Goal: Information Seeking & Learning: Learn about a topic

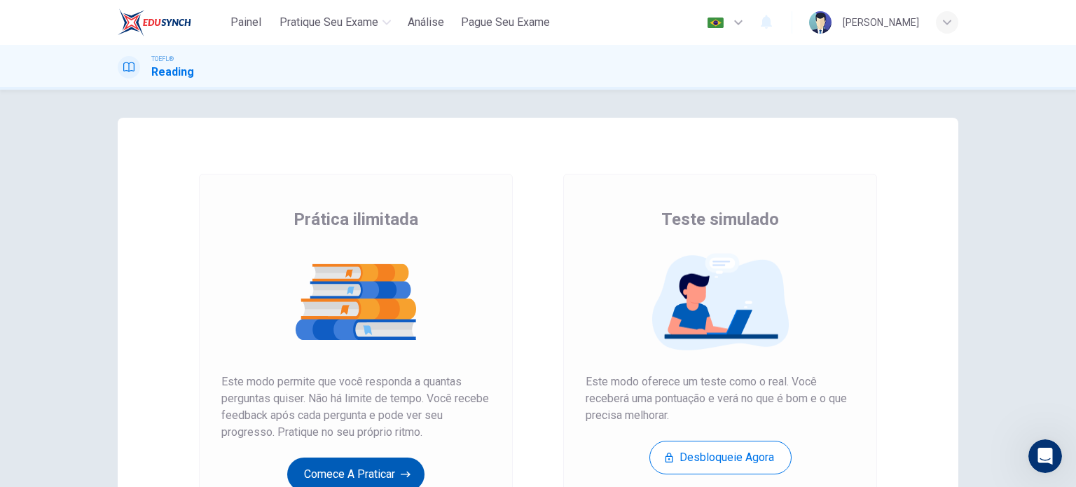
click at [384, 471] on button "Comece a praticar" at bounding box center [355, 474] width 137 height 34
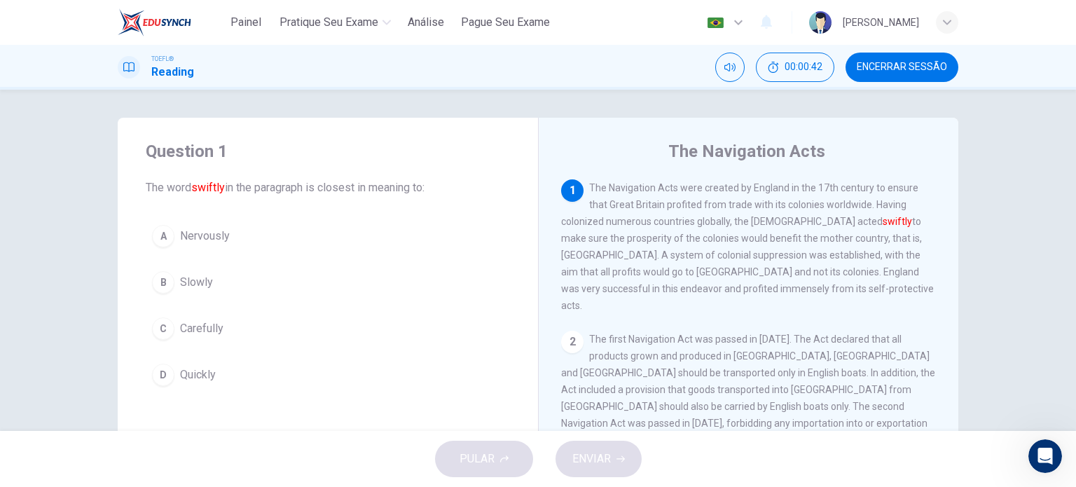
click at [171, 323] on button "C Carefully" at bounding box center [328, 328] width 364 height 35
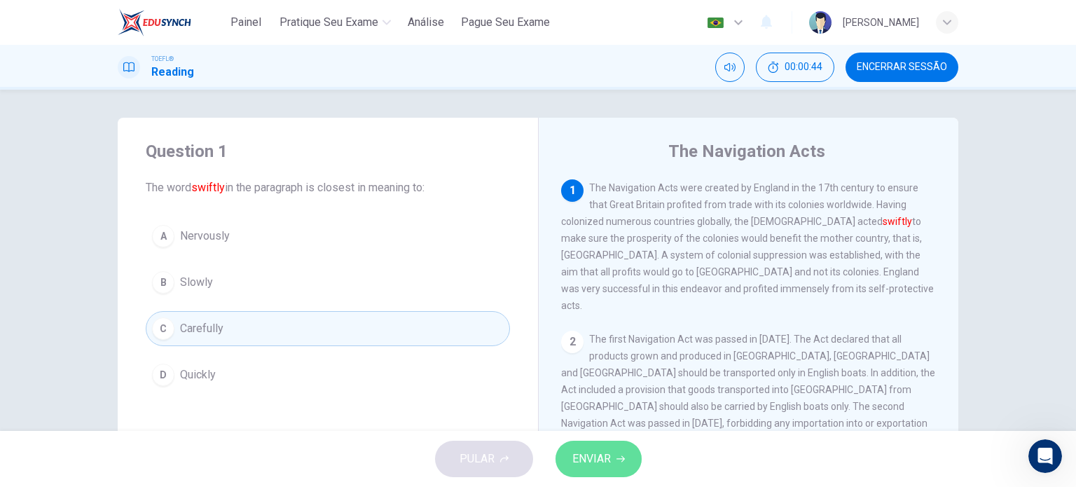
click at [591, 459] on span "ENVIAR" at bounding box center [591, 459] width 39 height 20
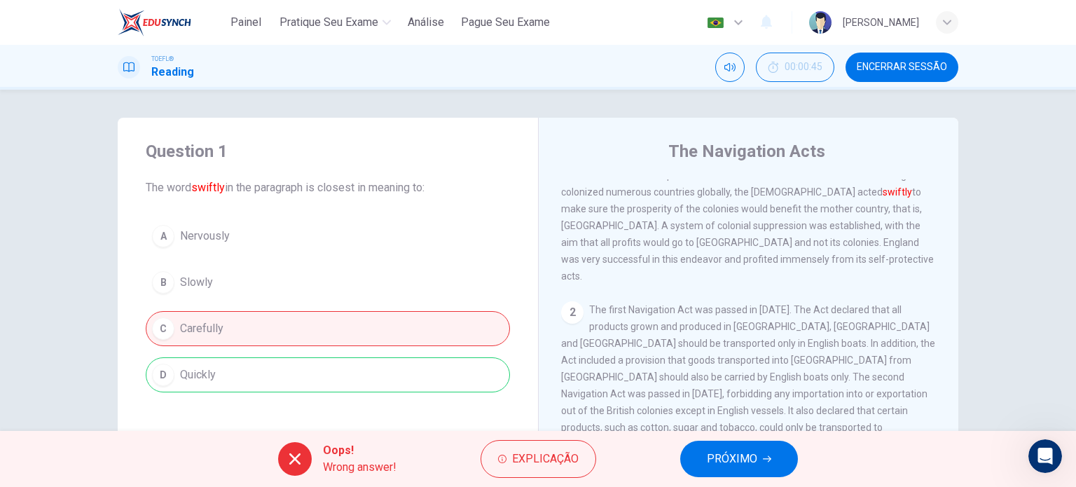
scroll to position [30, 0]
click at [724, 453] on span "PRÓXIMO" at bounding box center [732, 459] width 50 height 20
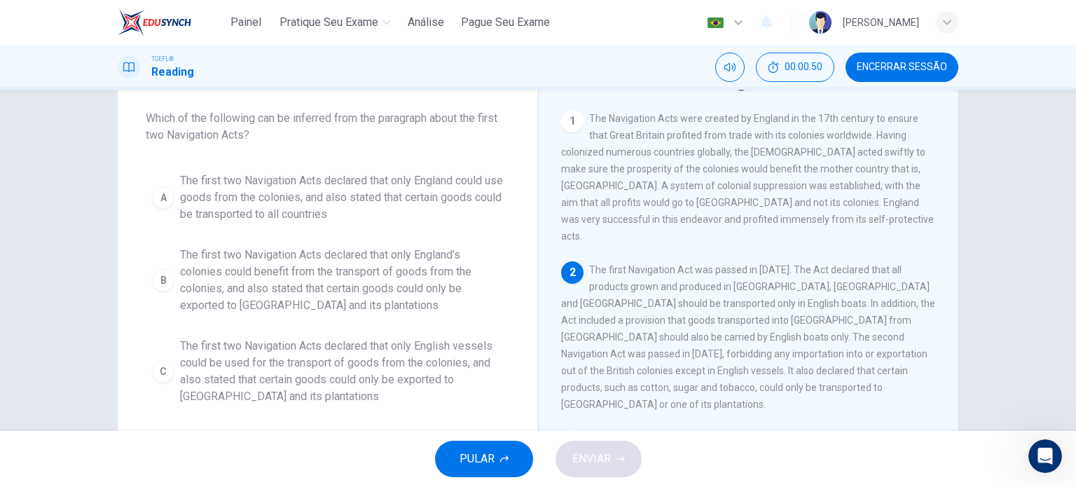
scroll to position [70, 0]
click at [792, 79] on button "00:01:04" at bounding box center [795, 67] width 78 height 29
click at [830, 73] on button "Mostrar" at bounding box center [819, 67] width 29 height 29
click at [928, 60] on button "Encerrar Sessão" at bounding box center [902, 67] width 113 height 29
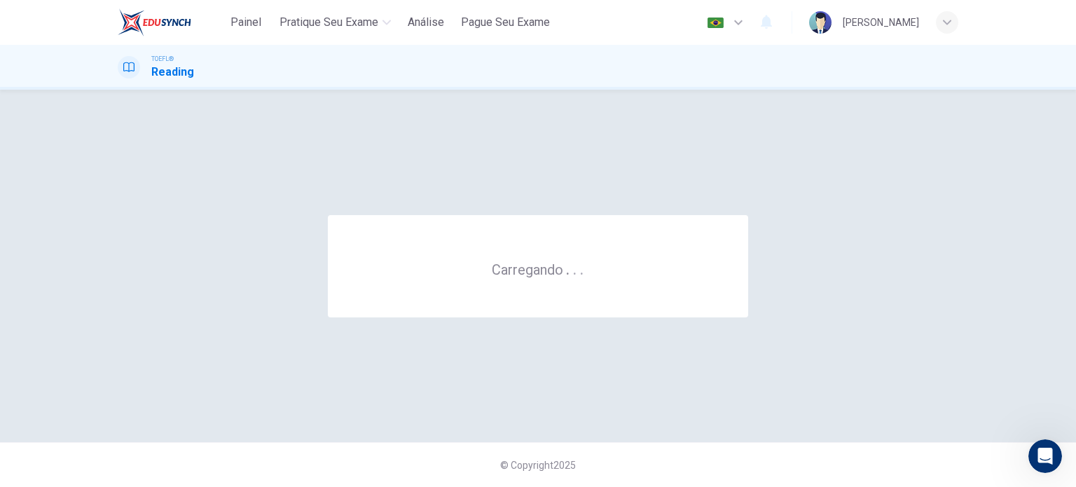
scroll to position [0, 0]
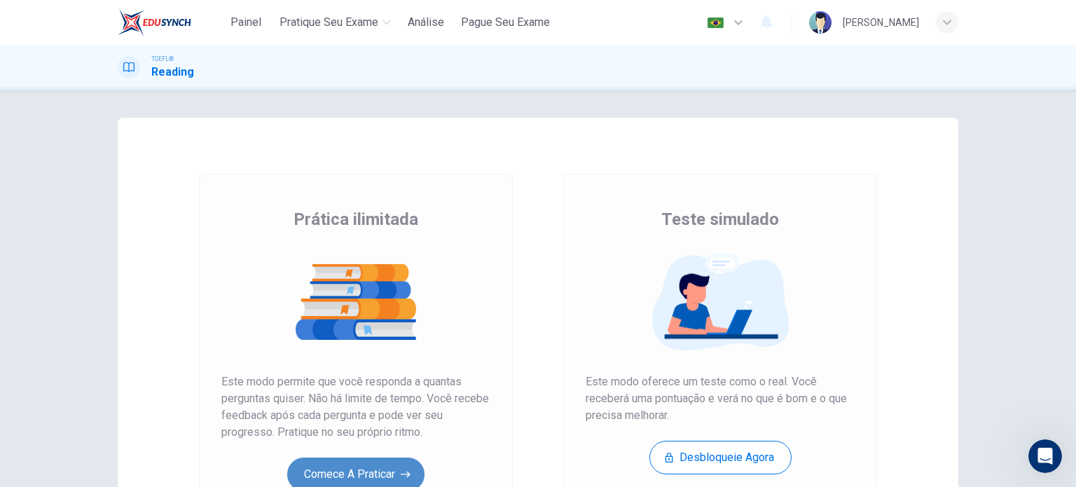
click at [347, 469] on button "Comece a praticar" at bounding box center [355, 474] width 137 height 34
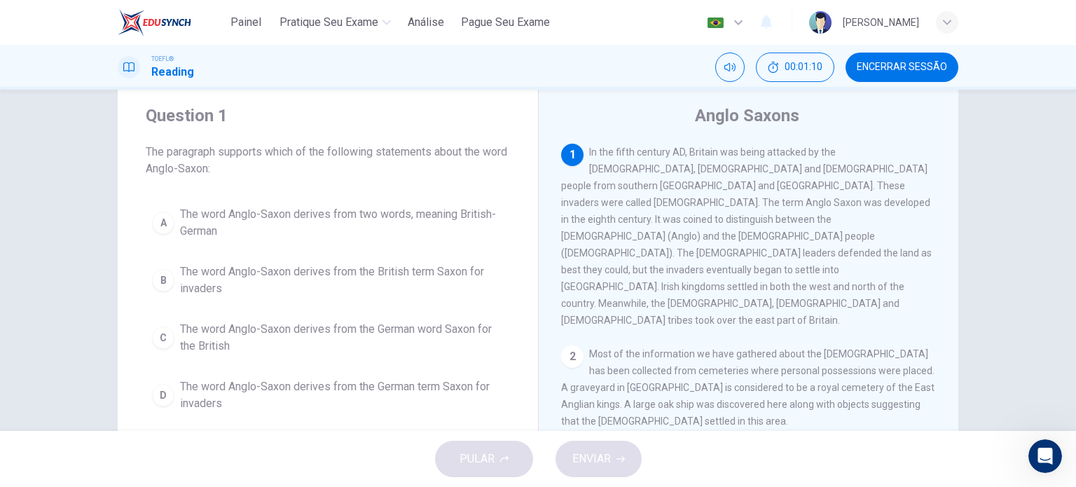
scroll to position [45, 0]
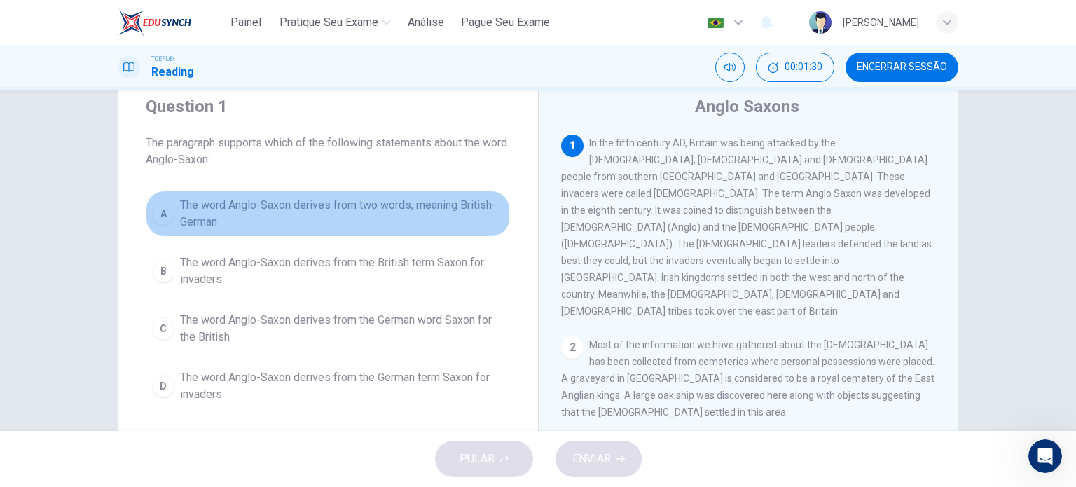
click at [255, 212] on span "The word Anglo-Saxon derives from two words, meaning British-German" at bounding box center [342, 214] width 324 height 34
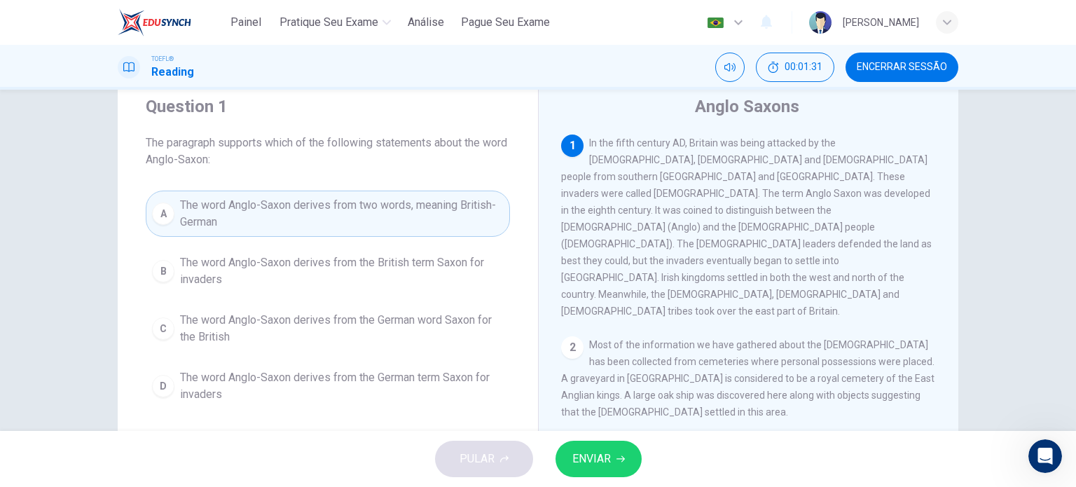
click at [620, 458] on icon "button" at bounding box center [620, 459] width 8 height 8
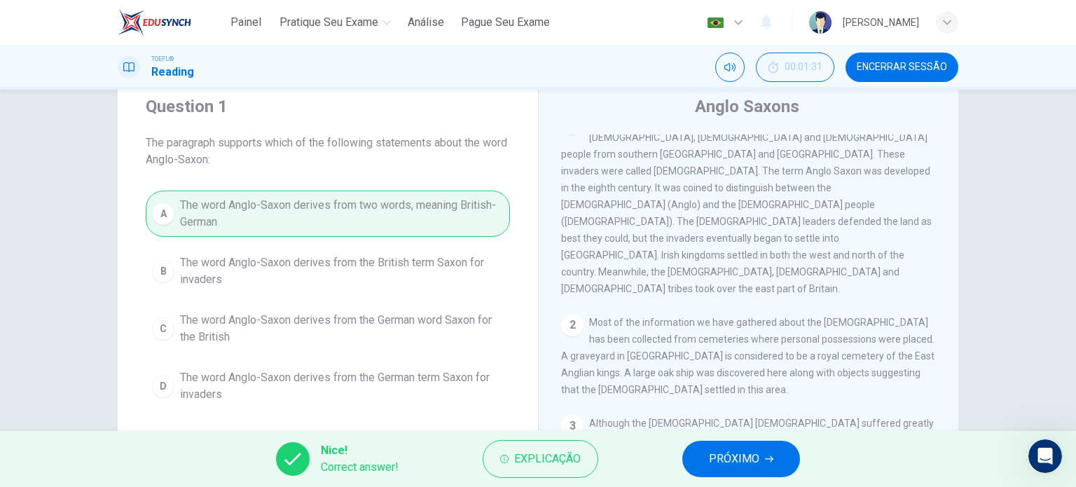
scroll to position [22, 0]
click at [742, 462] on span "PRÓXIMO" at bounding box center [734, 459] width 50 height 20
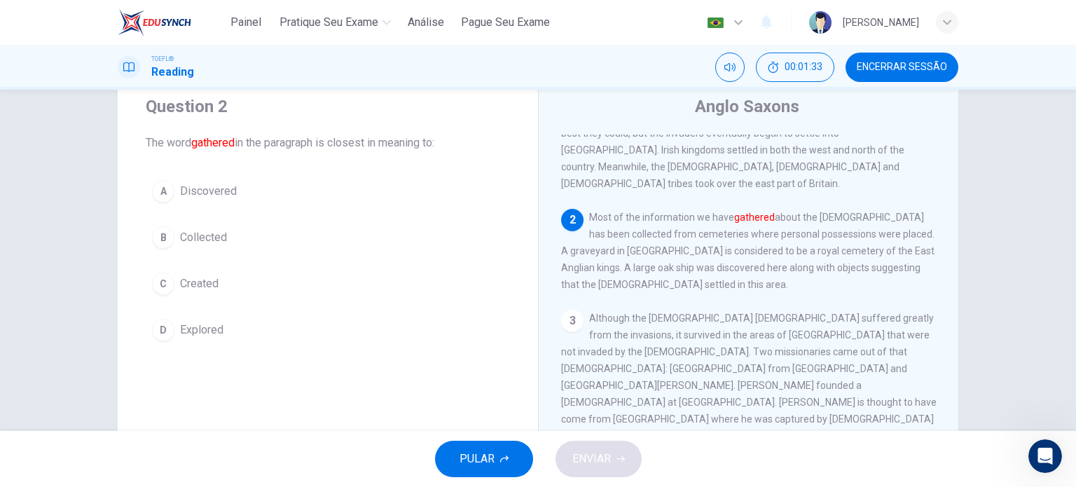
scroll to position [127, 0]
click at [225, 247] on button "B Collected" at bounding box center [328, 237] width 364 height 35
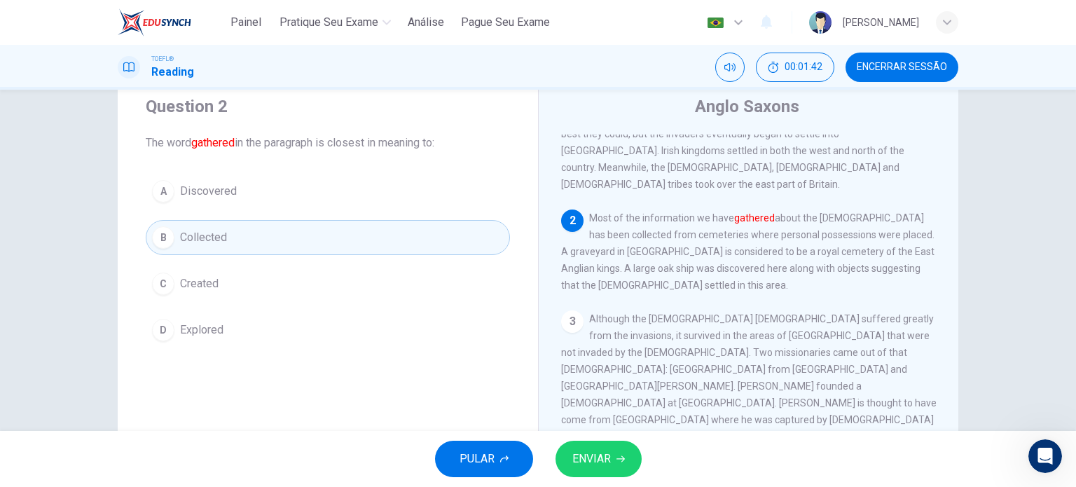
click at [275, 198] on button "A Discovered" at bounding box center [328, 191] width 364 height 35
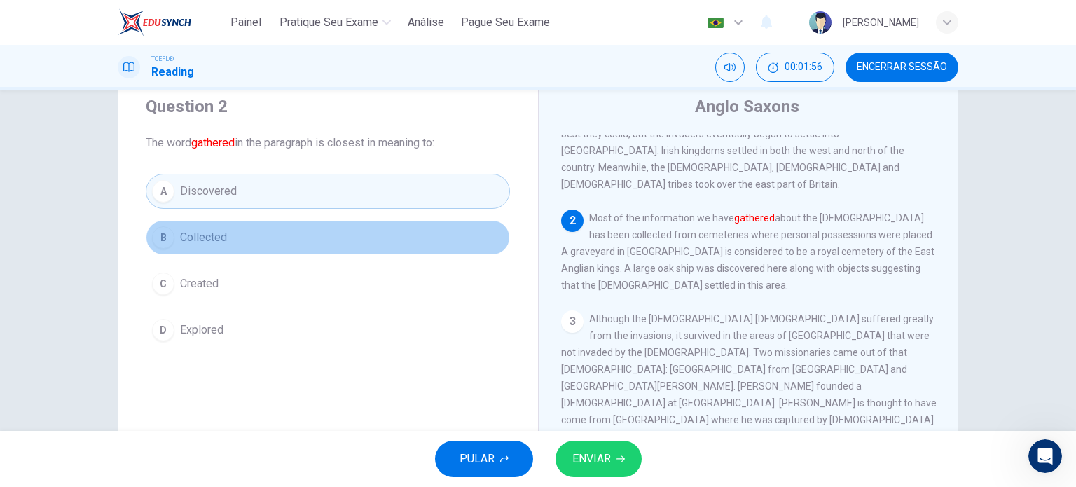
click at [364, 249] on button "B Collected" at bounding box center [328, 237] width 364 height 35
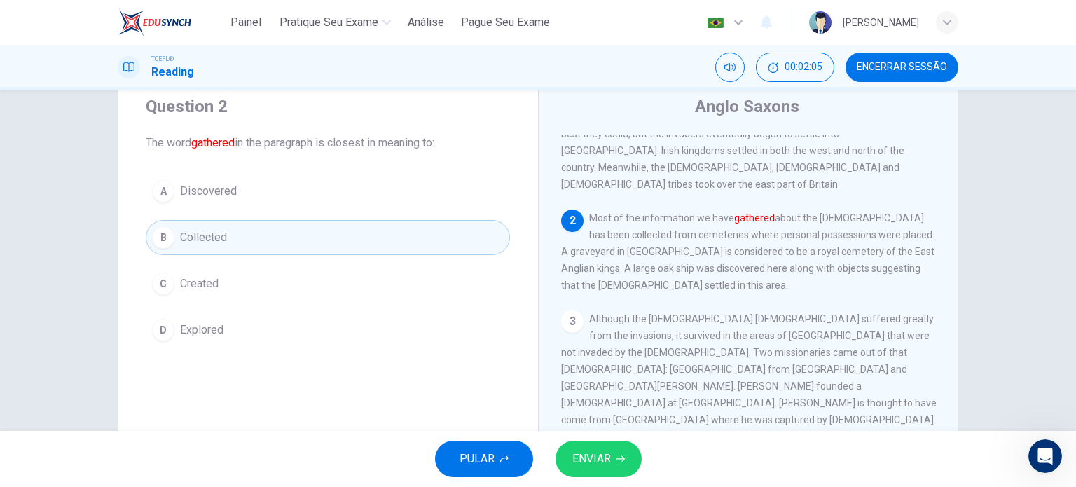
click at [608, 465] on span "ENVIAR" at bounding box center [591, 459] width 39 height 20
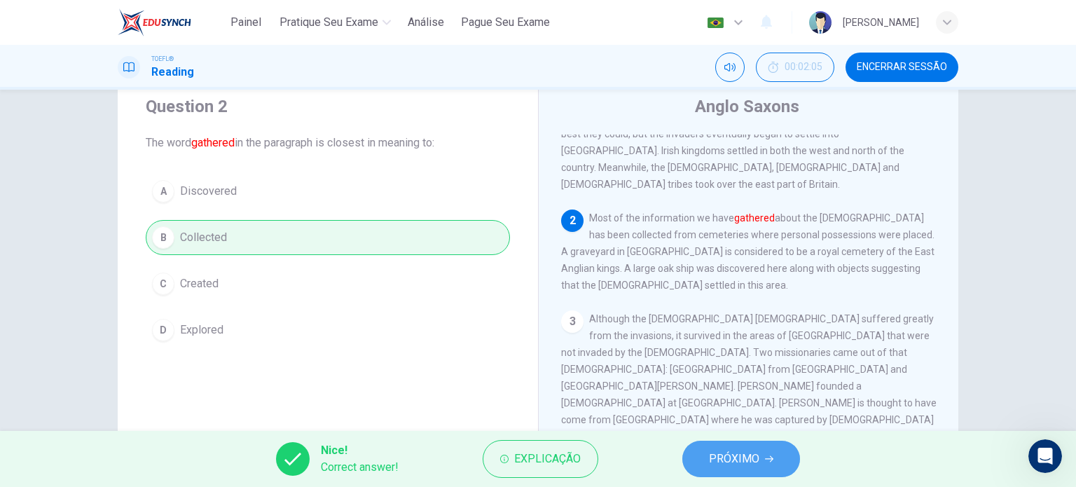
click at [725, 456] on span "PRÓXIMO" at bounding box center [734, 459] width 50 height 20
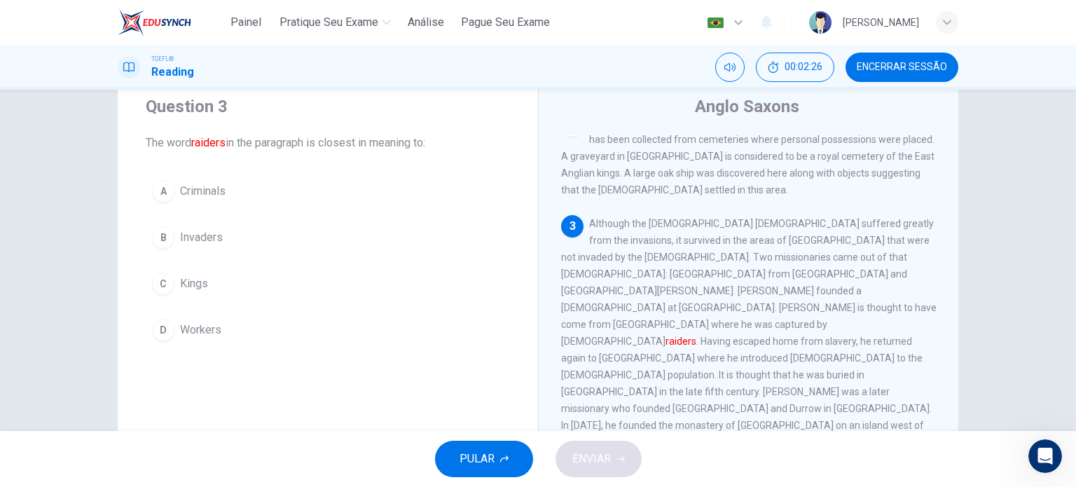
scroll to position [223, 0]
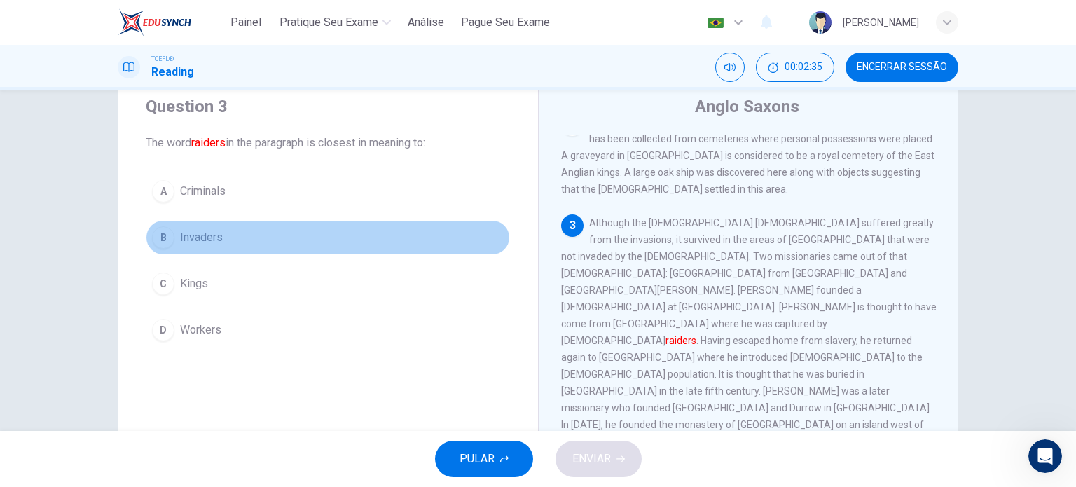
click at [212, 245] on span "Invaders" at bounding box center [201, 237] width 43 height 17
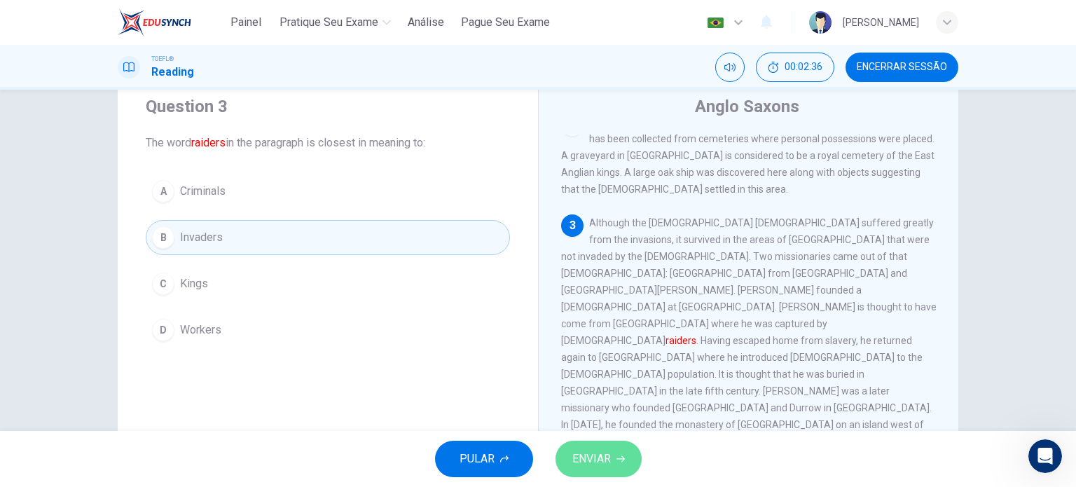
click at [616, 450] on button "ENVIAR" at bounding box center [599, 459] width 86 height 36
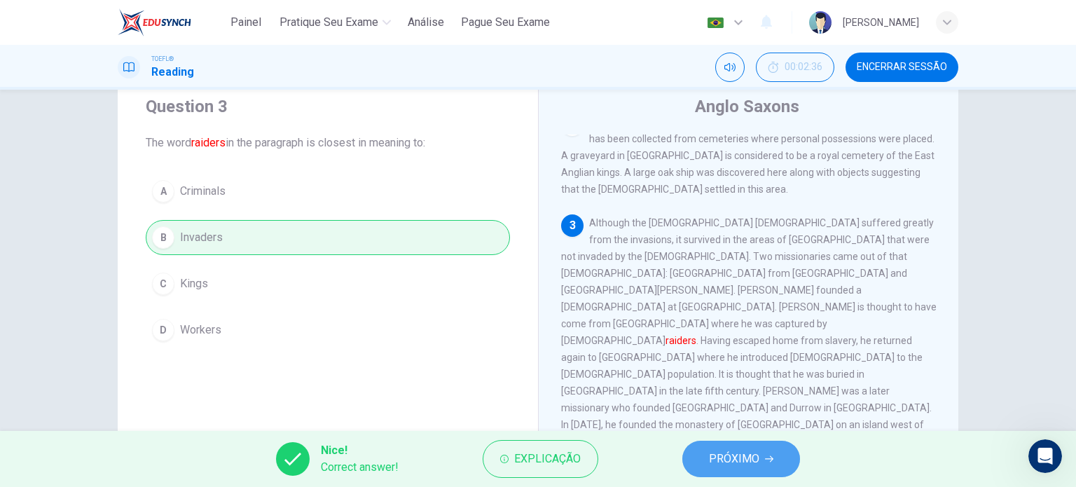
click at [738, 461] on span "PRÓXIMO" at bounding box center [734, 459] width 50 height 20
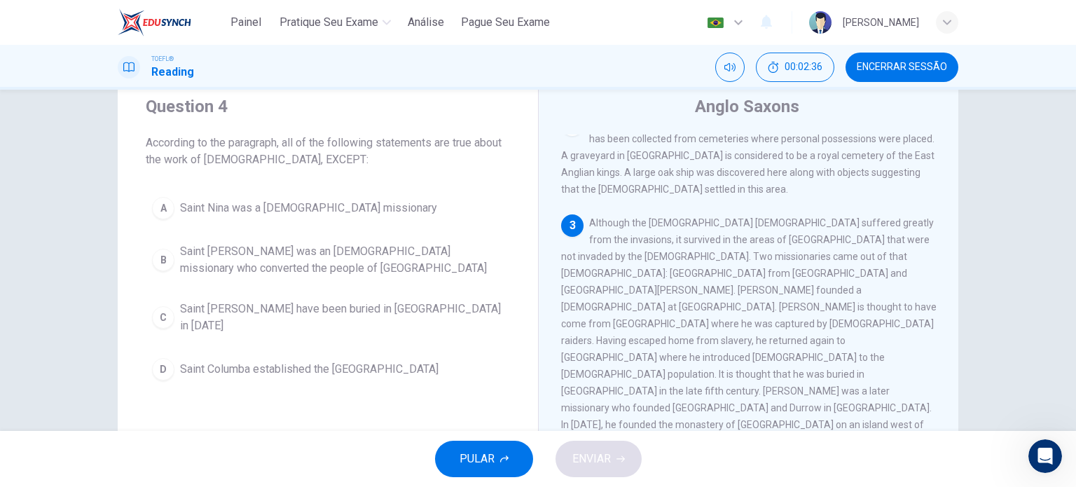
scroll to position [259, 0]
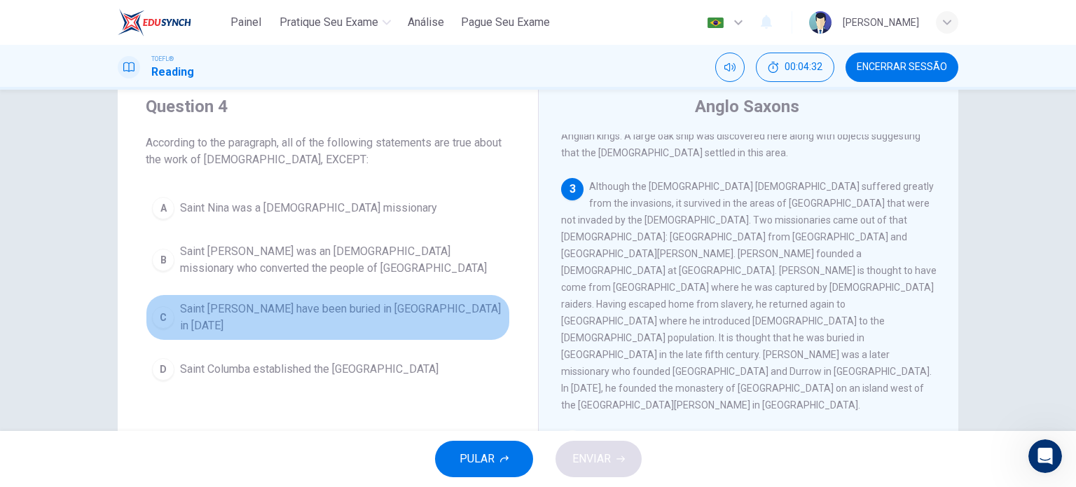
click at [467, 320] on button "C Saint [PERSON_NAME] have been buried in [GEOGRAPHIC_DATA] in [DATE]" at bounding box center [328, 317] width 364 height 46
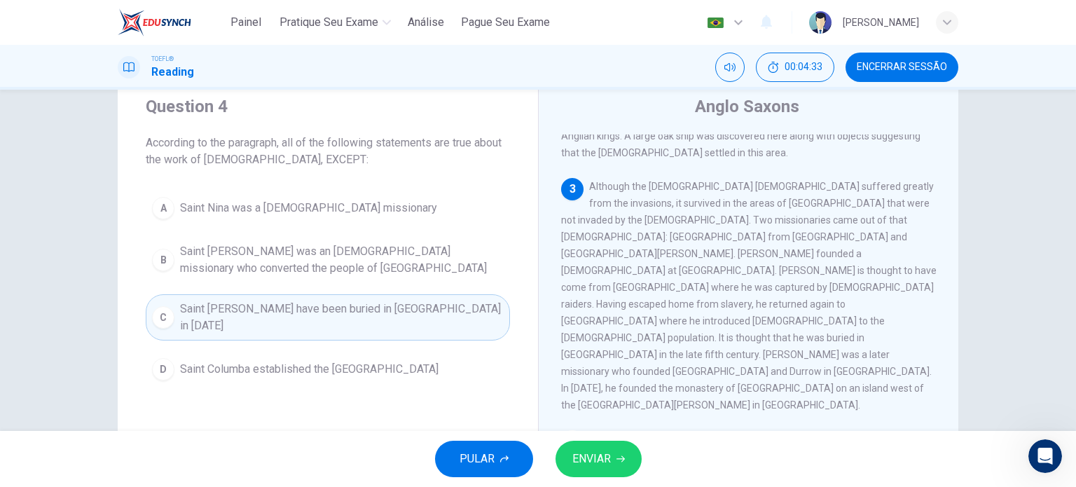
click at [620, 450] on button "ENVIAR" at bounding box center [599, 459] width 86 height 36
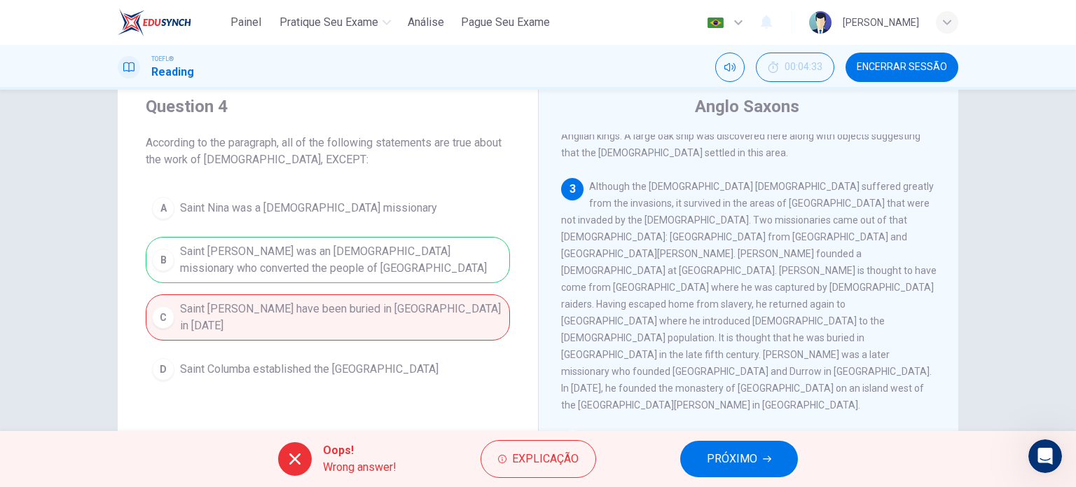
click at [389, 243] on div "A Saint Nina was a [DEMOGRAPHIC_DATA] missionary B Saint [PERSON_NAME] was an […" at bounding box center [328, 289] width 364 height 196
drag, startPoint x: 743, startPoint y: 464, endPoint x: 770, endPoint y: 365, distance: 102.5
click at [771, 375] on div "Painel Pratique seu exame [PERSON_NAME] Seu Exame Português pt ​ [PERSON_NAME] …" at bounding box center [538, 243] width 1076 height 487
click at [722, 461] on span "PRÓXIMO" at bounding box center [732, 459] width 50 height 20
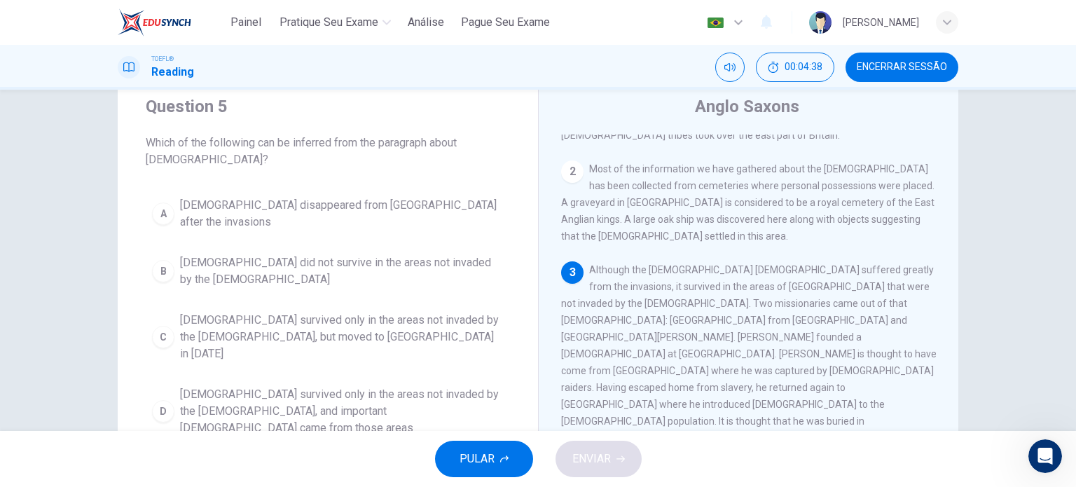
scroll to position [177, 0]
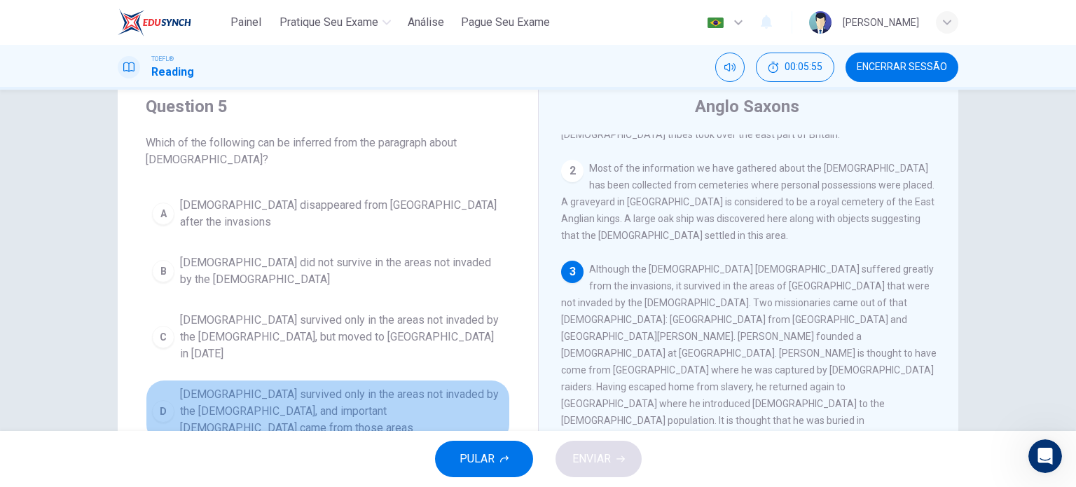
click at [443, 386] on span "[DEMOGRAPHIC_DATA] survived only in the areas not invaded by the [DEMOGRAPHIC_D…" at bounding box center [342, 411] width 324 height 50
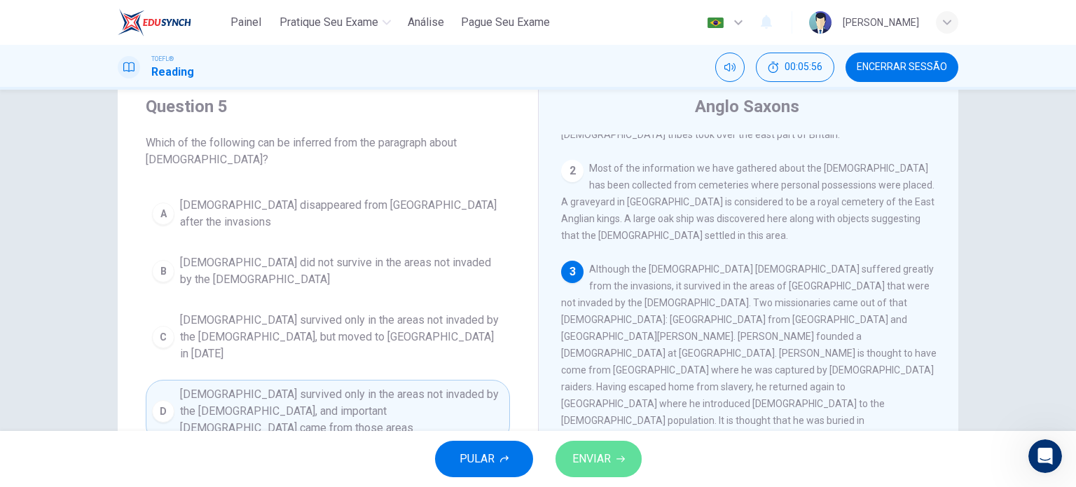
click at [577, 464] on span "ENVIAR" at bounding box center [591, 459] width 39 height 20
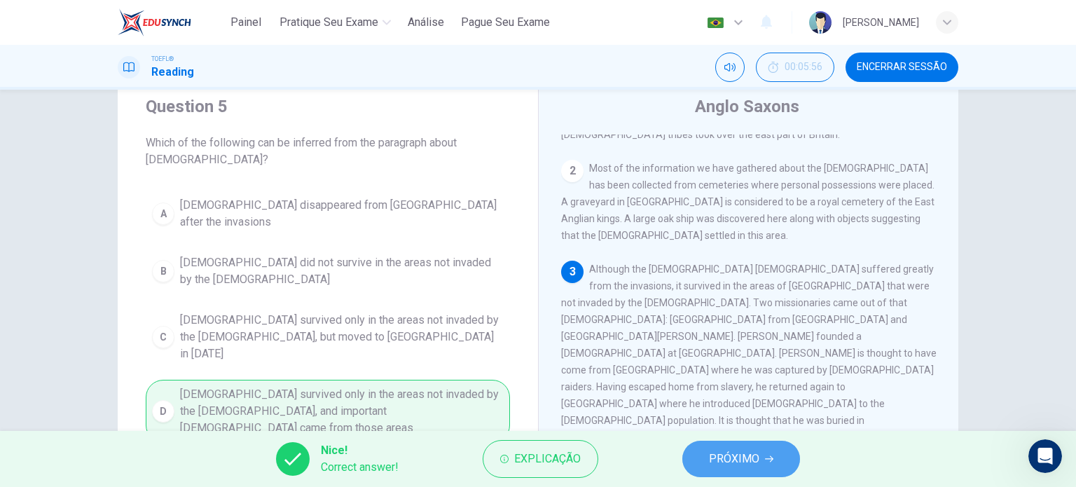
click at [747, 461] on span "PRÓXIMO" at bounding box center [734, 459] width 50 height 20
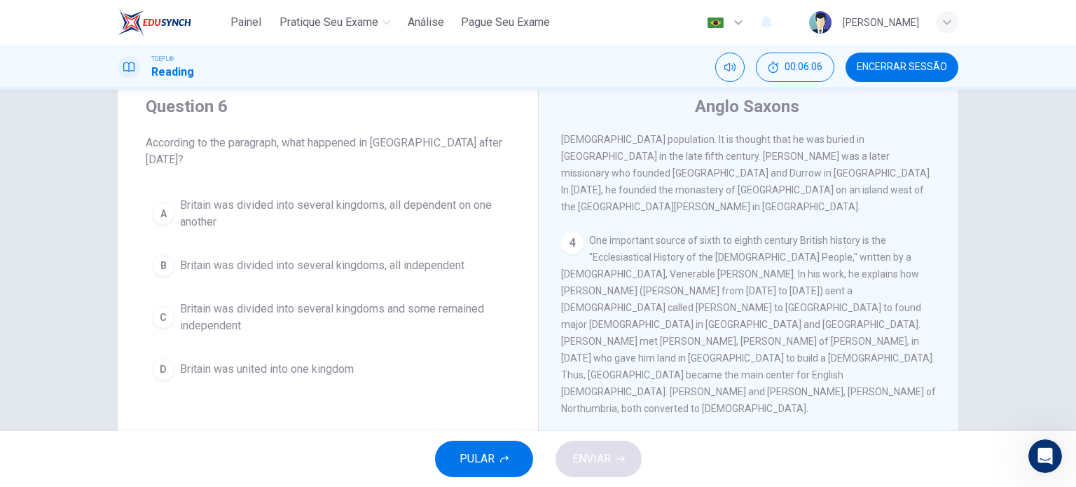
scroll to position [460, 0]
click at [322, 301] on span "Britain was divided into several kingdoms and some remained independent" at bounding box center [342, 318] width 324 height 34
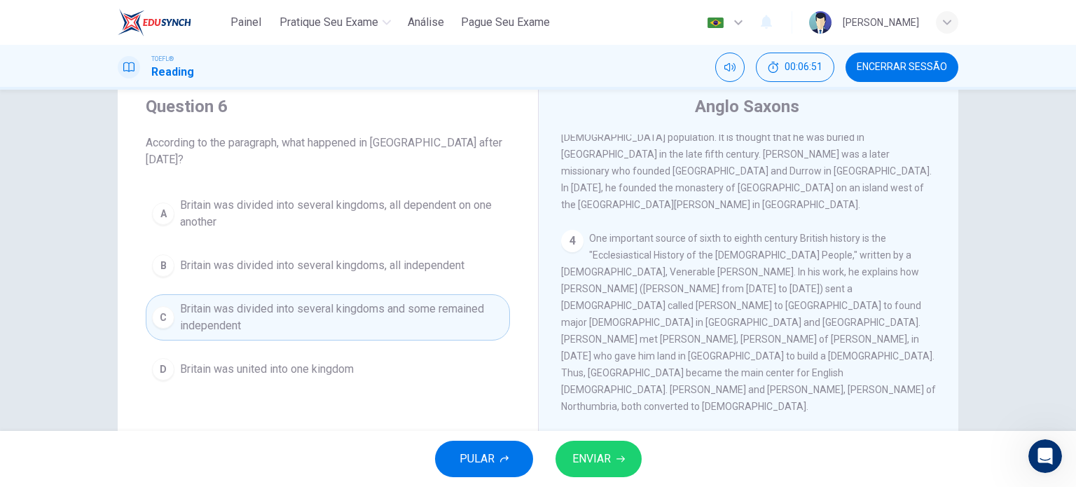
click at [612, 458] on button "ENVIAR" at bounding box center [599, 459] width 86 height 36
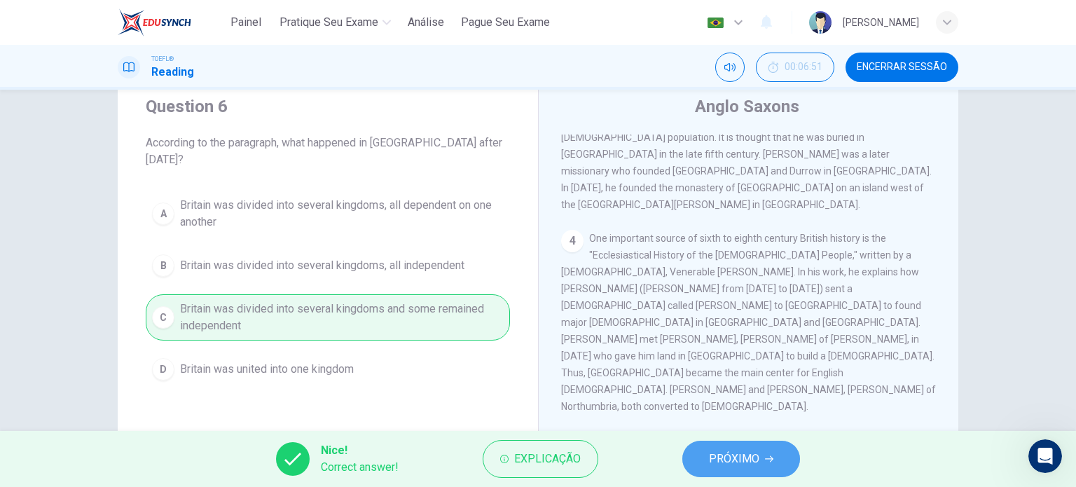
click at [740, 465] on span "PRÓXIMO" at bounding box center [734, 459] width 50 height 20
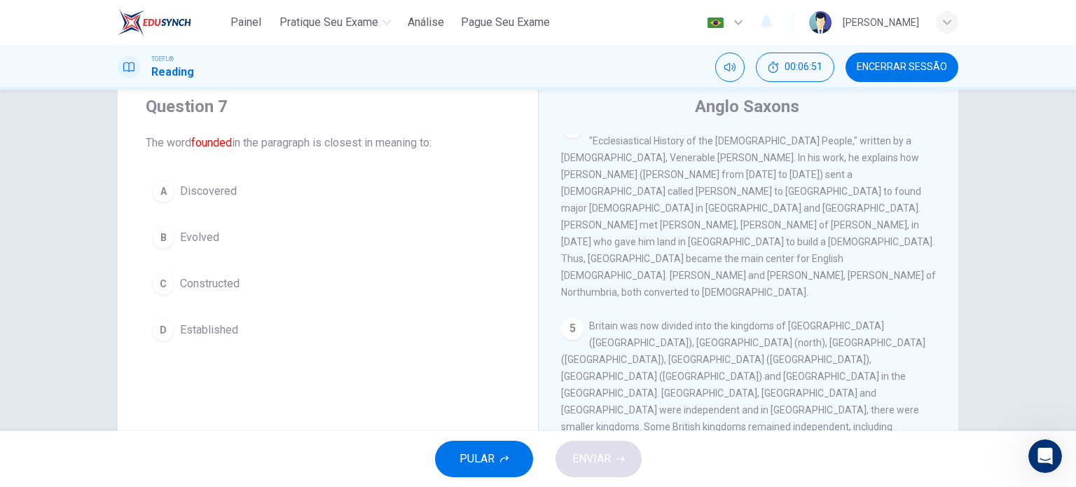
scroll to position [583, 0]
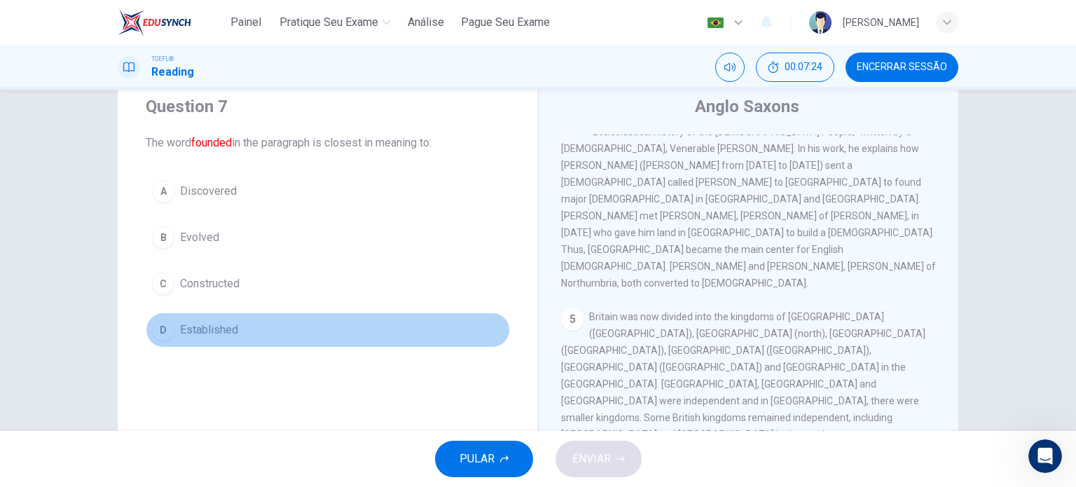
click at [199, 326] on span "Established" at bounding box center [209, 330] width 58 height 17
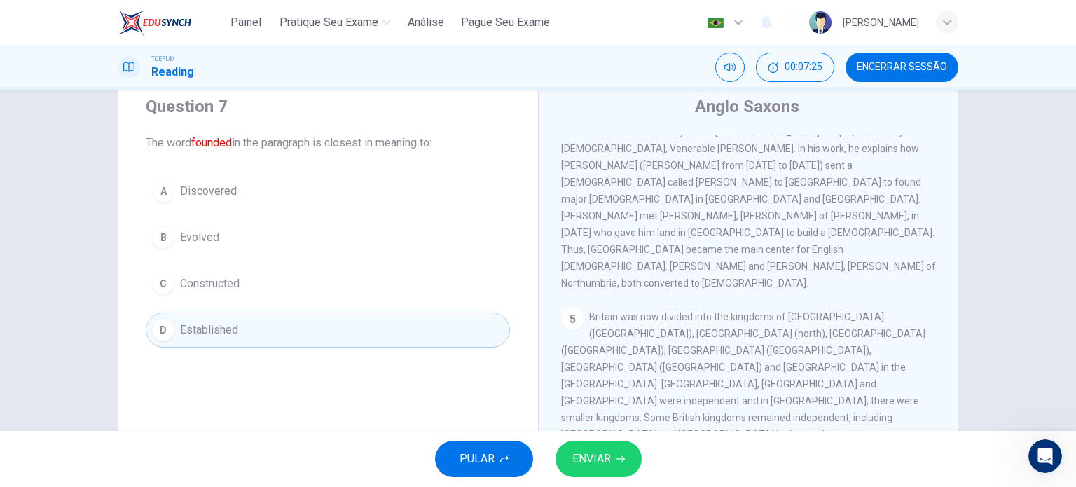
click at [613, 465] on button "ENVIAR" at bounding box center [599, 459] width 86 height 36
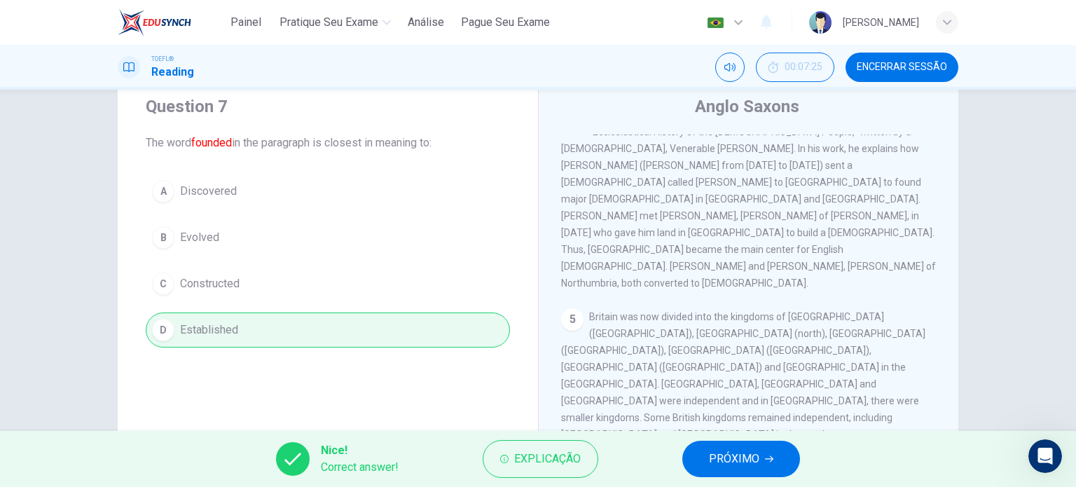
click at [743, 471] on button "PRÓXIMO" at bounding box center [741, 459] width 118 height 36
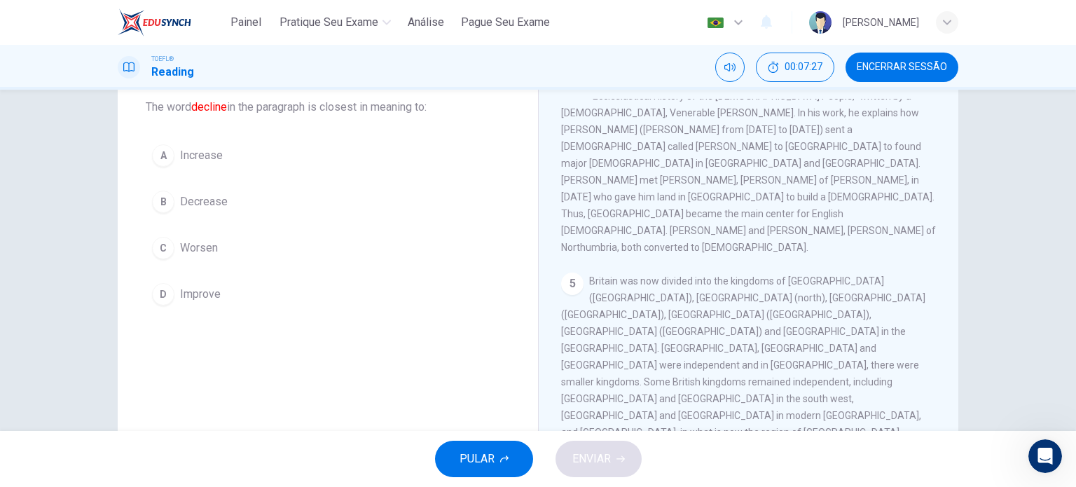
scroll to position [78, 0]
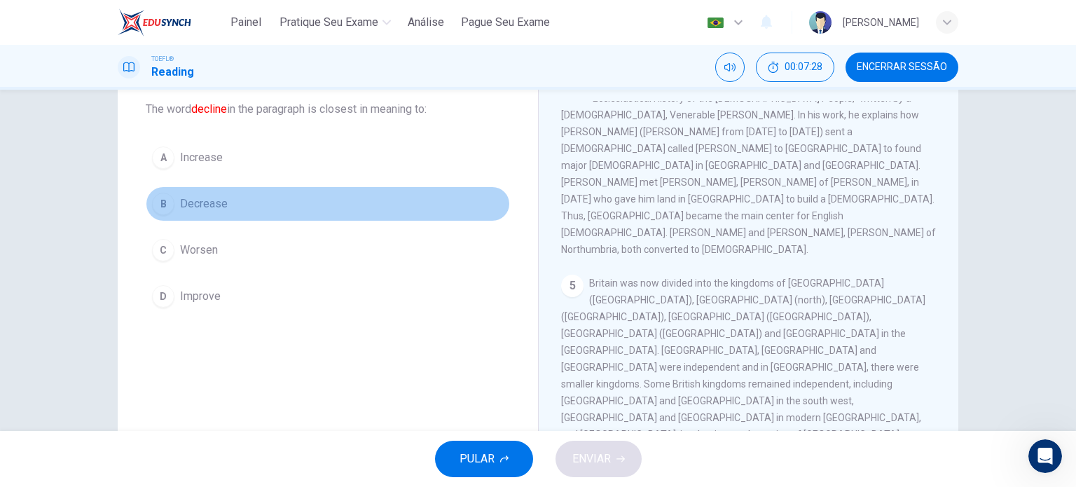
click at [216, 202] on span "Decrease" at bounding box center [204, 203] width 48 height 17
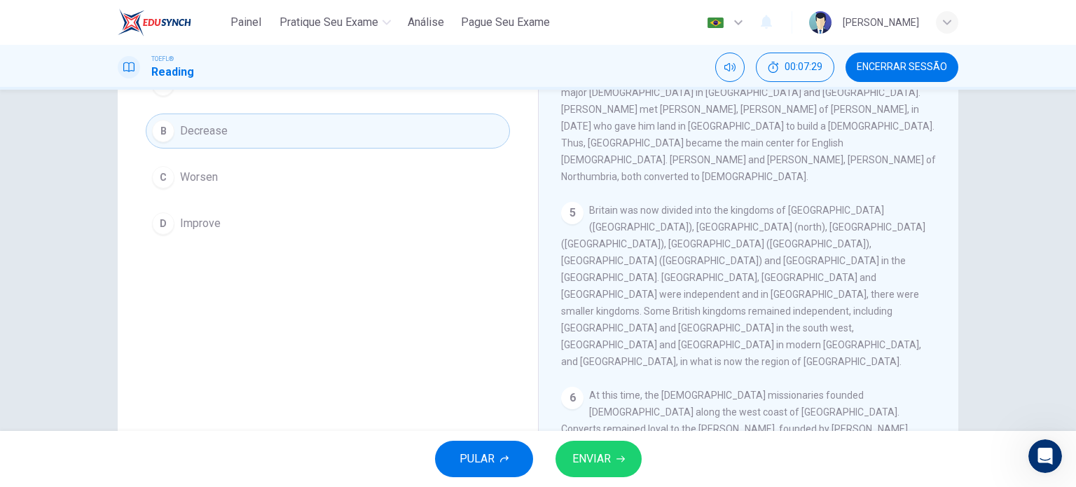
scroll to position [151, 0]
click at [602, 452] on span "ENVIAR" at bounding box center [591, 459] width 39 height 20
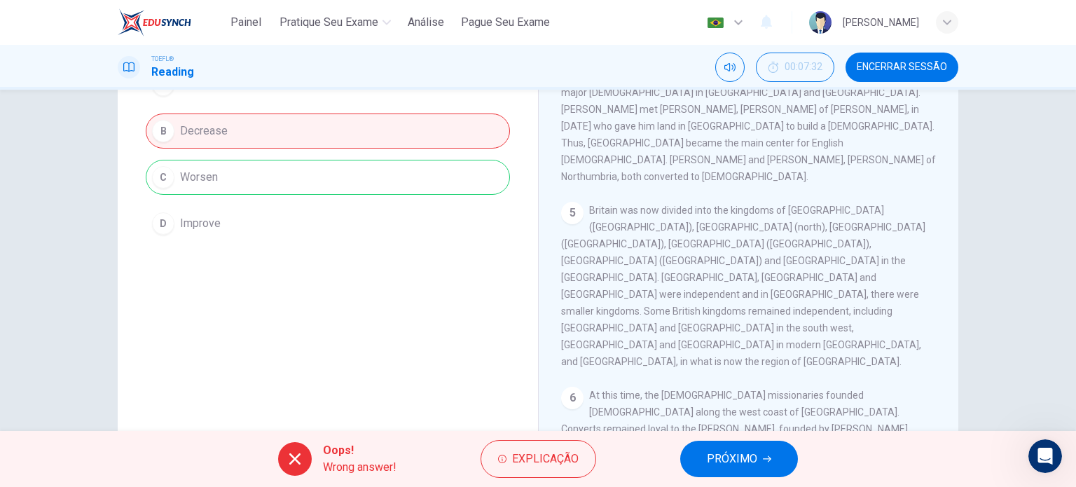
scroll to position [583, 0]
click at [764, 462] on icon "button" at bounding box center [767, 459] width 8 height 8
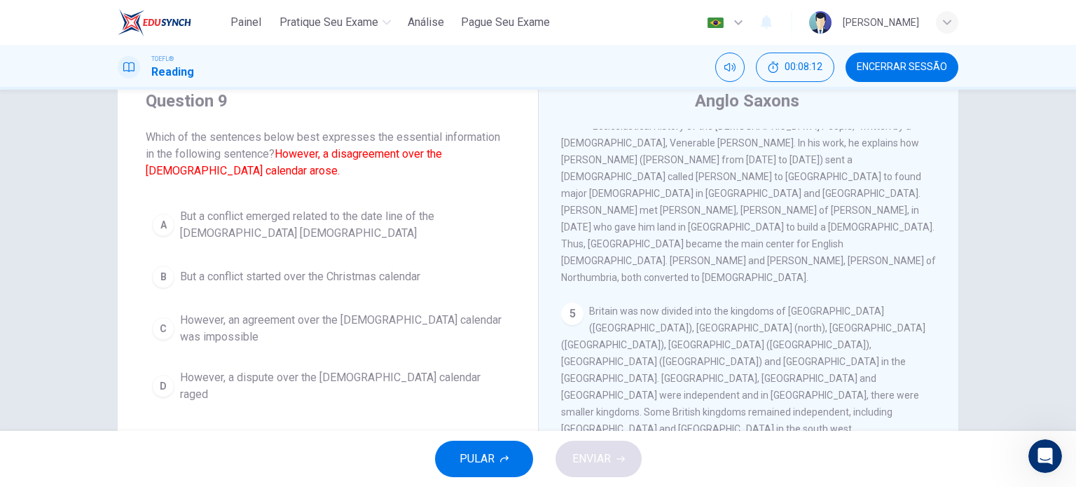
scroll to position [50, 0]
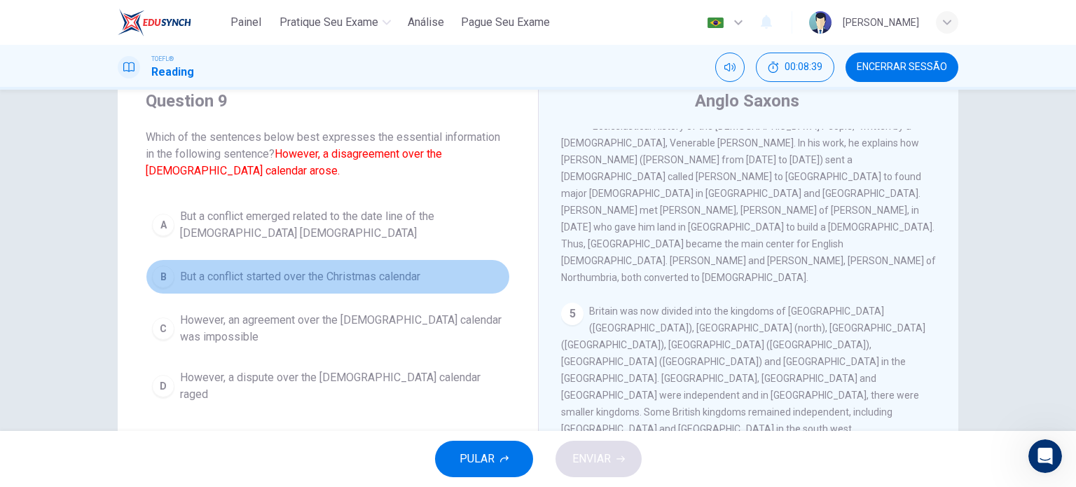
click at [382, 280] on span "But a conflict started over the Christmas calendar" at bounding box center [300, 276] width 240 height 17
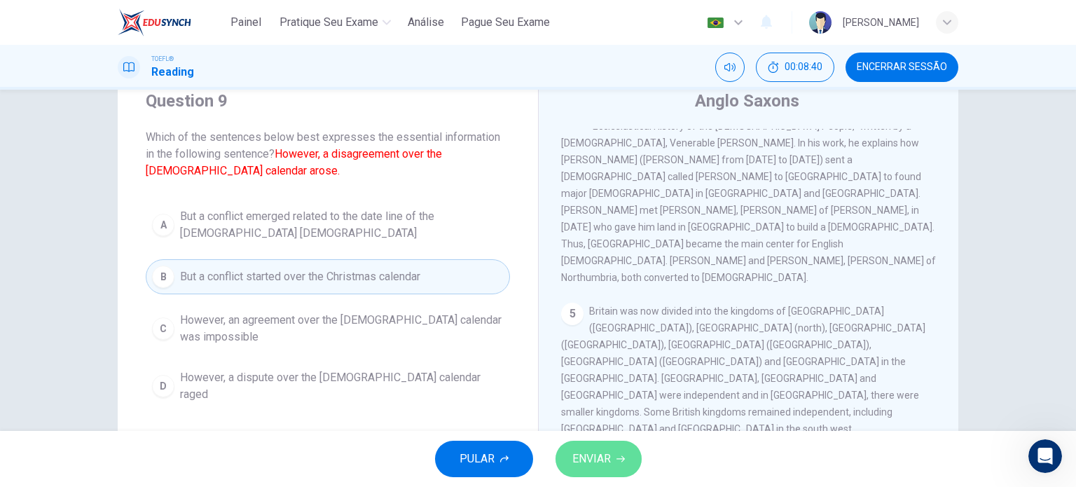
click at [604, 461] on span "ENVIAR" at bounding box center [591, 459] width 39 height 20
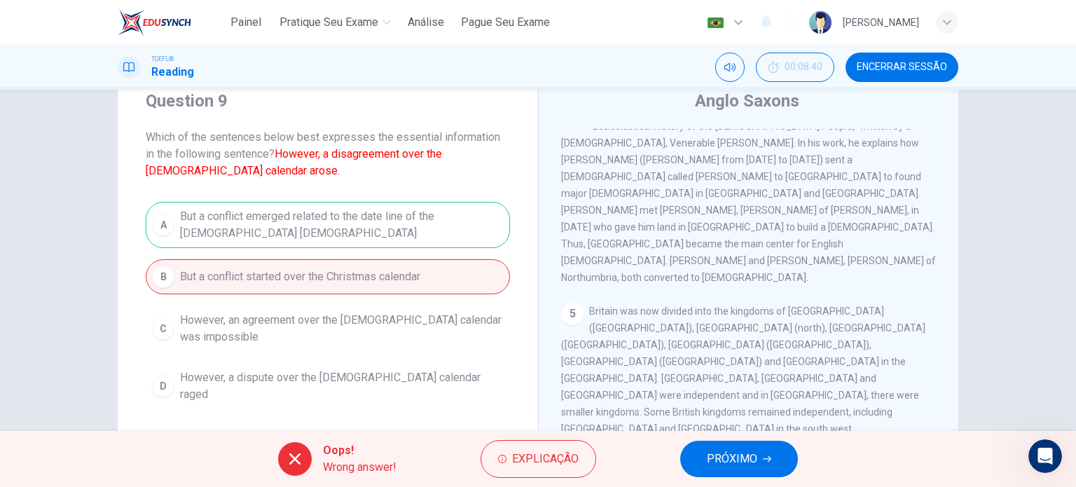
click at [719, 471] on button "PRÓXIMO" at bounding box center [739, 459] width 118 height 36
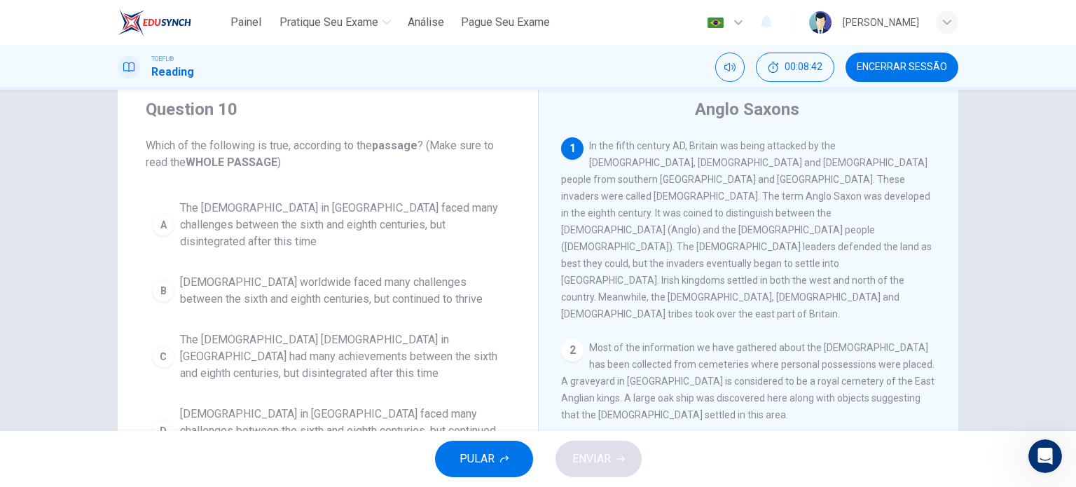
scroll to position [45, 0]
click at [905, 68] on span "Encerrar Sessão" at bounding box center [902, 67] width 90 height 11
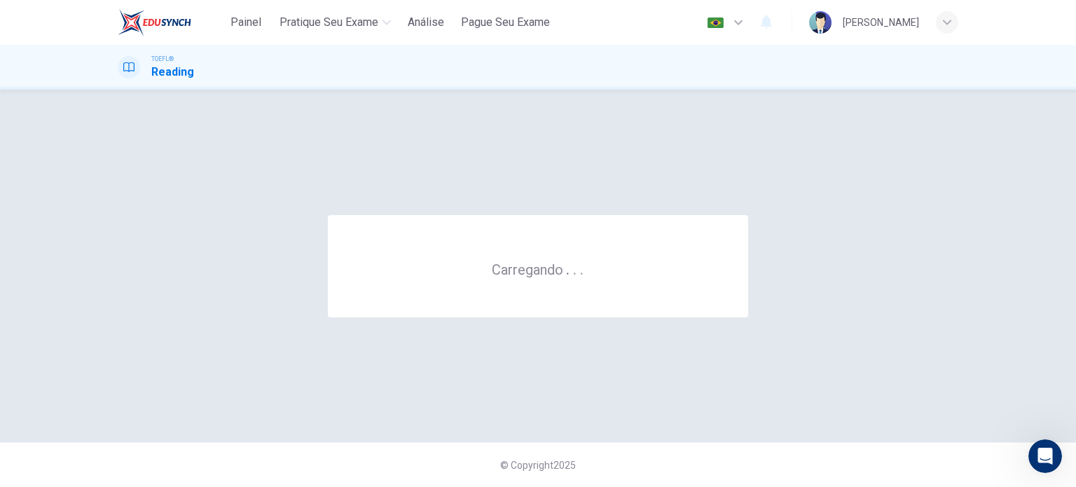
scroll to position [0, 0]
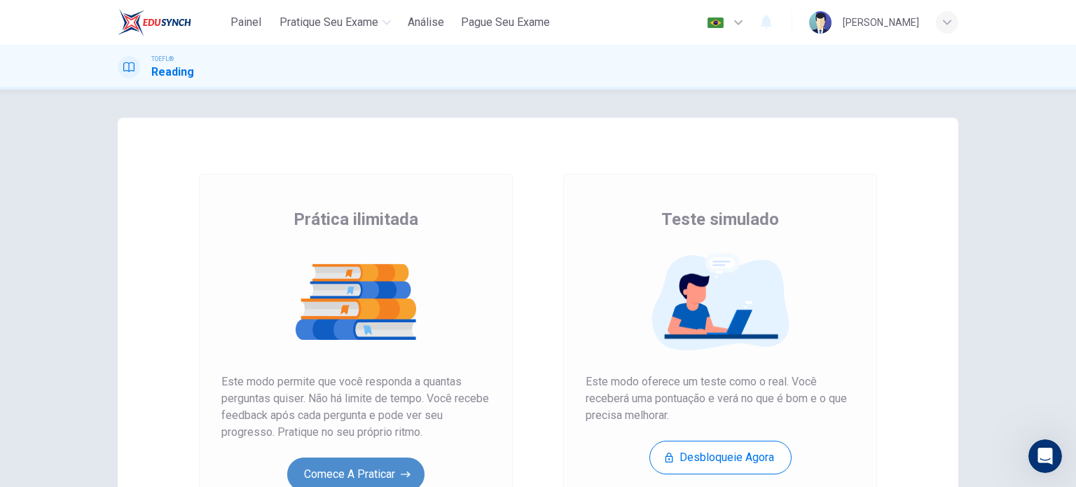
click at [303, 467] on button "Comece a praticar" at bounding box center [355, 474] width 137 height 34
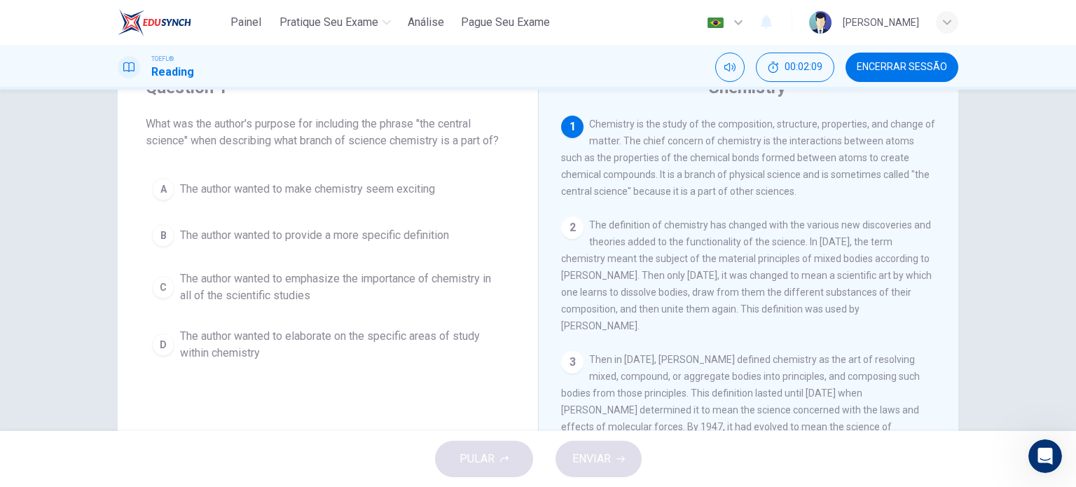
click at [340, 288] on span "The author wanted to emphasize the importance of chemistry in all of the scient…" at bounding box center [342, 287] width 324 height 34
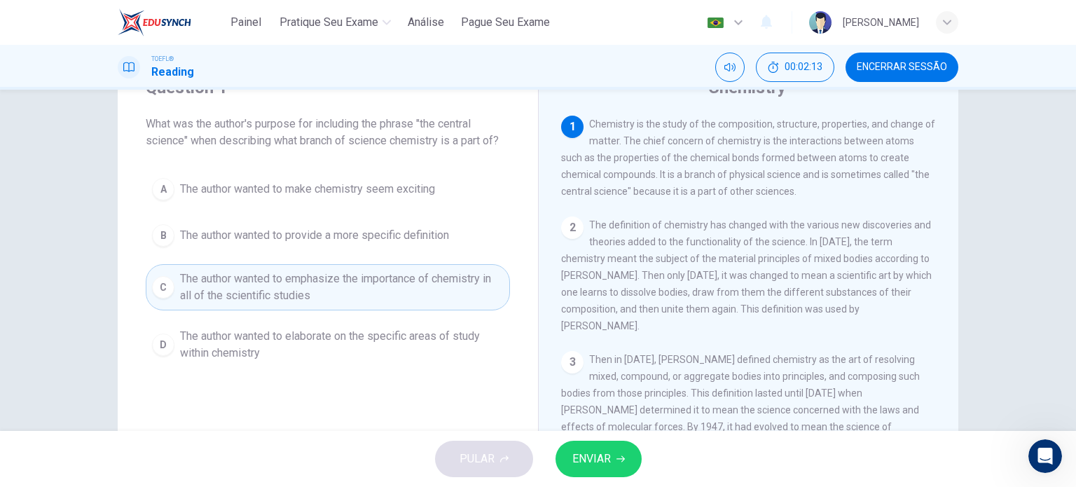
click at [597, 469] on button "ENVIAR" at bounding box center [599, 459] width 86 height 36
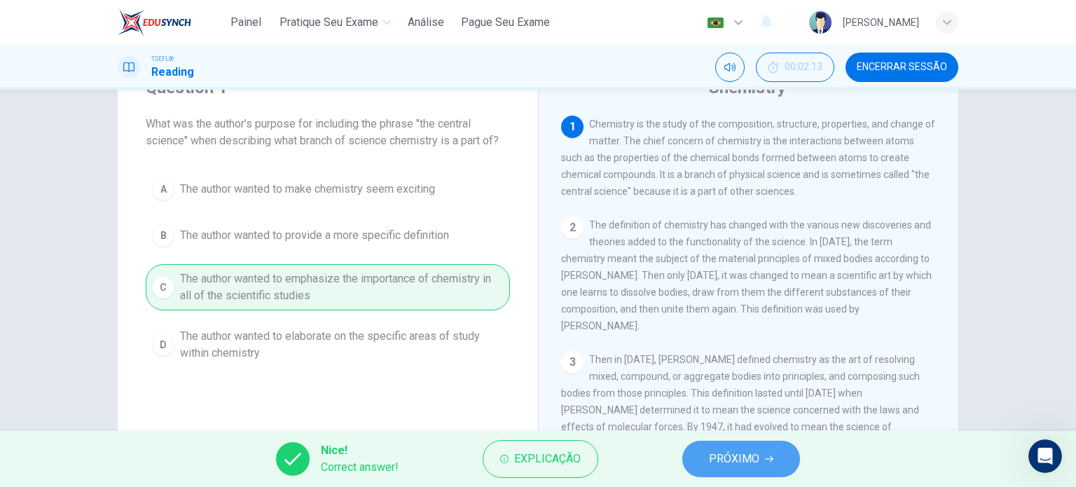
click at [737, 462] on span "PRÓXIMO" at bounding box center [734, 459] width 50 height 20
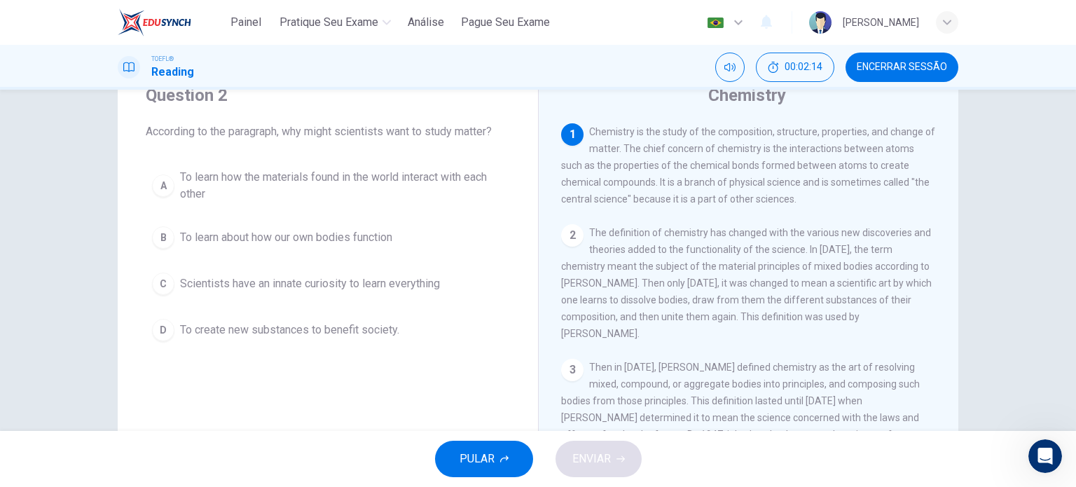
scroll to position [53, 0]
click at [486, 188] on span "To learn how the materials found in the world interact with each other" at bounding box center [342, 189] width 324 height 34
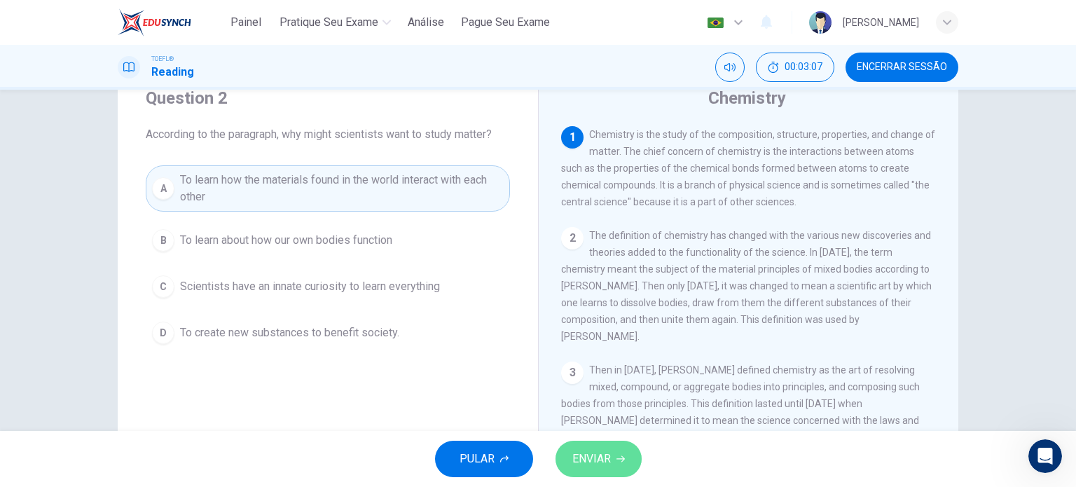
click at [593, 462] on span "ENVIAR" at bounding box center [591, 459] width 39 height 20
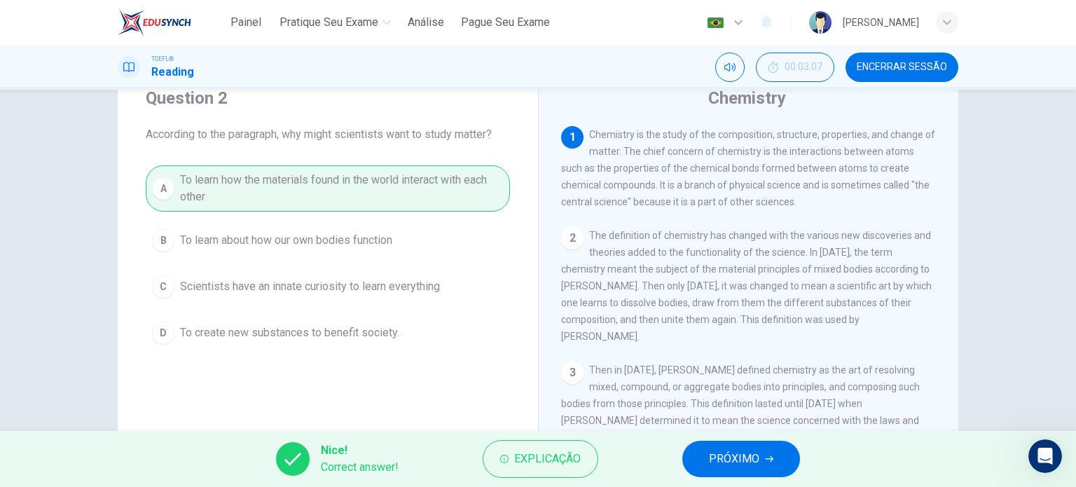
click at [740, 466] on span "PRÓXIMO" at bounding box center [734, 459] width 50 height 20
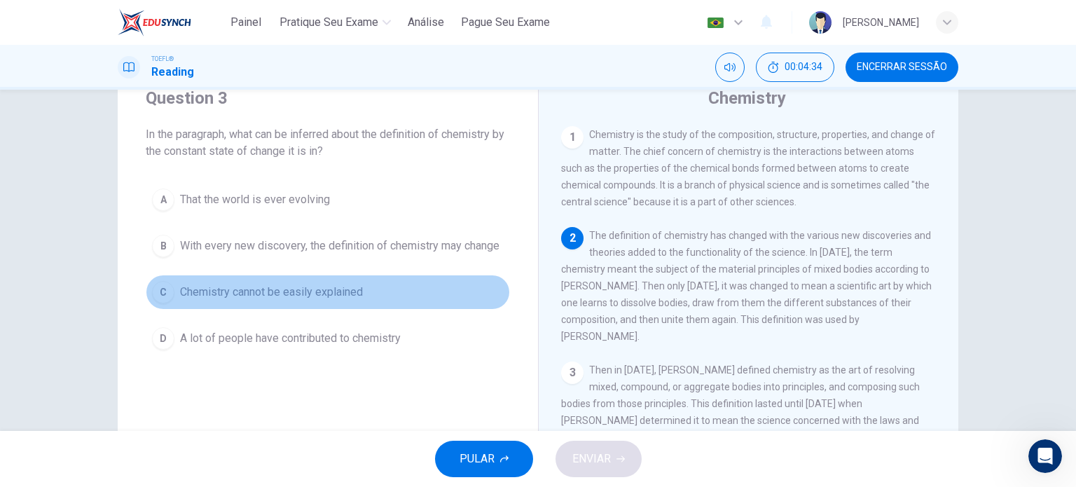
click at [354, 293] on span "Chemistry cannot be easily explained" at bounding box center [271, 292] width 183 height 17
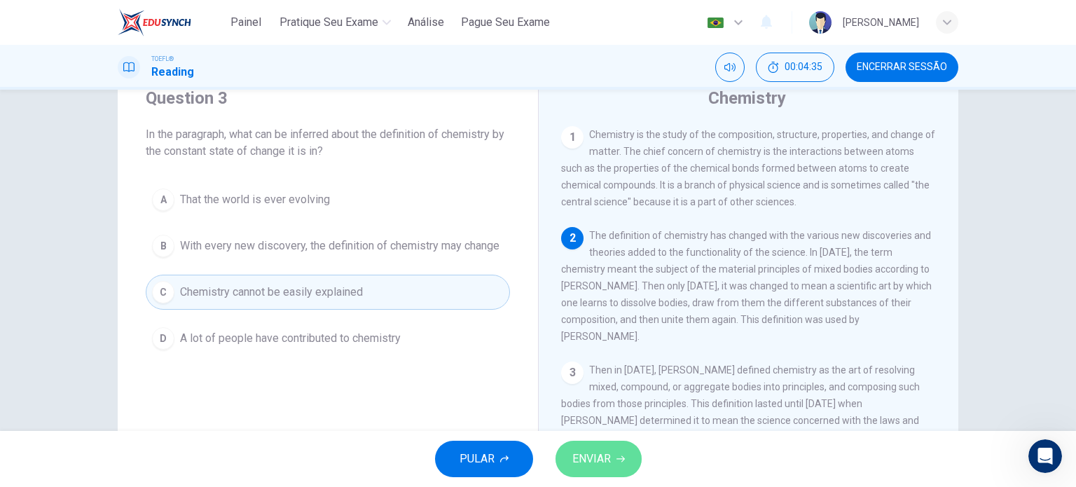
click at [600, 469] on button "ENVIAR" at bounding box center [599, 459] width 86 height 36
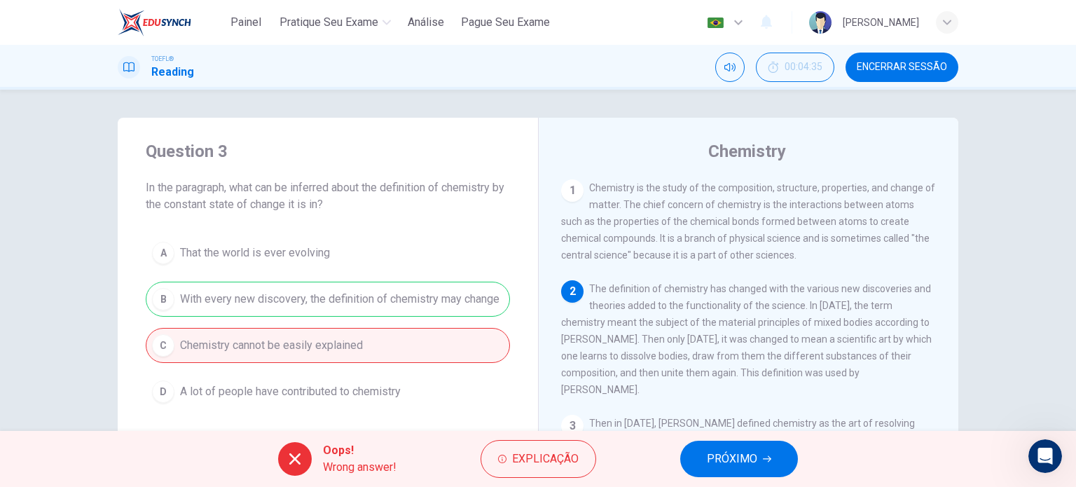
scroll to position [0, 0]
click at [752, 445] on button "PRÓXIMO" at bounding box center [739, 459] width 118 height 36
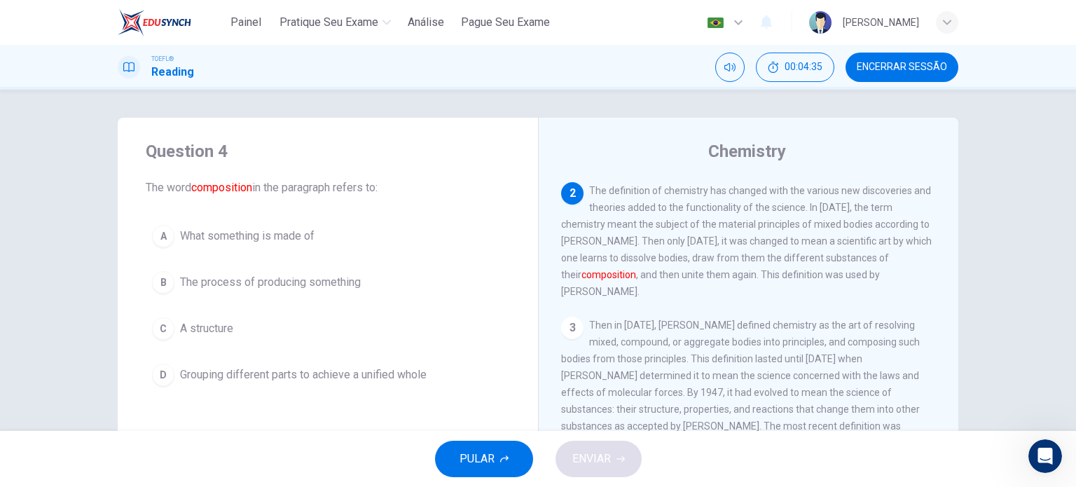
scroll to position [104, 0]
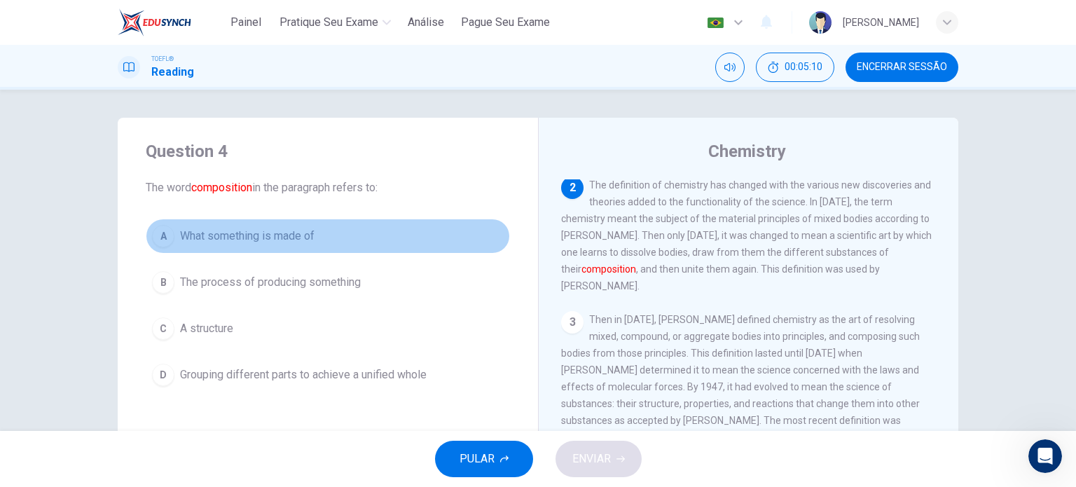
click at [305, 235] on span "What something is made of" at bounding box center [247, 236] width 135 height 17
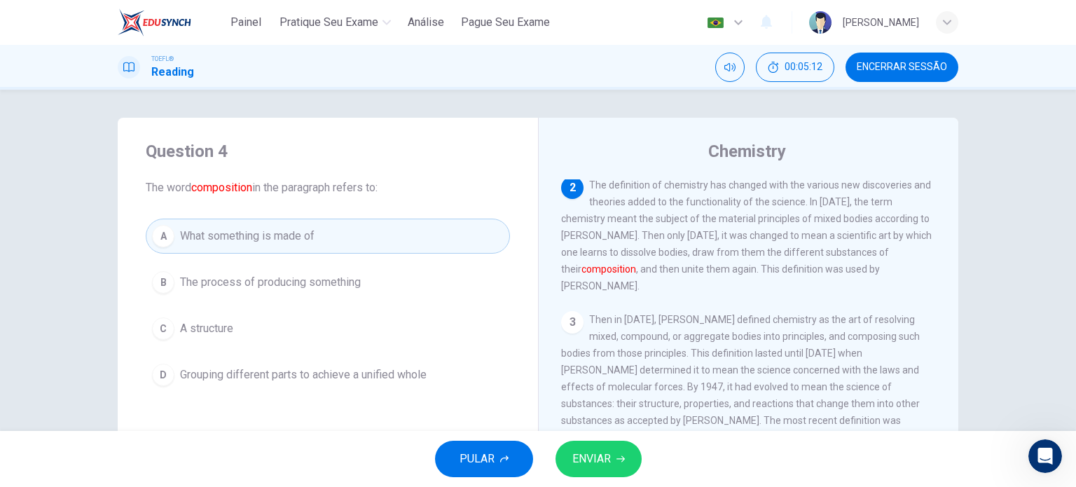
click at [612, 464] on button "ENVIAR" at bounding box center [599, 459] width 86 height 36
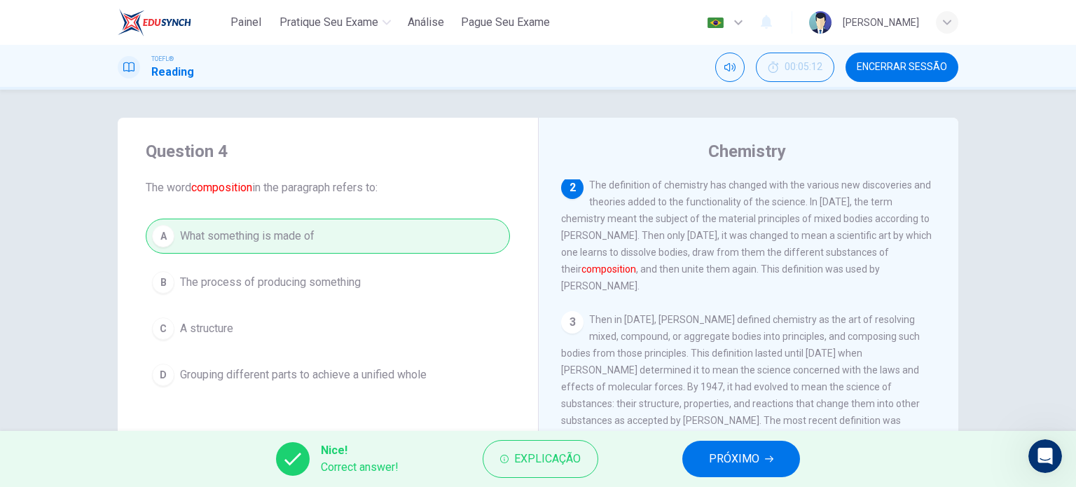
click at [740, 453] on span "PRÓXIMO" at bounding box center [734, 459] width 50 height 20
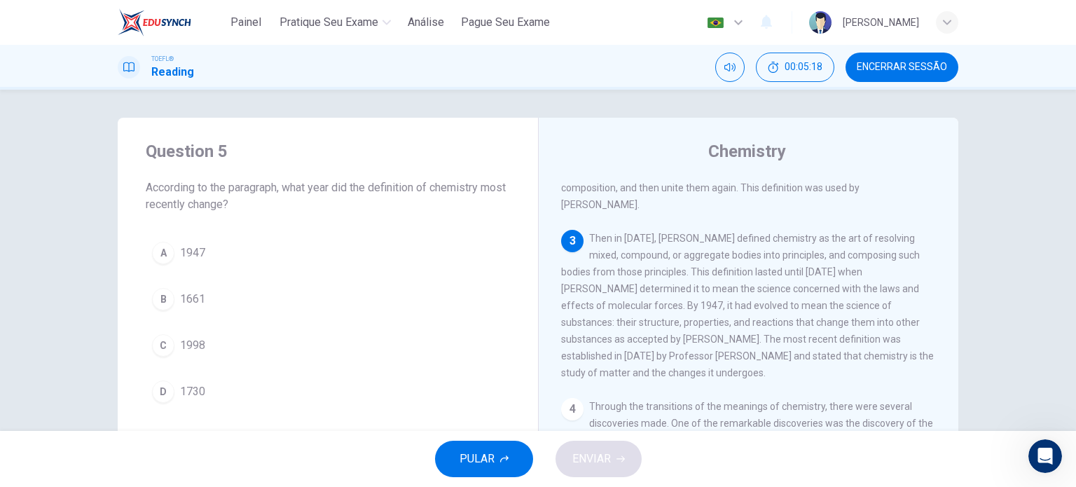
scroll to position [186, 0]
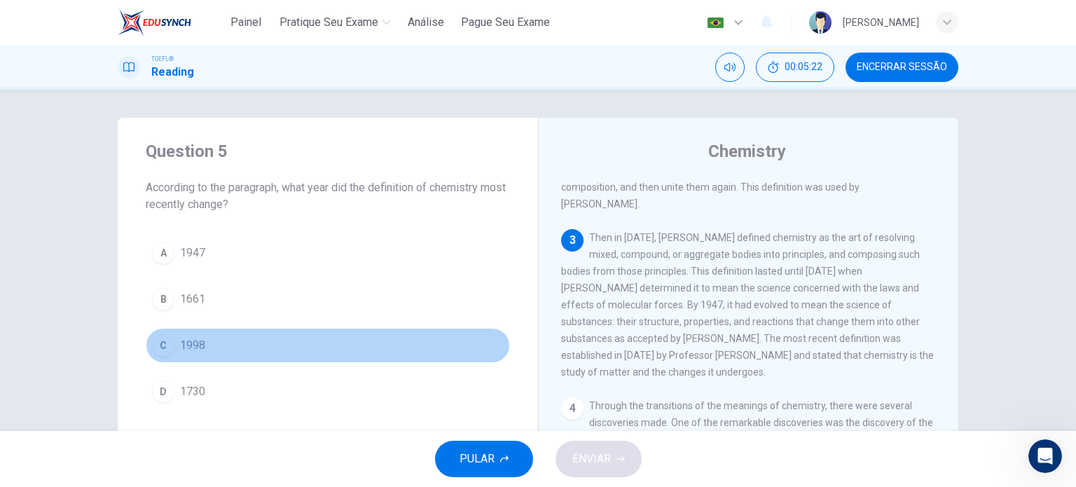
click at [196, 355] on button "C 1998" at bounding box center [328, 345] width 364 height 35
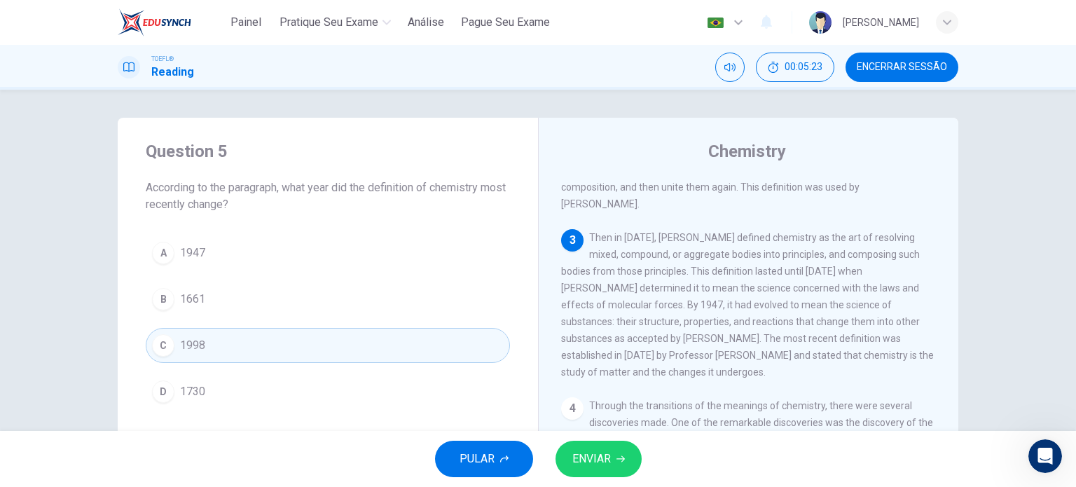
click at [585, 459] on span "ENVIAR" at bounding box center [591, 459] width 39 height 20
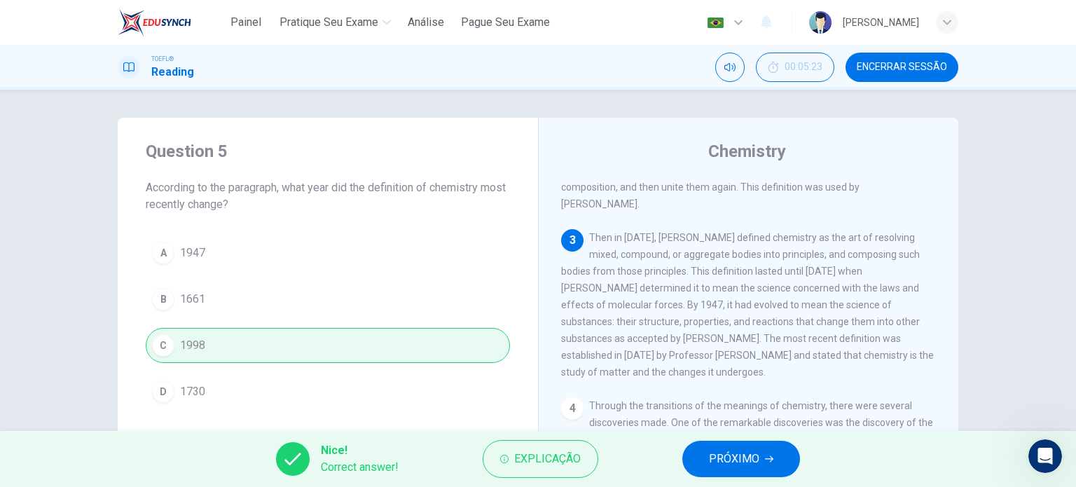
click at [747, 464] on span "PRÓXIMO" at bounding box center [734, 459] width 50 height 20
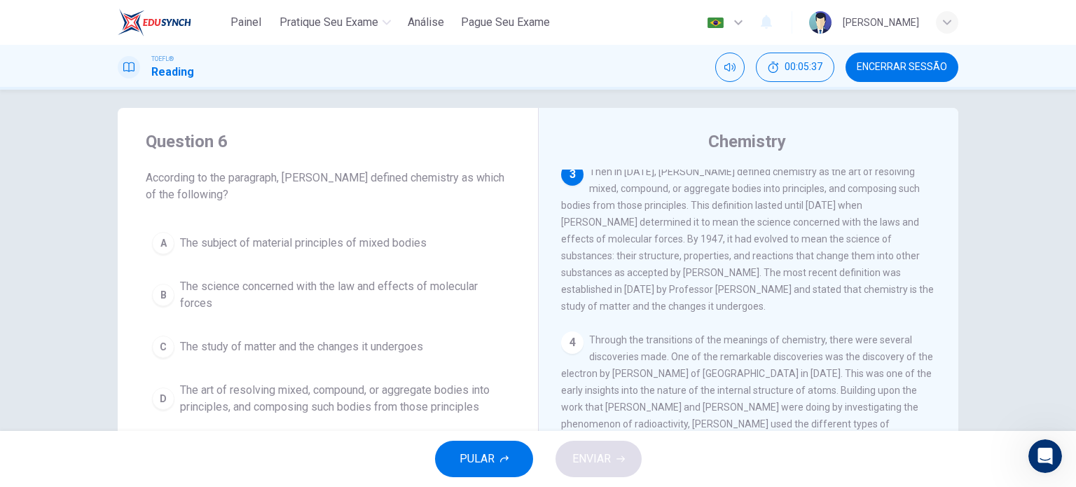
scroll to position [16, 0]
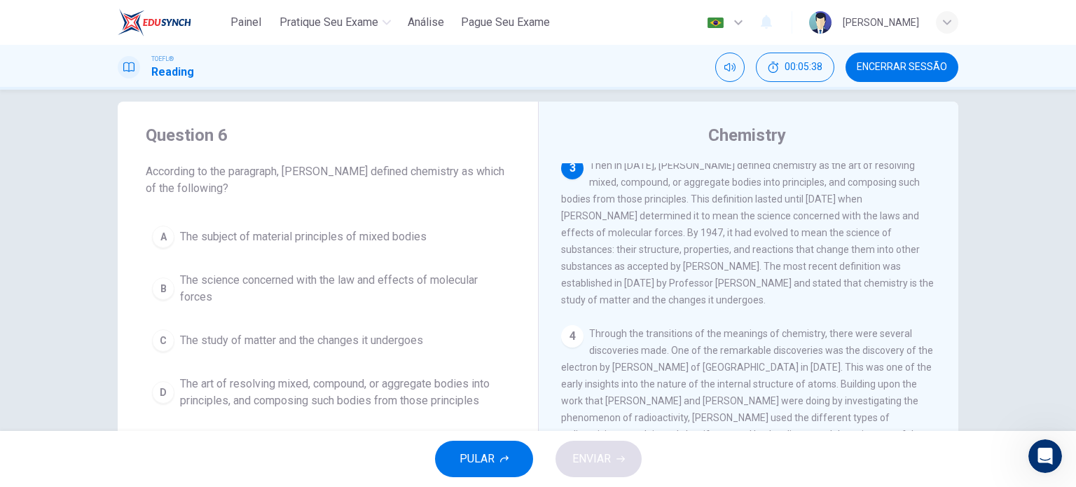
click at [362, 402] on span "The art of resolving mixed, compound, or aggregate bodies into principles, and …" at bounding box center [342, 392] width 324 height 34
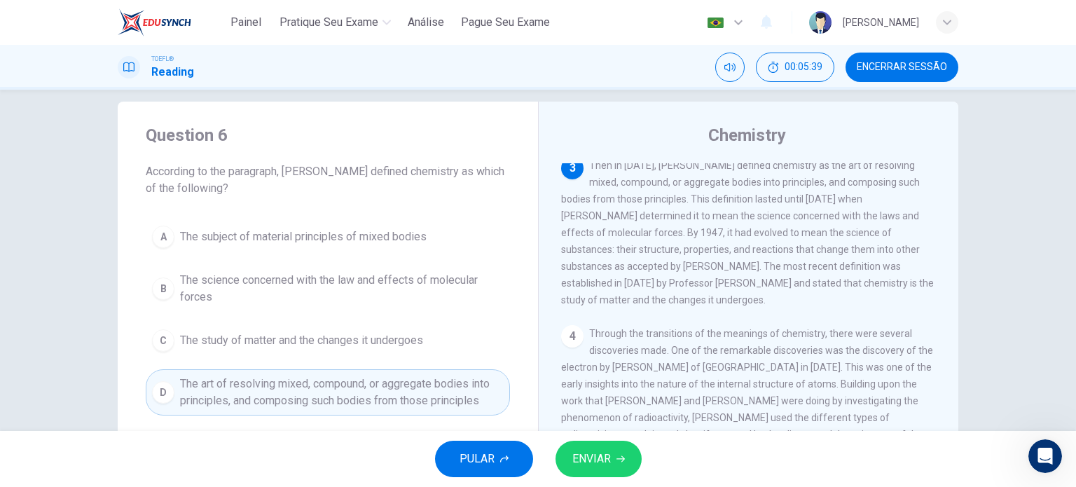
click at [601, 464] on span "ENVIAR" at bounding box center [591, 459] width 39 height 20
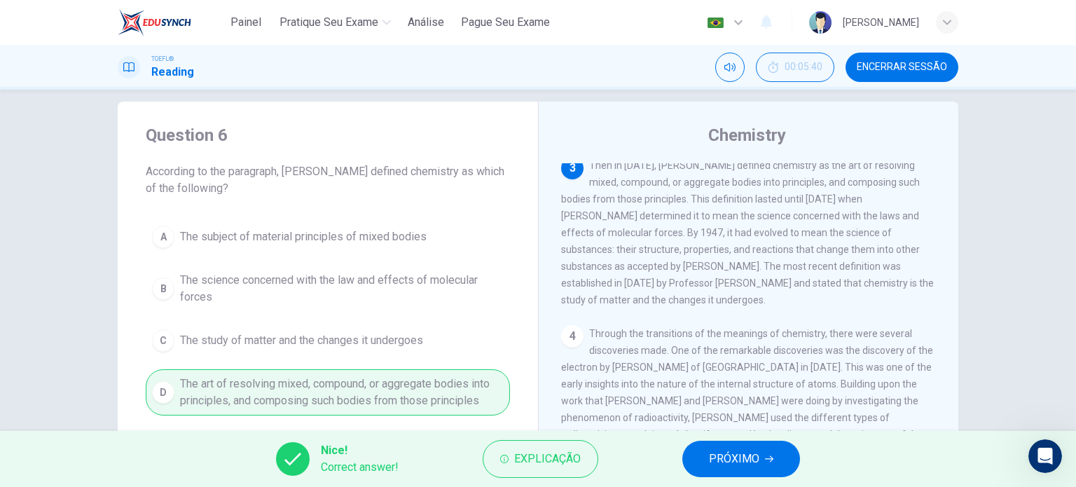
click at [731, 456] on span "PRÓXIMO" at bounding box center [734, 459] width 50 height 20
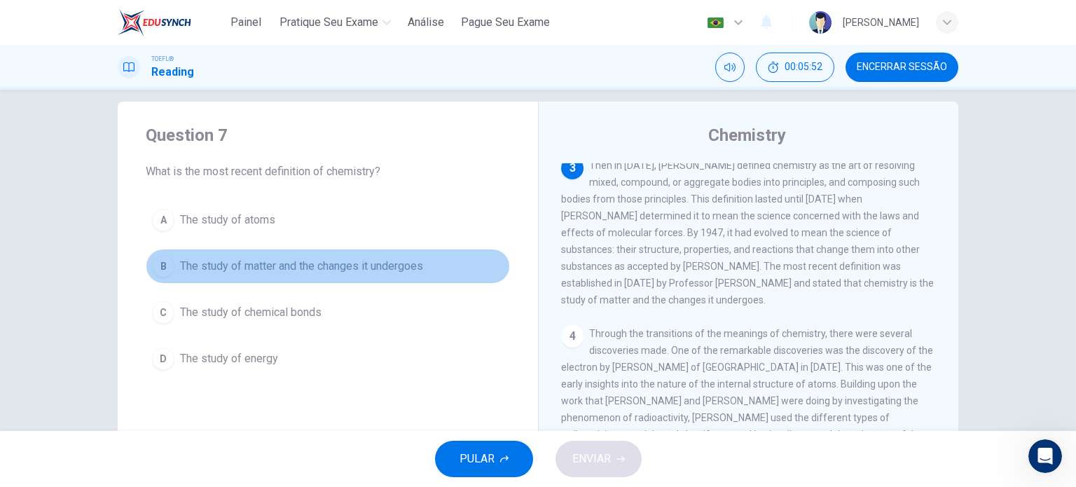
click at [387, 273] on span "The study of matter and the changes it undergoes" at bounding box center [301, 266] width 243 height 17
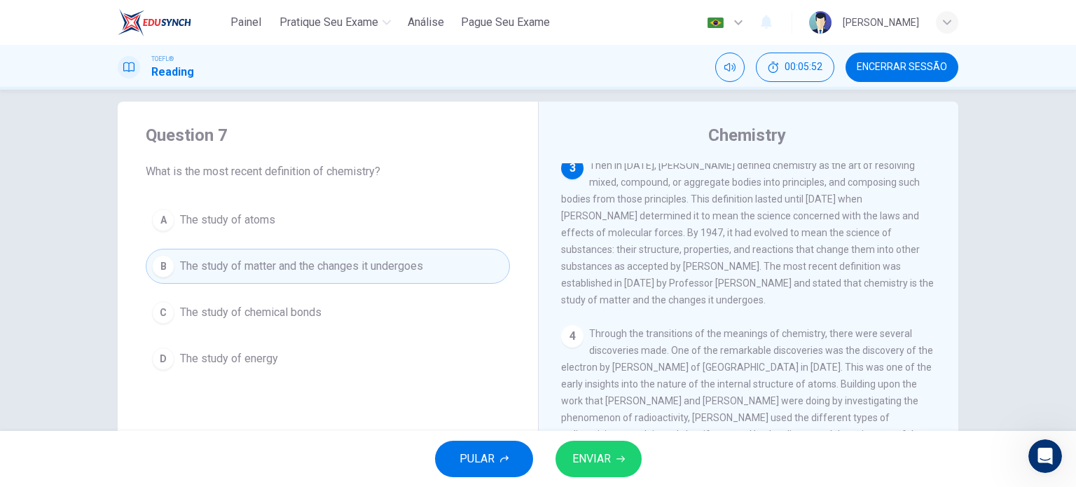
click at [581, 450] on span "ENVIAR" at bounding box center [591, 459] width 39 height 20
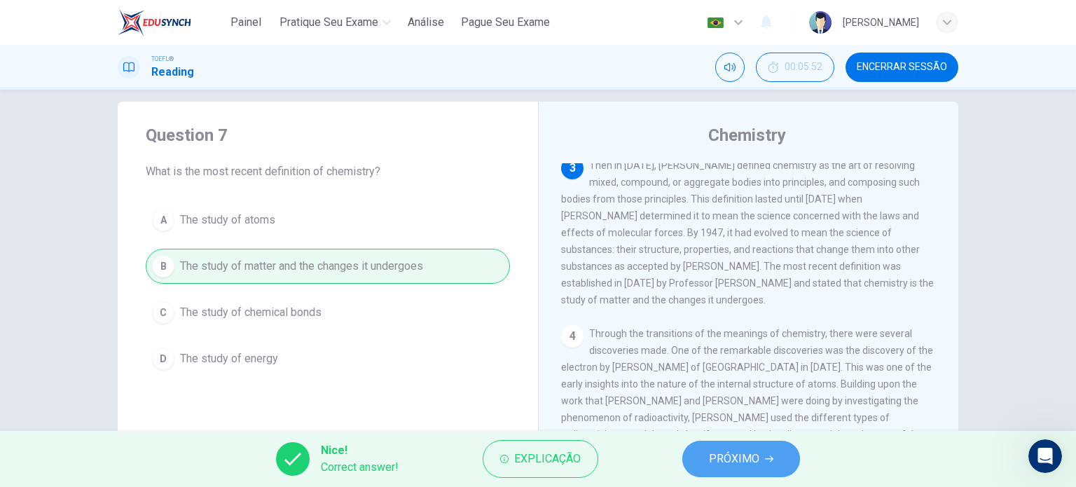
click at [762, 462] on button "PRÓXIMO" at bounding box center [741, 459] width 118 height 36
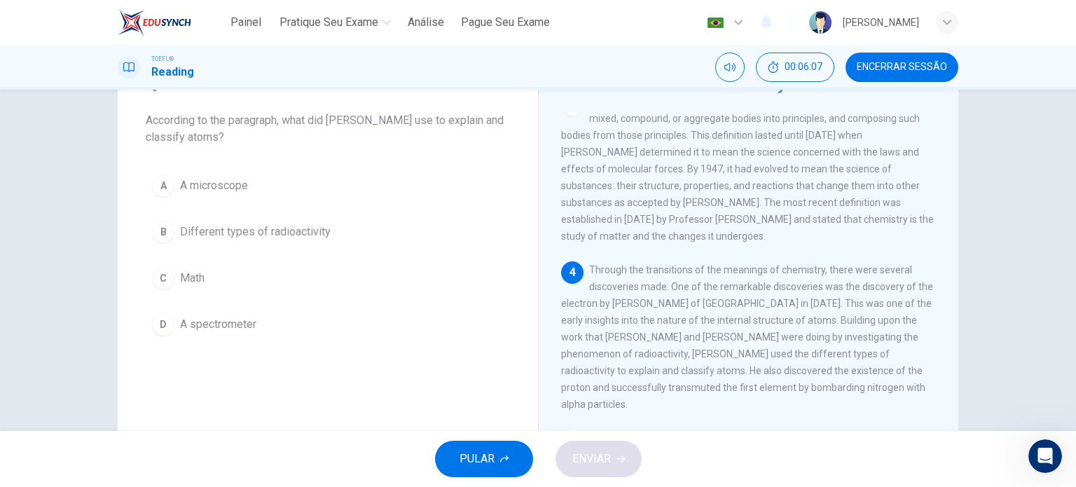
scroll to position [67, 0]
click at [256, 235] on span "Different types of radioactivity" at bounding box center [255, 231] width 151 height 17
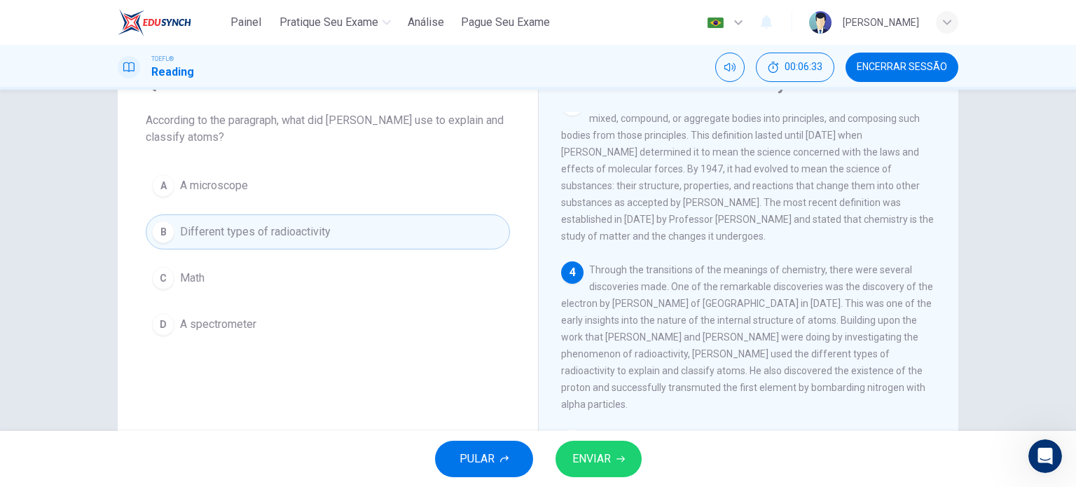
click at [602, 464] on span "ENVIAR" at bounding box center [591, 459] width 39 height 20
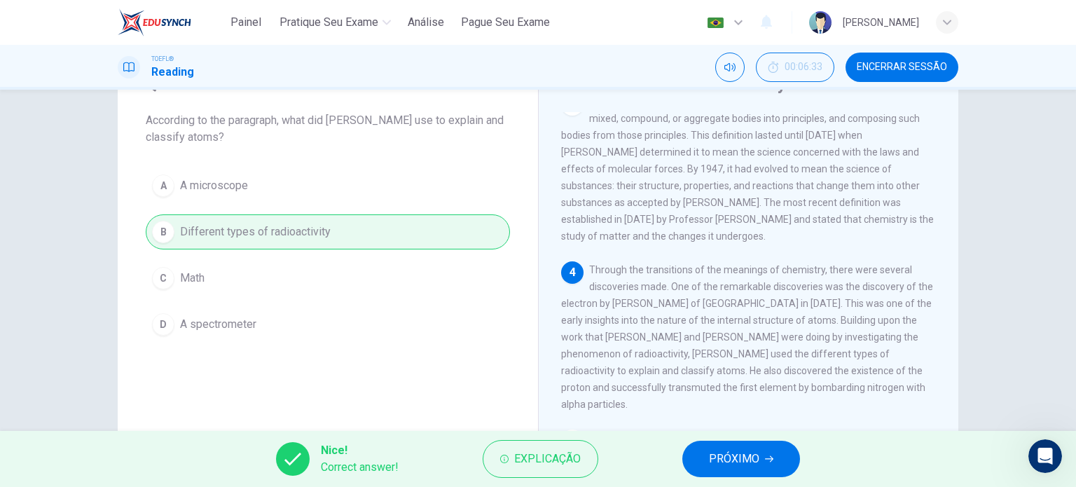
click at [731, 464] on span "PRÓXIMO" at bounding box center [734, 459] width 50 height 20
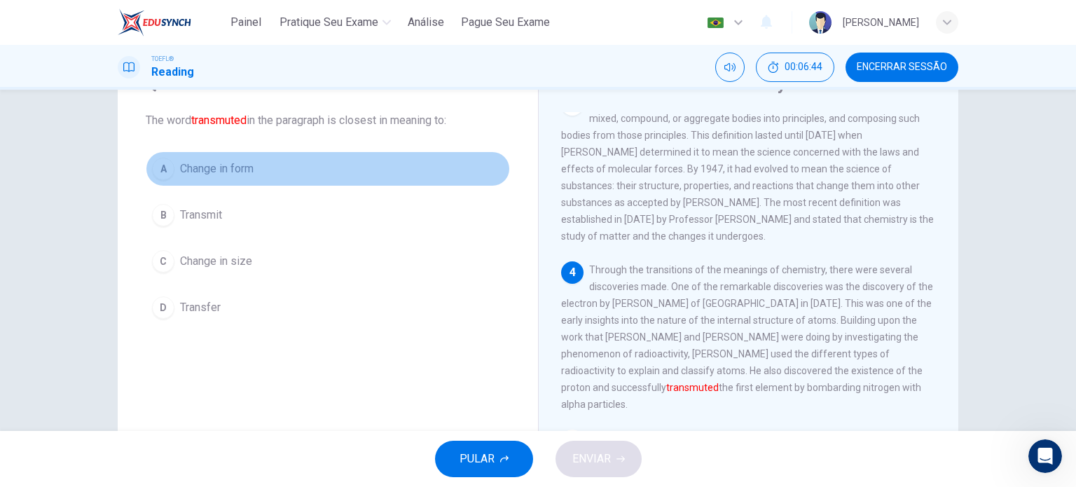
click at [209, 174] on span "Change in form" at bounding box center [217, 168] width 74 height 17
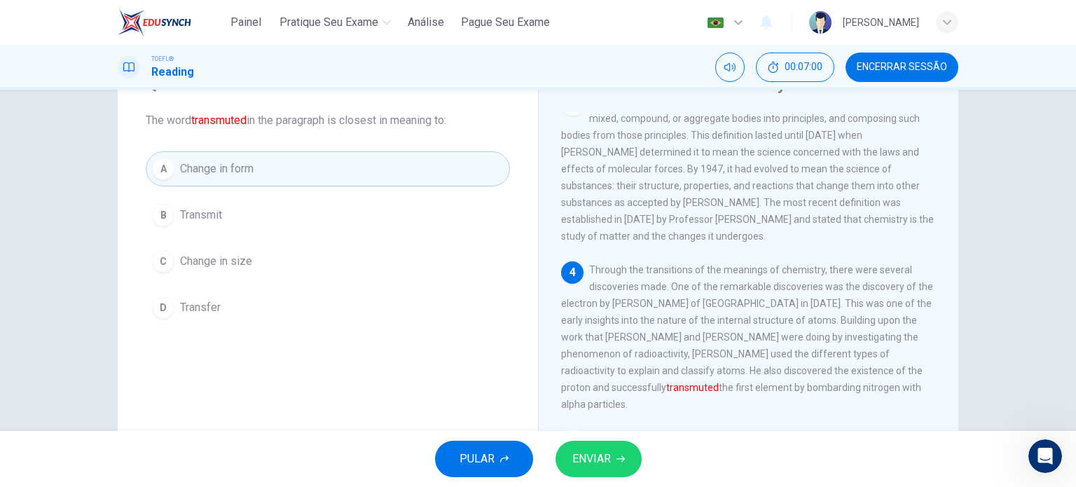
click at [633, 462] on button "ENVIAR" at bounding box center [599, 459] width 86 height 36
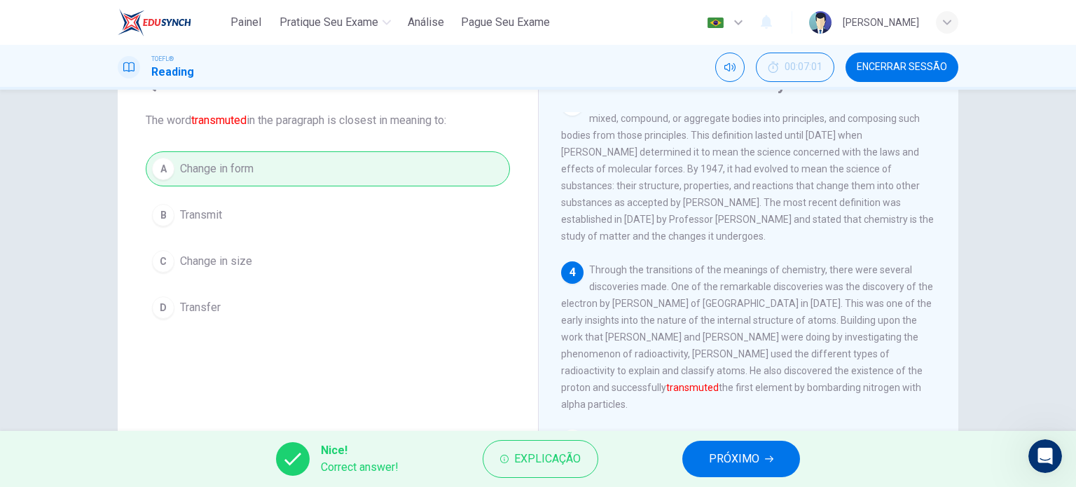
click at [722, 458] on span "PRÓXIMO" at bounding box center [734, 459] width 50 height 20
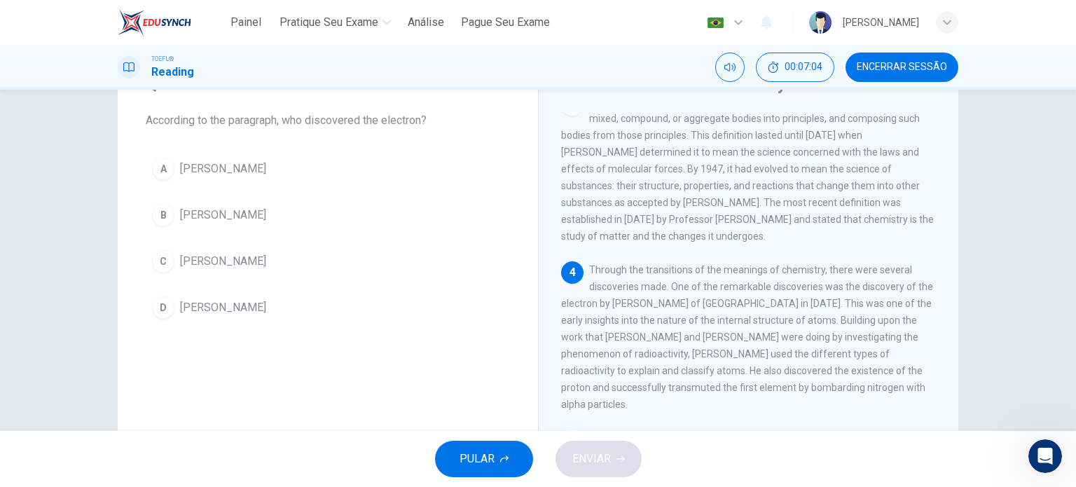
click at [223, 176] on span "JJ Thomson" at bounding box center [223, 168] width 86 height 17
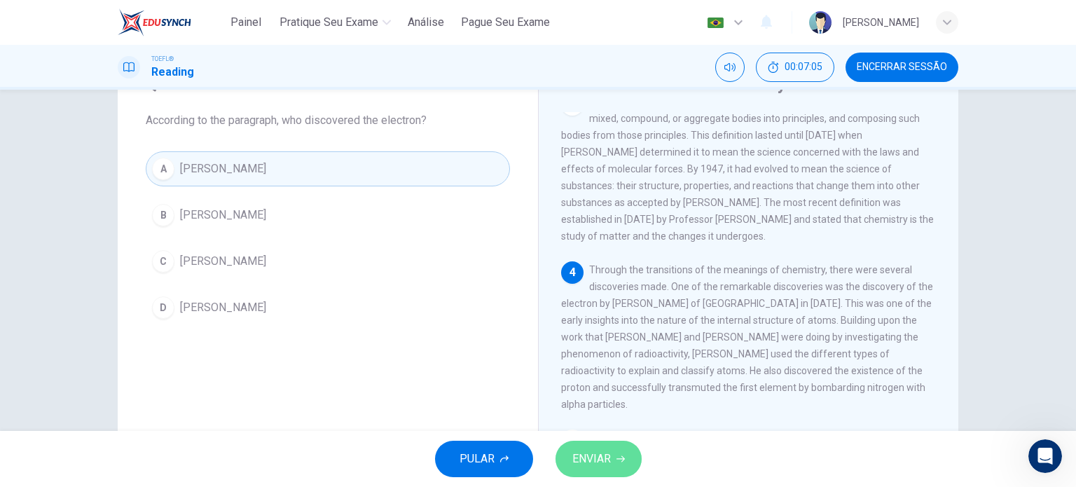
click at [605, 448] on button "ENVIAR" at bounding box center [599, 459] width 86 height 36
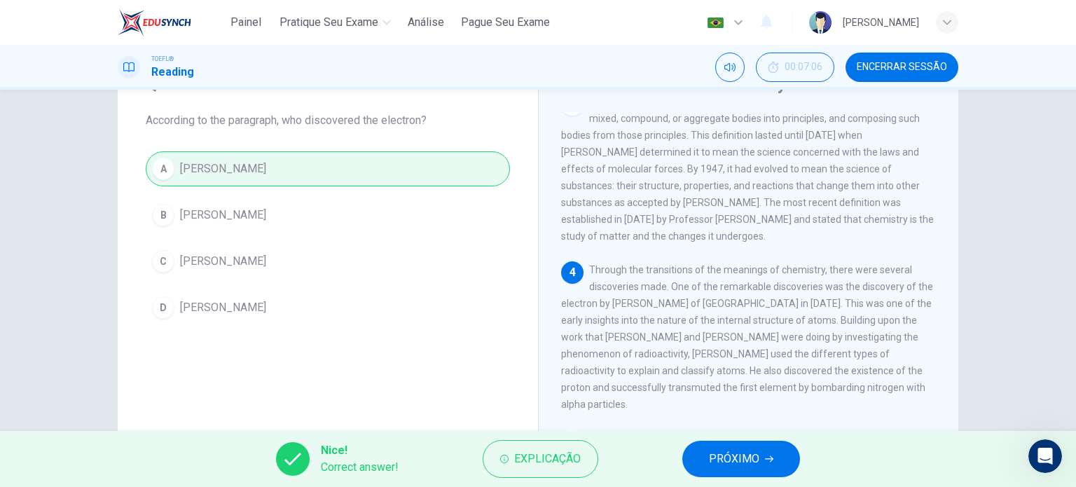
click at [749, 466] on span "PRÓXIMO" at bounding box center [734, 459] width 50 height 20
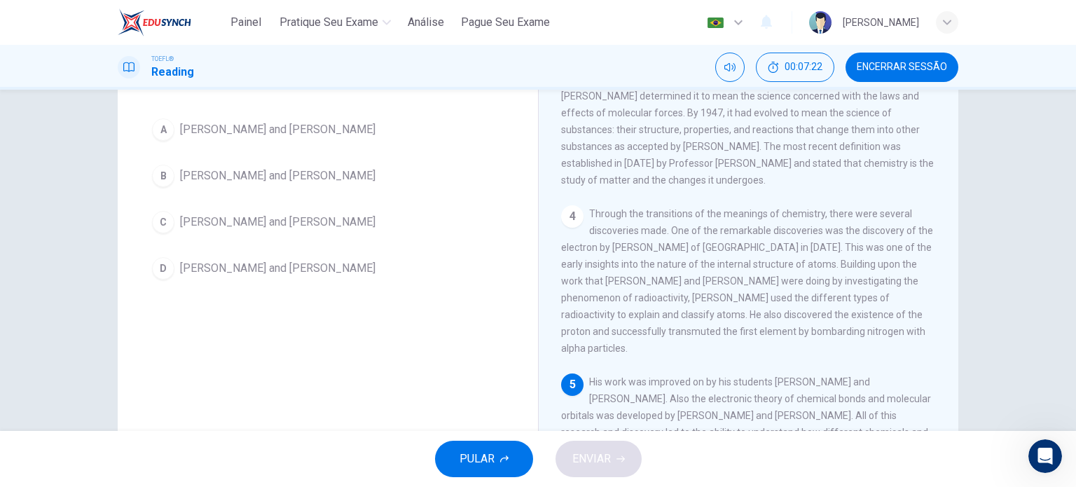
scroll to position [111, 0]
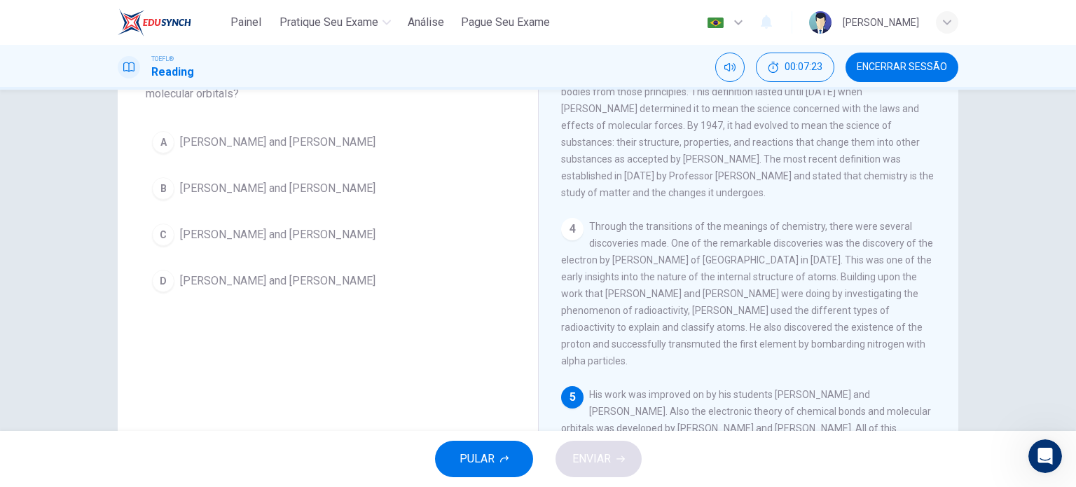
click at [284, 142] on span "Linus Pauling and Gilbert Lewis" at bounding box center [277, 142] width 195 height 17
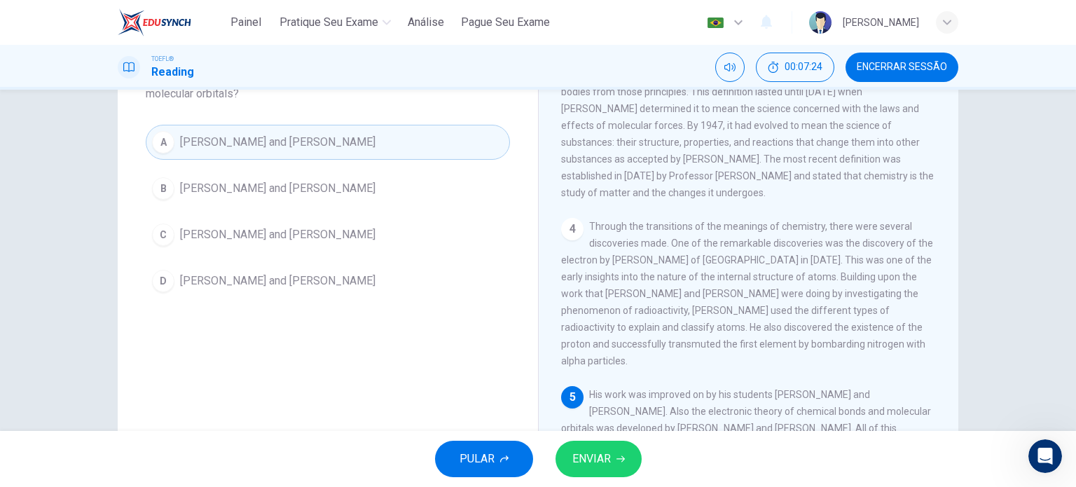
click at [605, 450] on span "ENVIAR" at bounding box center [591, 459] width 39 height 20
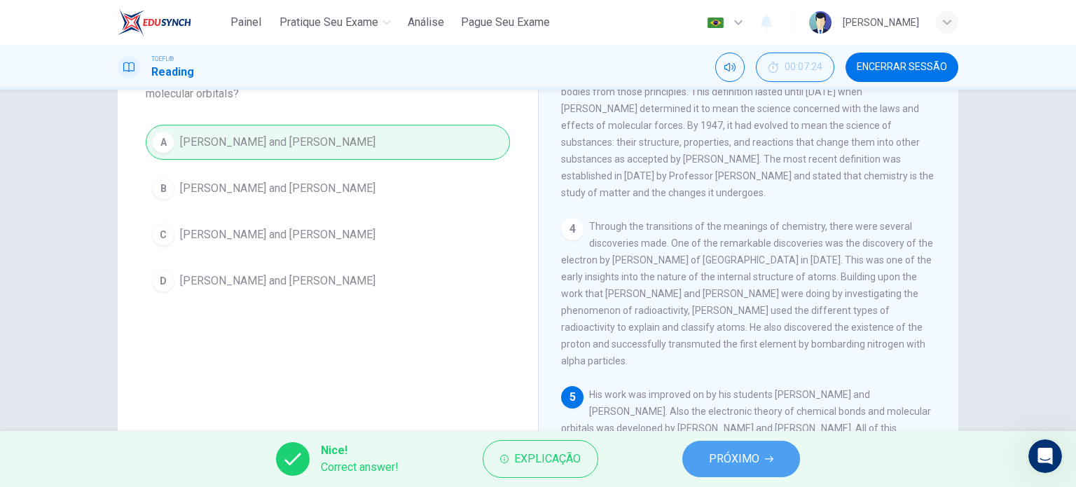
click at [726, 462] on span "PRÓXIMO" at bounding box center [734, 459] width 50 height 20
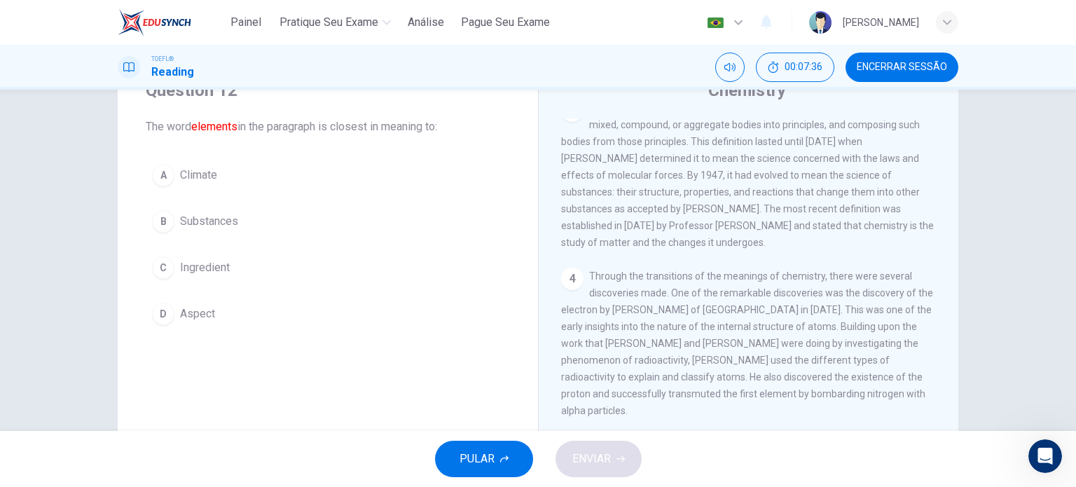
scroll to position [60, 0]
click at [220, 228] on span "Substances" at bounding box center [209, 222] width 58 height 17
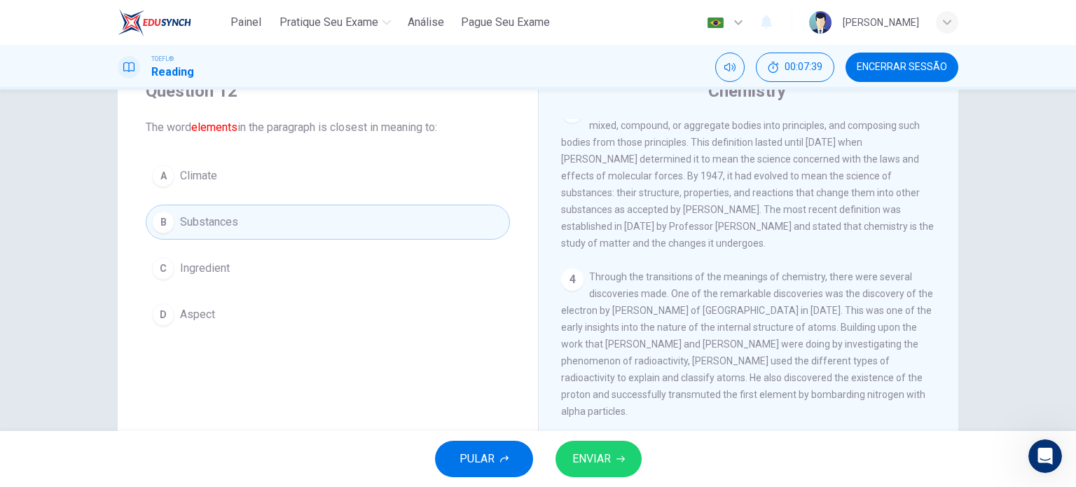
click at [598, 464] on span "ENVIAR" at bounding box center [591, 459] width 39 height 20
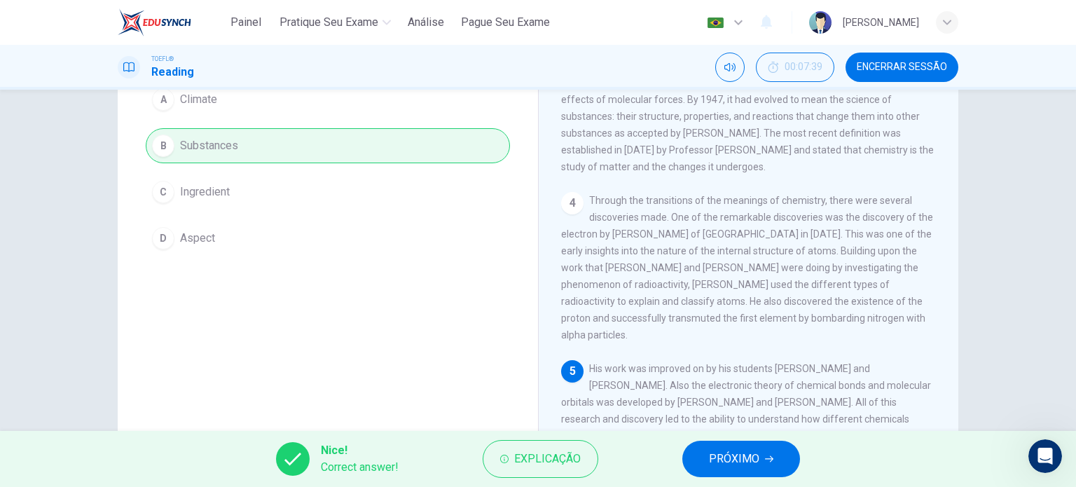
scroll to position [139, 0]
click at [782, 462] on button "PRÓXIMO" at bounding box center [741, 459] width 118 height 36
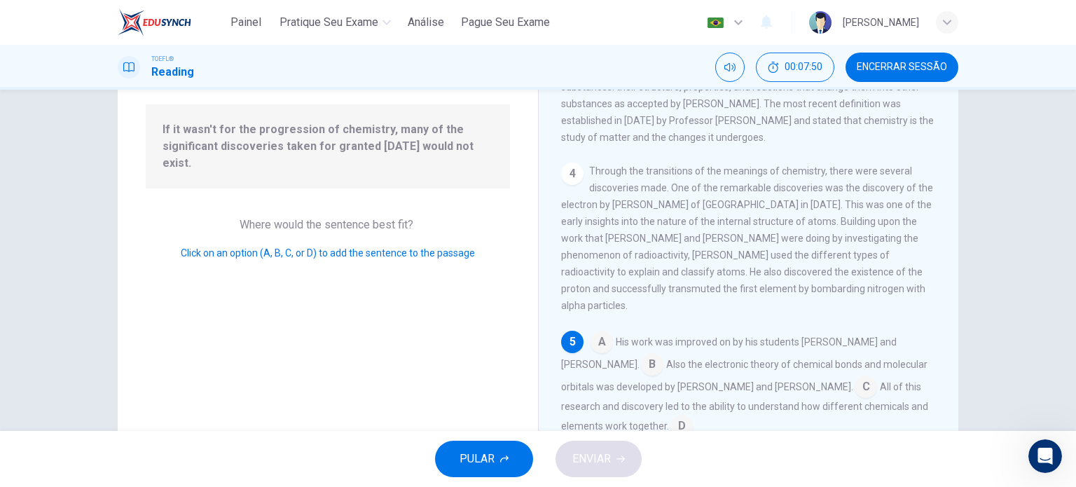
scroll to position [126, 0]
click at [670, 422] on input at bounding box center [681, 430] width 22 height 22
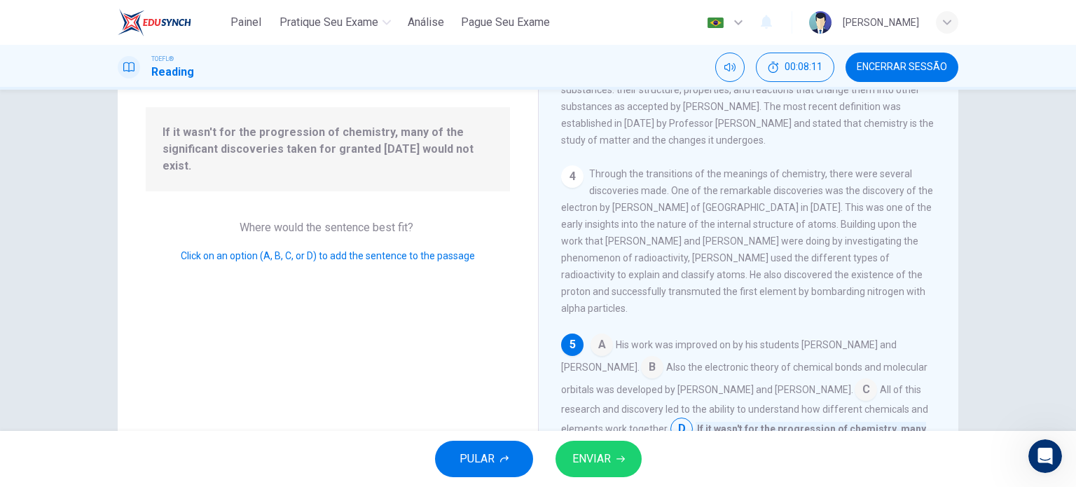
scroll to position [202, 0]
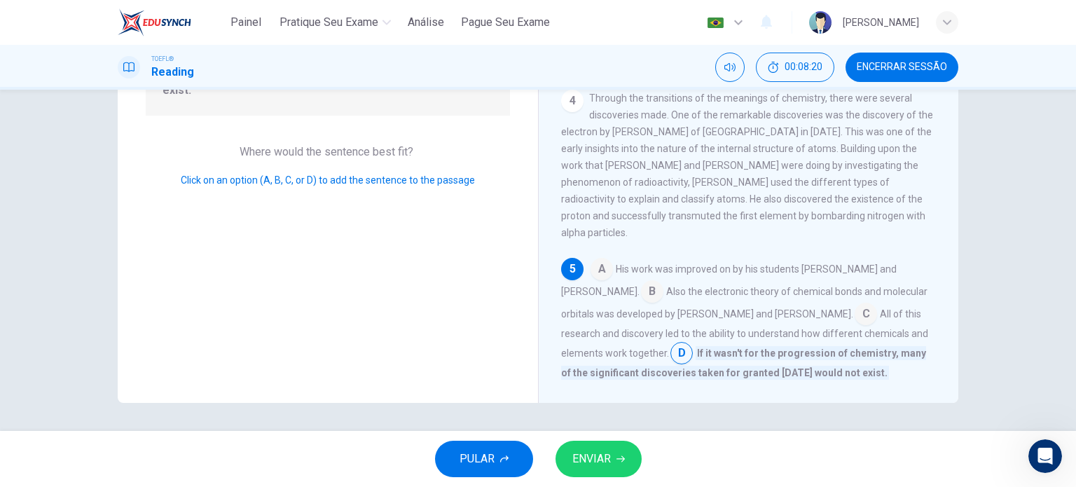
click at [615, 455] on button "ENVIAR" at bounding box center [599, 459] width 86 height 36
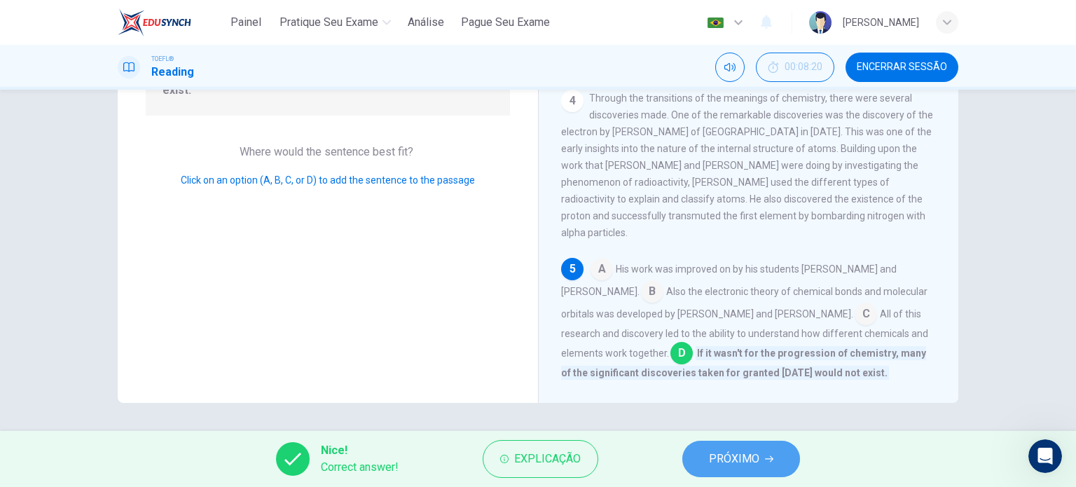
click at [738, 469] on button "PRÓXIMO" at bounding box center [741, 459] width 118 height 36
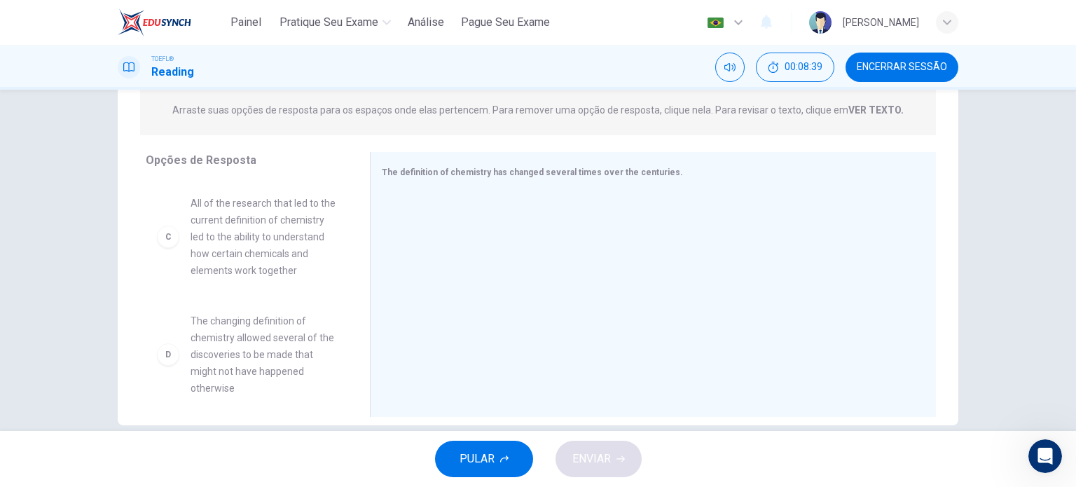
scroll to position [167, 0]
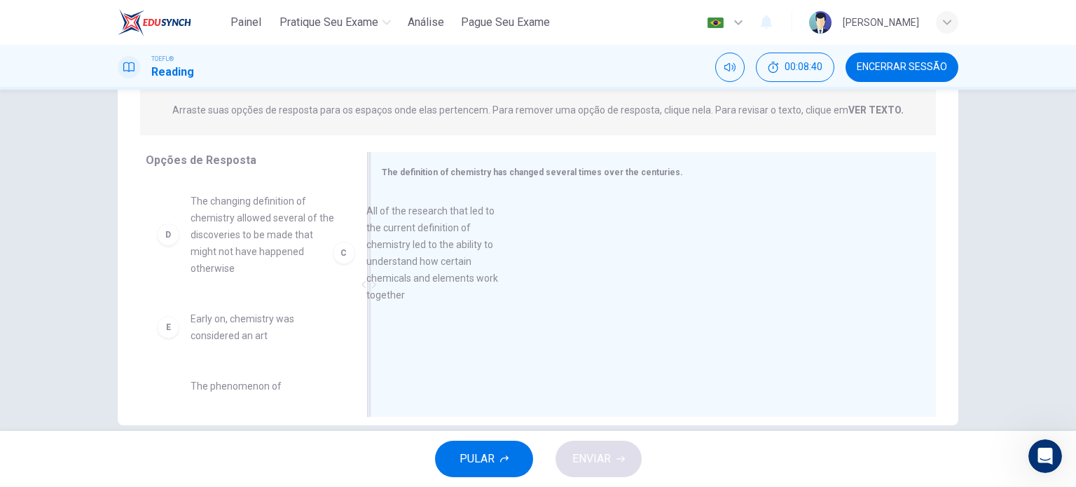
drag, startPoint x: 274, startPoint y: 249, endPoint x: 471, endPoint y: 258, distance: 197.0
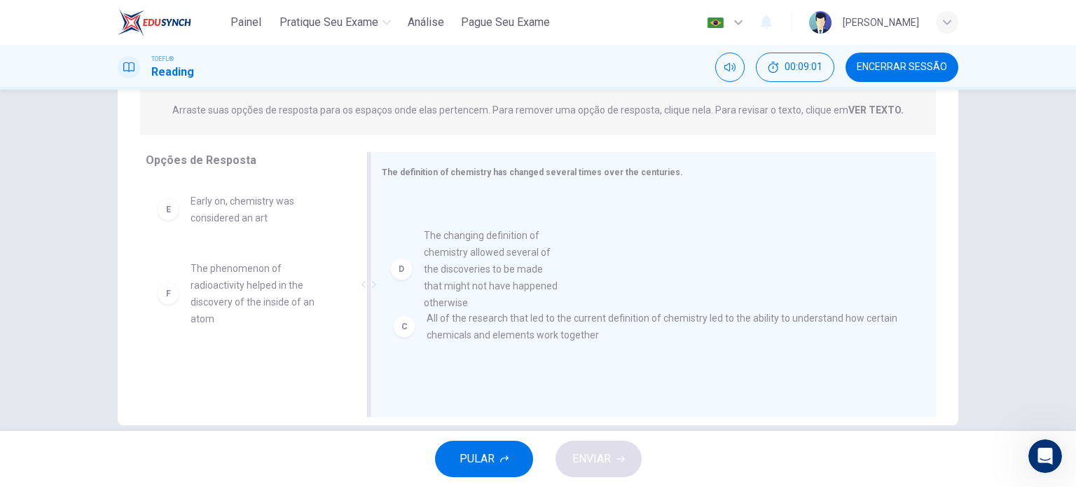
drag, startPoint x: 230, startPoint y: 264, endPoint x: 483, endPoint y: 296, distance: 254.8
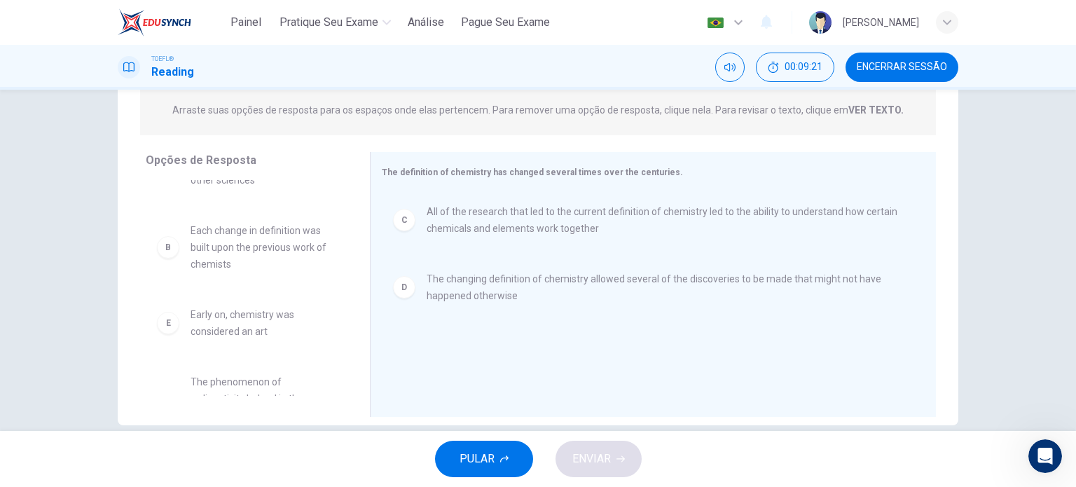
scroll to position [53, 0]
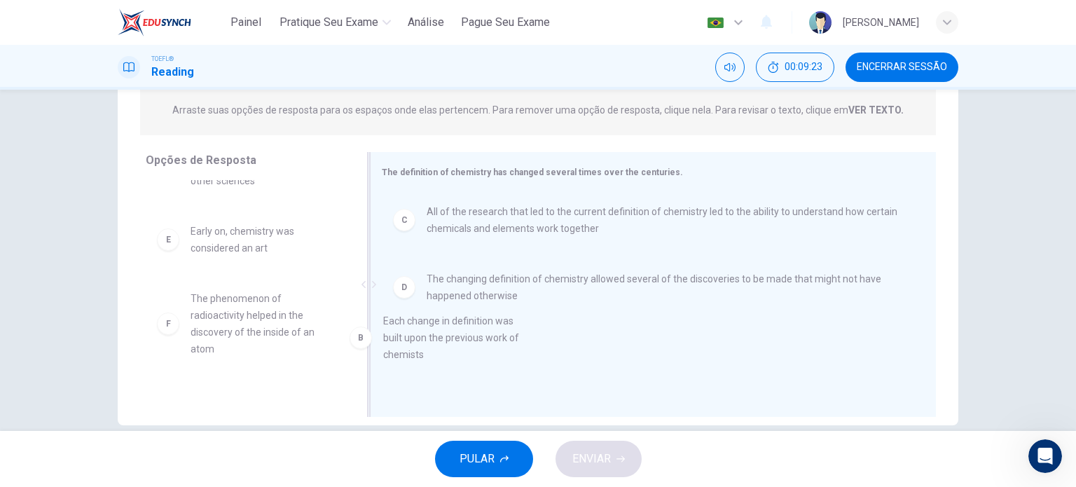
drag, startPoint x: 258, startPoint y: 243, endPoint x: 519, endPoint y: 352, distance: 282.6
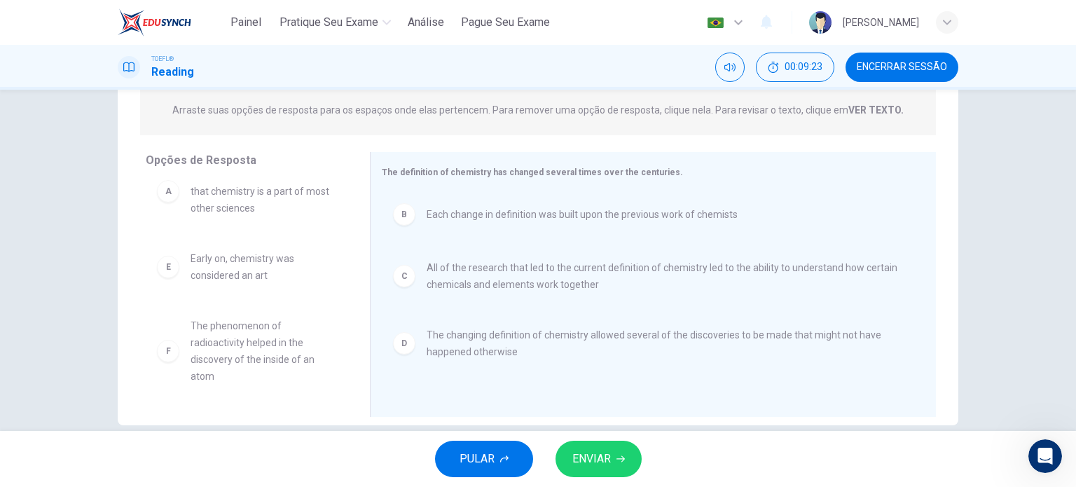
scroll to position [25, 0]
click at [600, 457] on span "ENVIAR" at bounding box center [591, 459] width 39 height 20
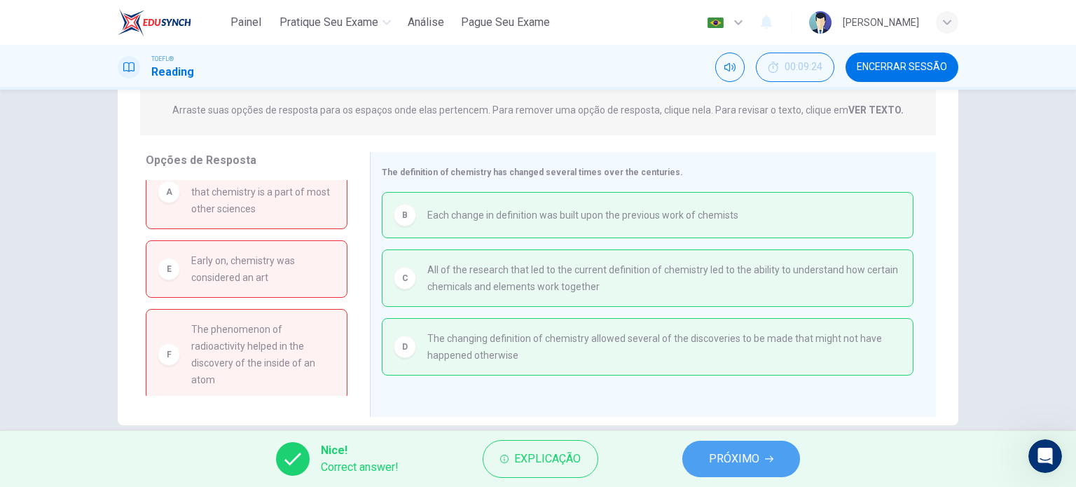
click at [750, 457] on span "PRÓXIMO" at bounding box center [734, 459] width 50 height 20
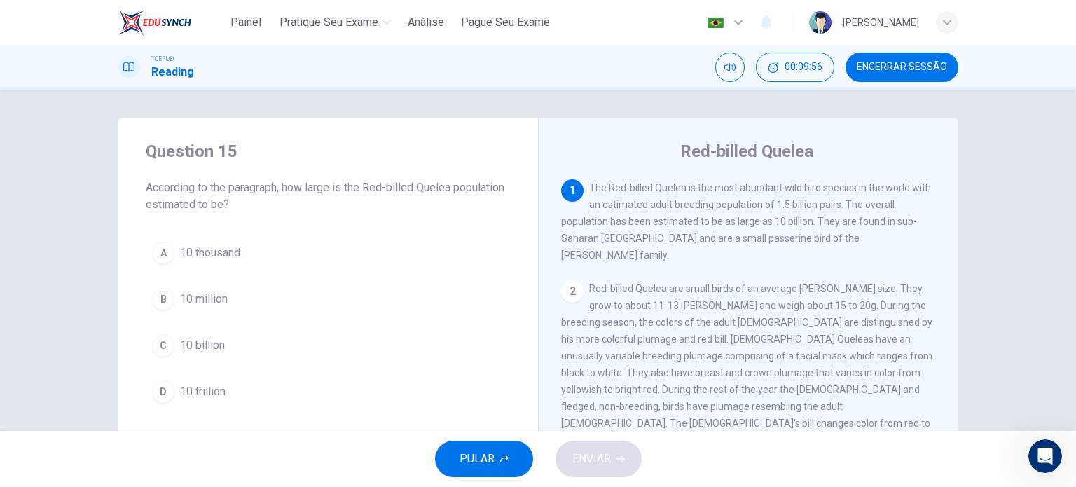
click at [194, 350] on span "10 billion" at bounding box center [202, 345] width 45 height 17
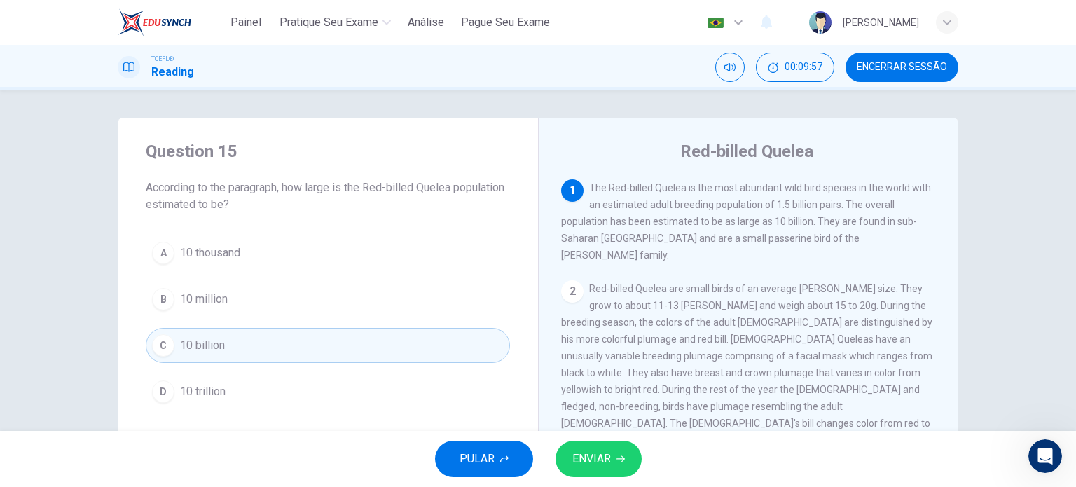
click at [612, 462] on button "ENVIAR" at bounding box center [599, 459] width 86 height 36
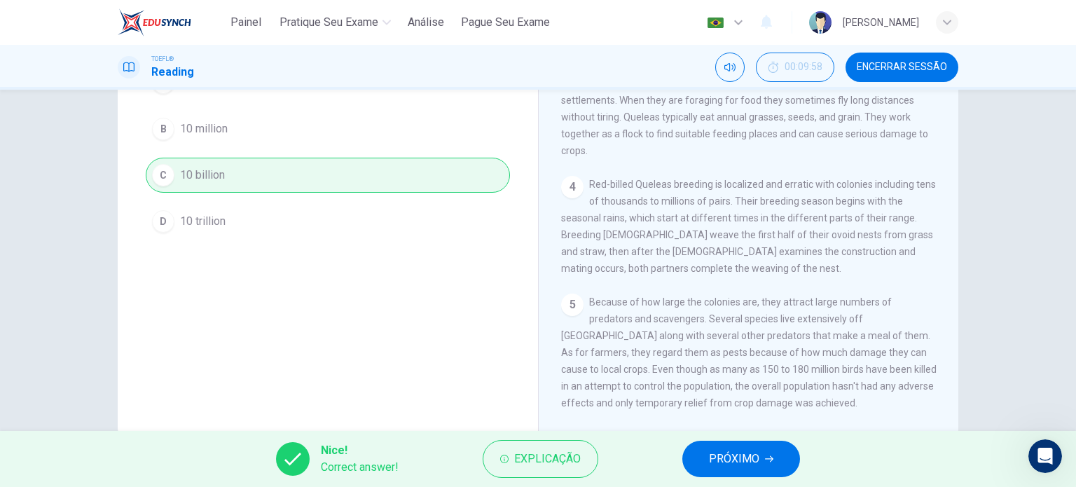
scroll to position [171, 0]
click at [947, 22] on icon "button" at bounding box center [947, 22] width 8 height 8
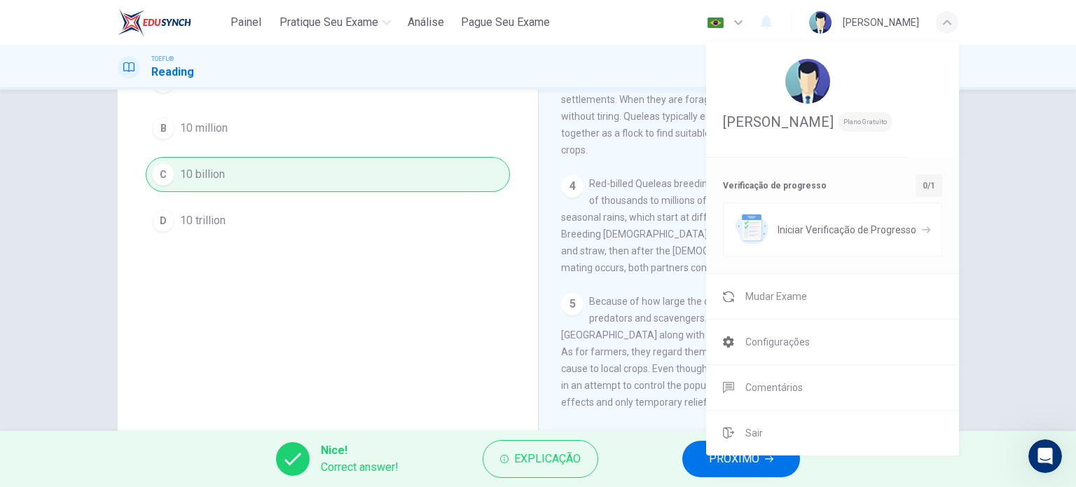
click at [946, 22] on div at bounding box center [538, 243] width 1076 height 487
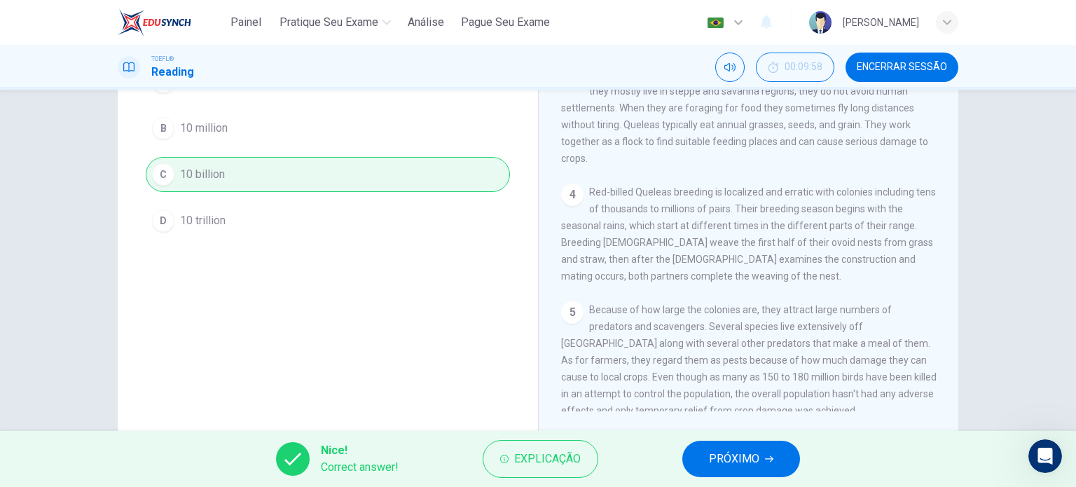
scroll to position [0, 0]
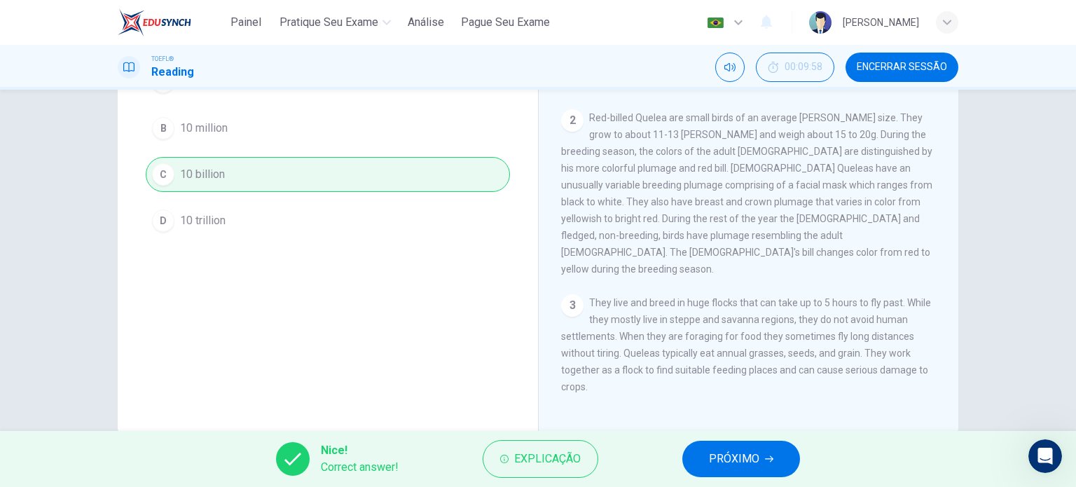
click at [752, 458] on span "PRÓXIMO" at bounding box center [734, 459] width 50 height 20
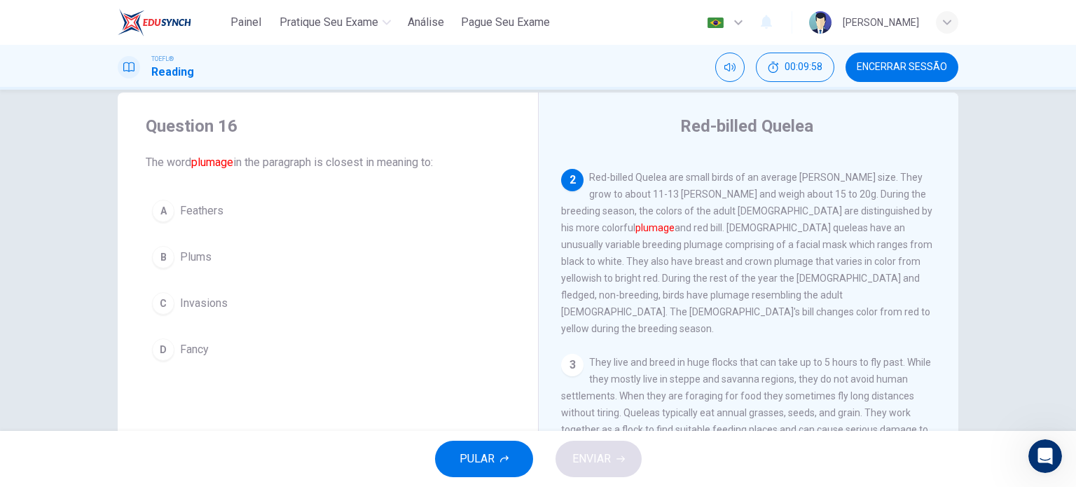
scroll to position [10, 0]
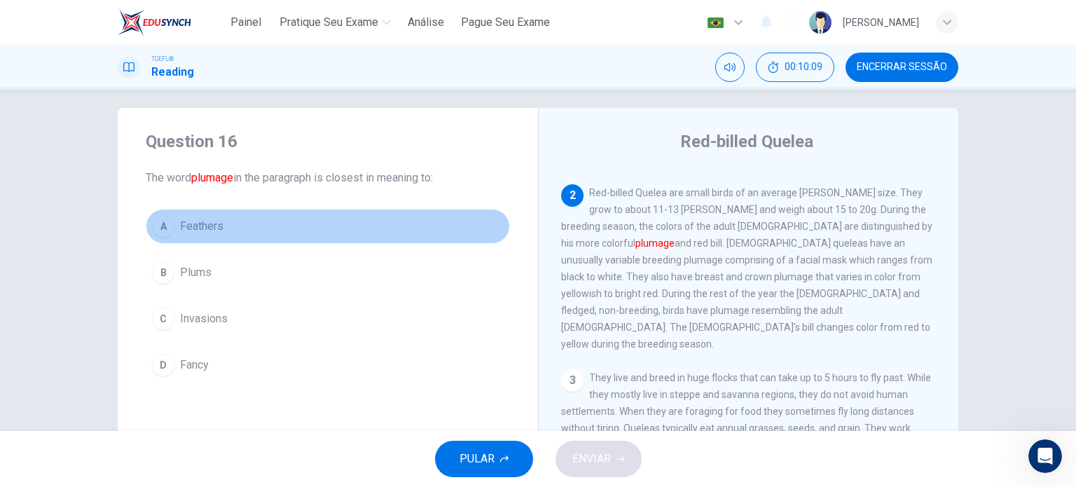
click at [191, 225] on span "Feathers" at bounding box center [201, 226] width 43 height 17
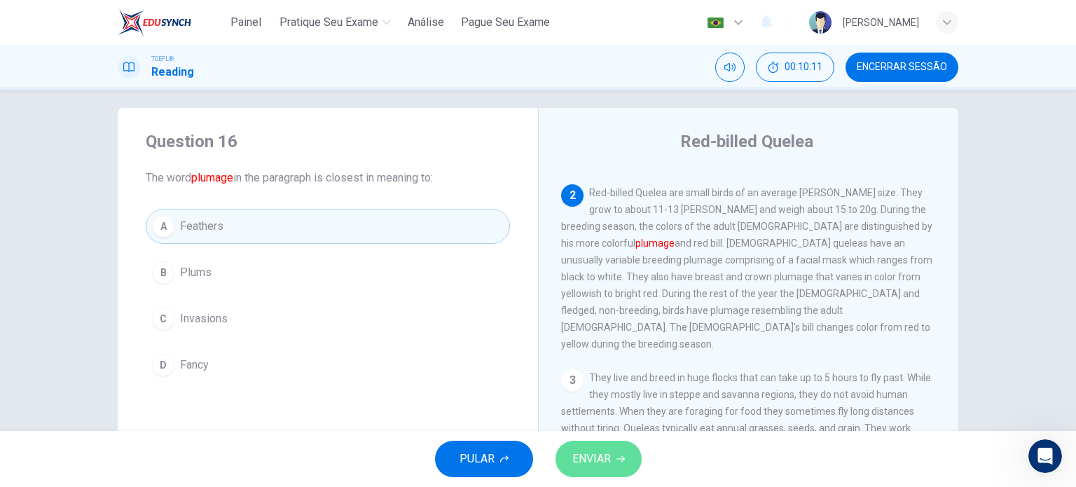
click at [598, 453] on span "ENVIAR" at bounding box center [591, 459] width 39 height 20
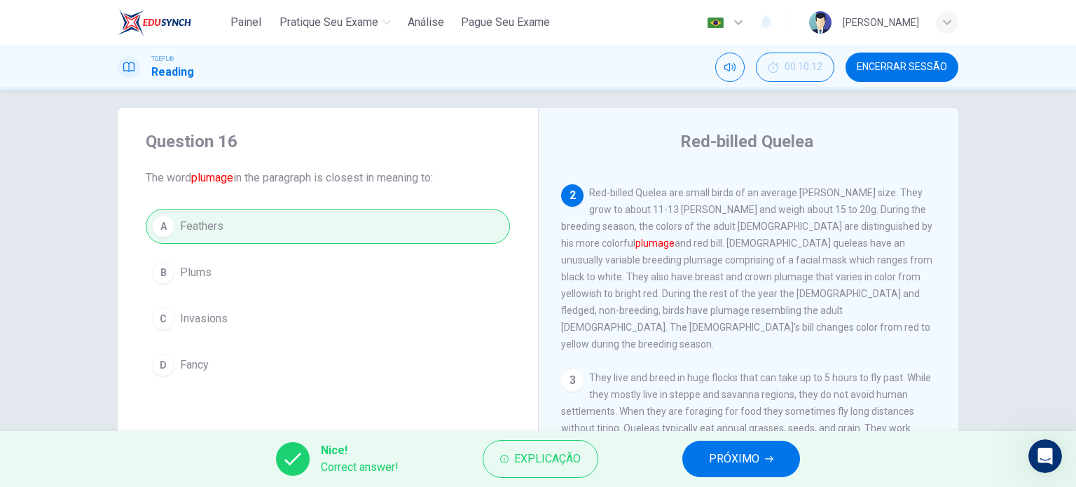
click at [727, 453] on span "PRÓXIMO" at bounding box center [734, 459] width 50 height 20
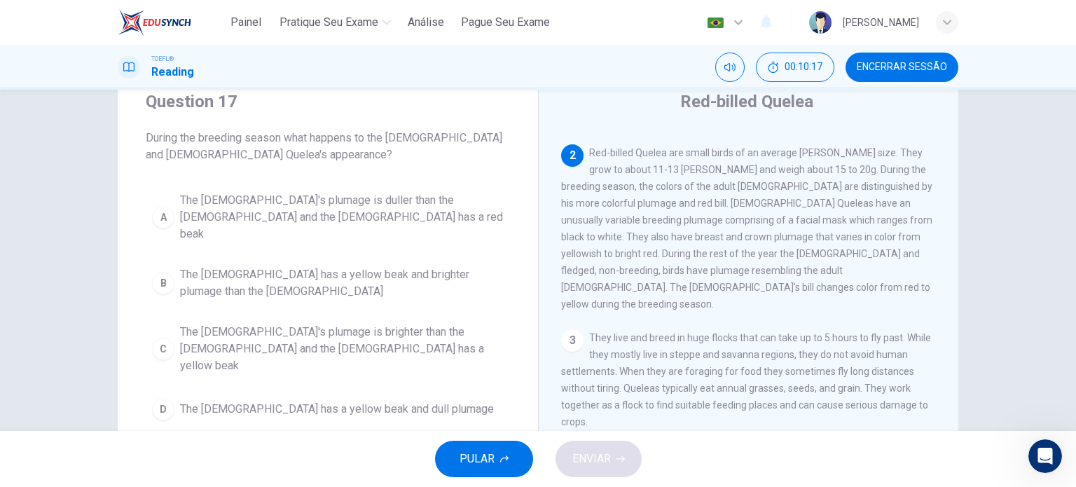
scroll to position [49, 0]
click at [464, 324] on span "The male's plumage is brighter than the female and the female has a yellow beak" at bounding box center [342, 349] width 324 height 50
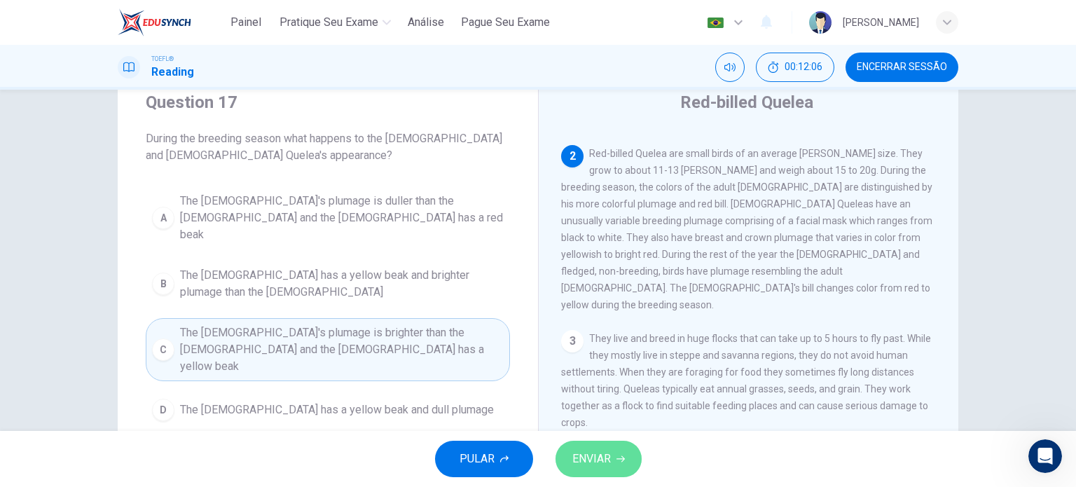
click at [609, 457] on span "ENVIAR" at bounding box center [591, 459] width 39 height 20
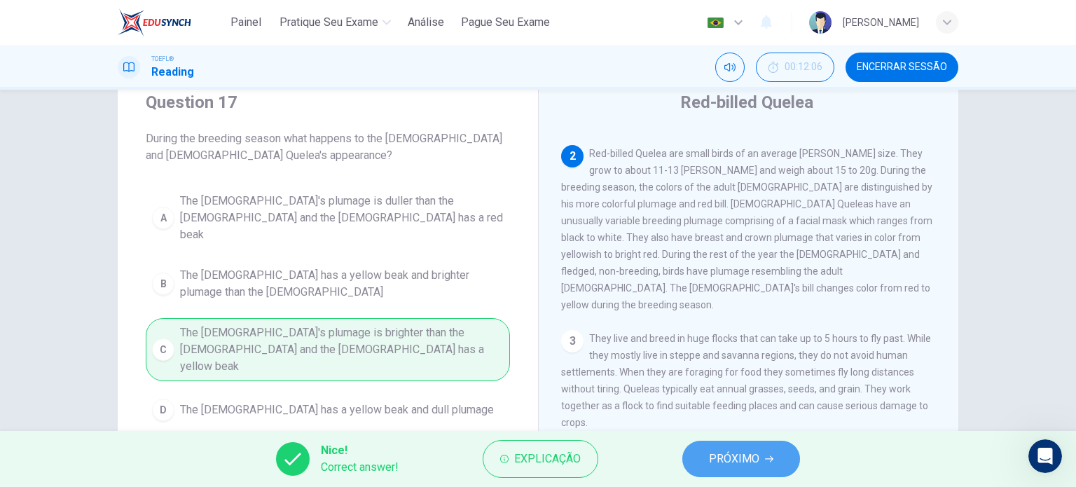
click at [719, 464] on span "PRÓXIMO" at bounding box center [734, 459] width 50 height 20
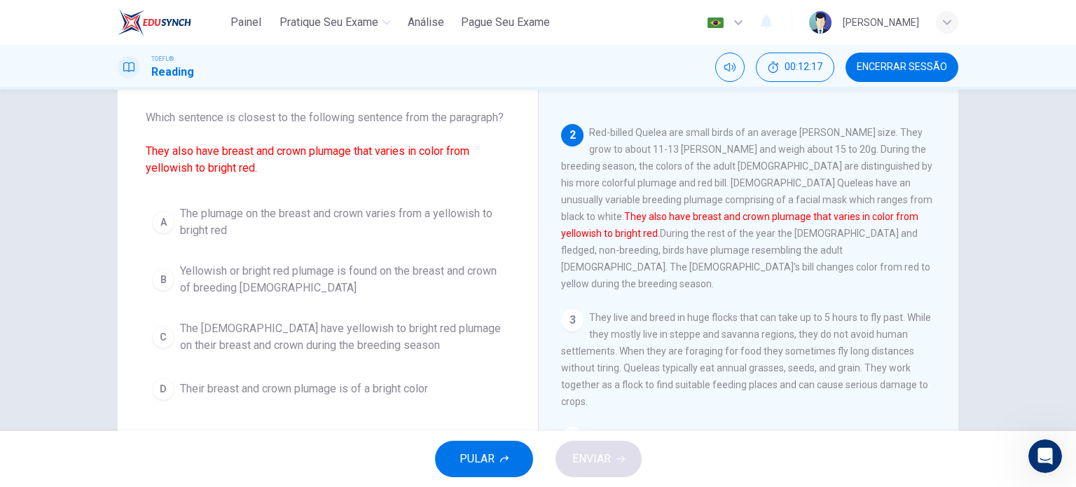
scroll to position [69, 0]
click at [407, 212] on span "The plumage on the breast and crown varies from a yellowish to bright red" at bounding box center [342, 223] width 324 height 34
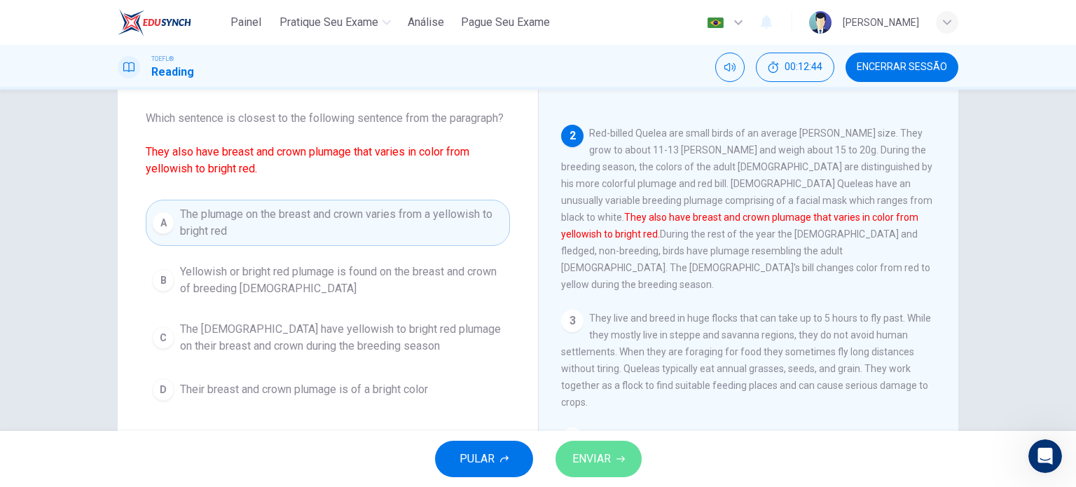
click at [591, 464] on span "ENVIAR" at bounding box center [591, 459] width 39 height 20
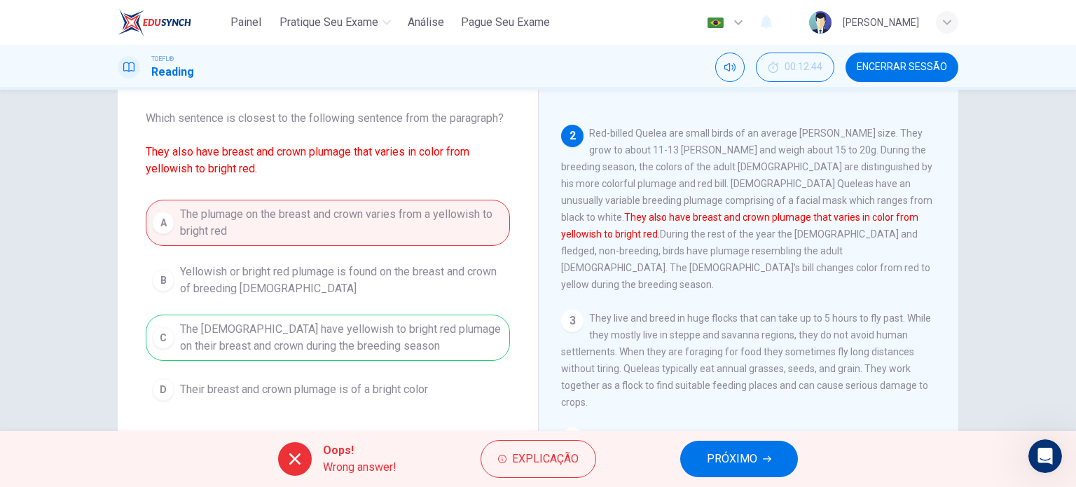
click at [723, 463] on span "PRÓXIMO" at bounding box center [732, 459] width 50 height 20
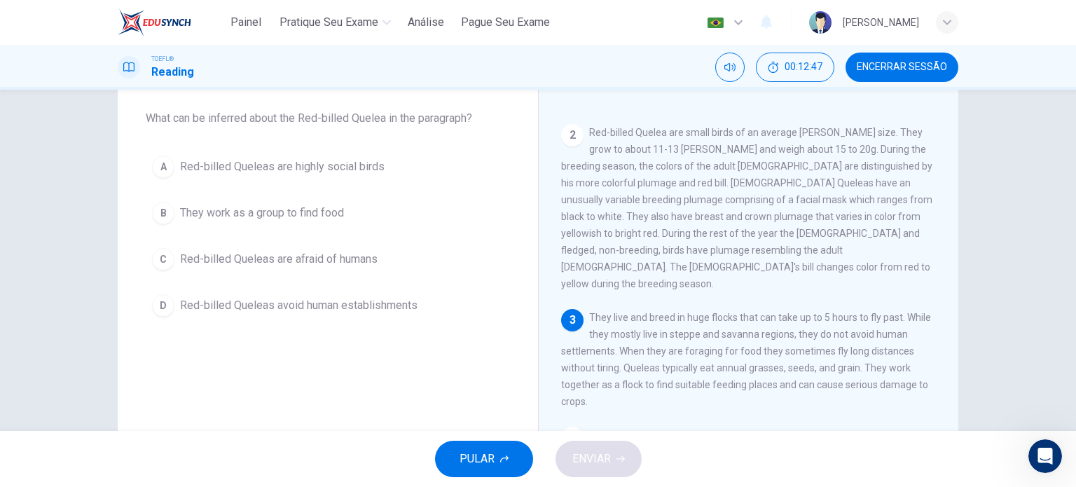
scroll to position [92, 0]
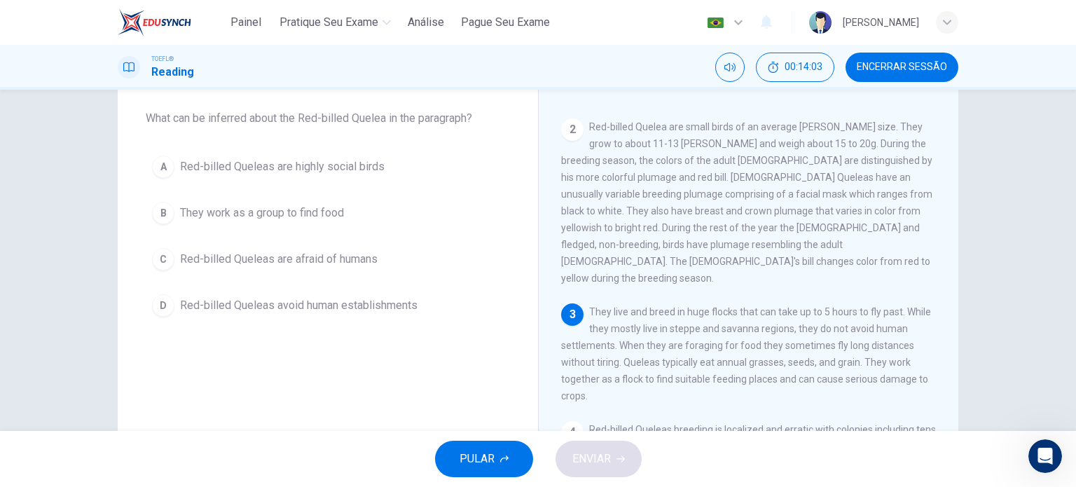
click at [305, 222] on button "B They work as a group to find food" at bounding box center [328, 212] width 364 height 35
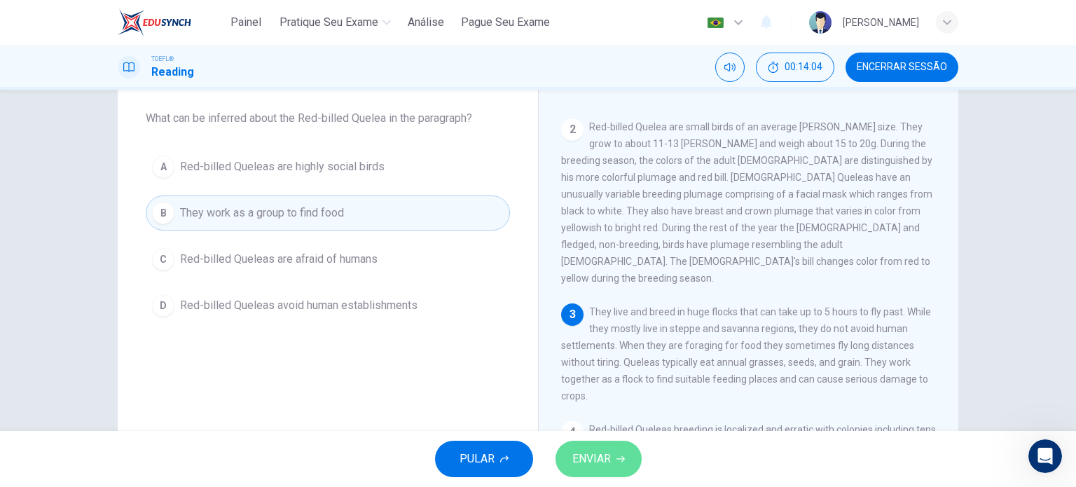
click at [588, 462] on span "ENVIAR" at bounding box center [591, 459] width 39 height 20
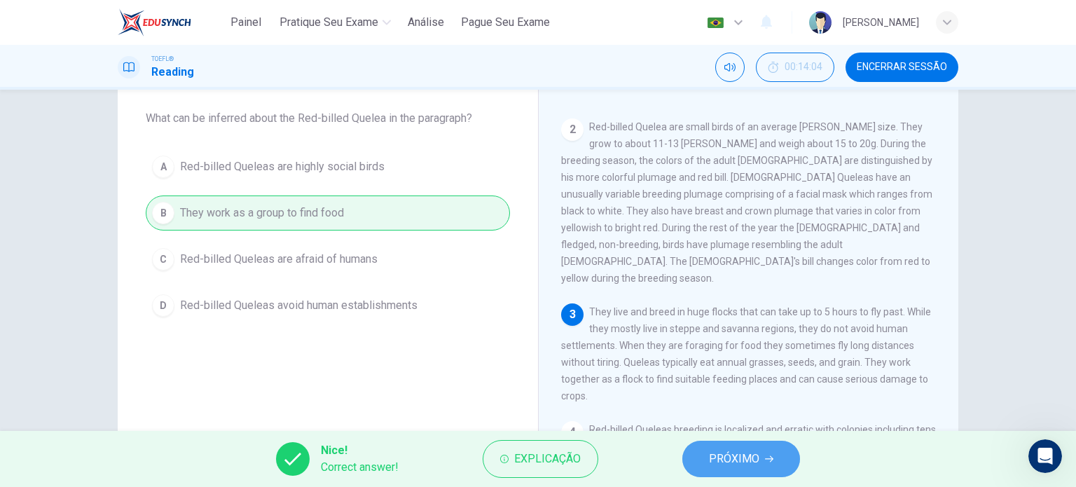
click at [715, 442] on button "PRÓXIMO" at bounding box center [741, 459] width 118 height 36
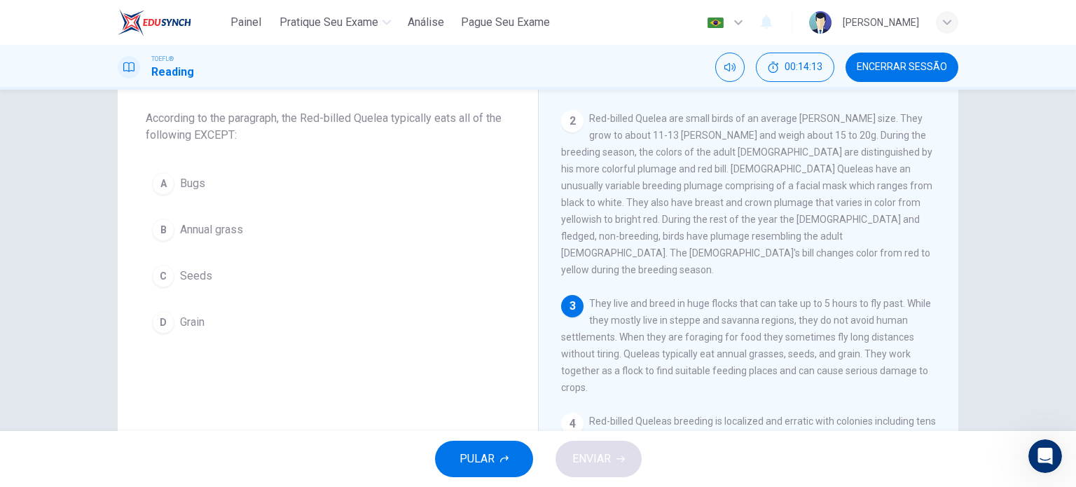
click at [196, 181] on span "Bugs" at bounding box center [192, 183] width 25 height 17
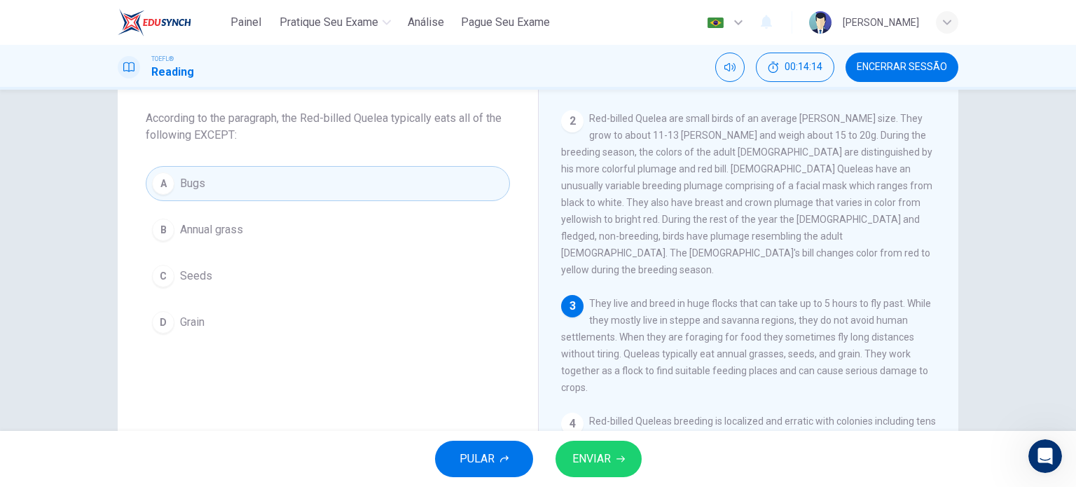
click at [605, 456] on span "ENVIAR" at bounding box center [591, 459] width 39 height 20
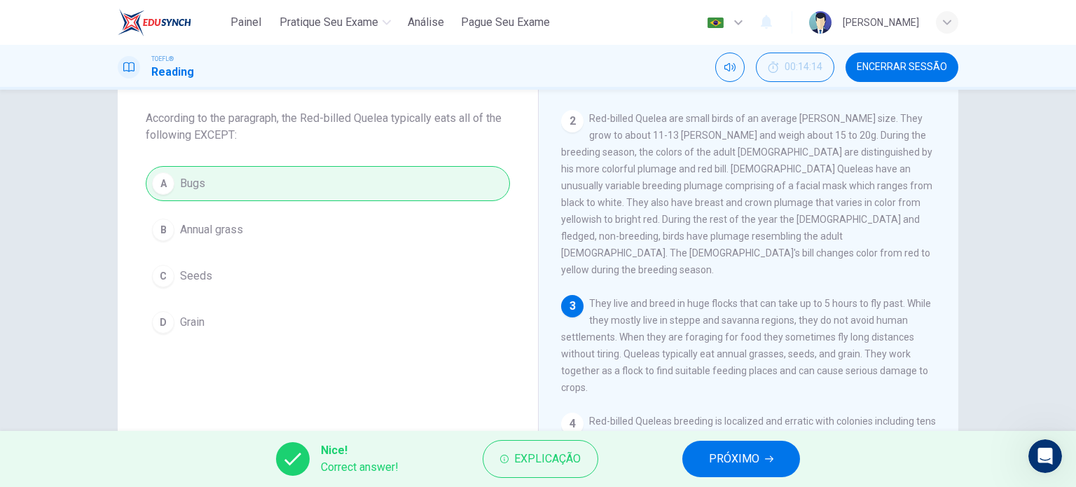
click at [742, 463] on span "PRÓXIMO" at bounding box center [734, 459] width 50 height 20
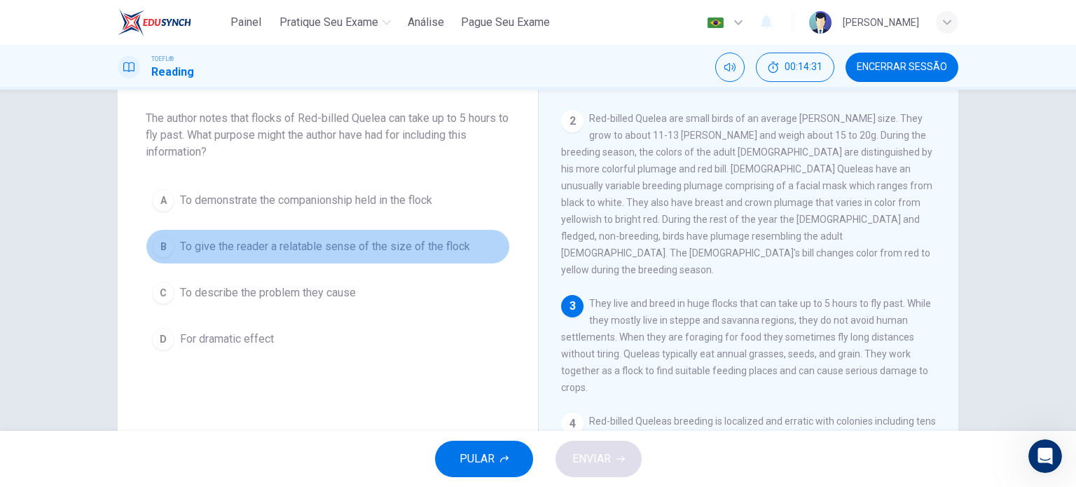
click at [416, 256] on button "B To give the reader a relatable sense of the size of the flock" at bounding box center [328, 246] width 364 height 35
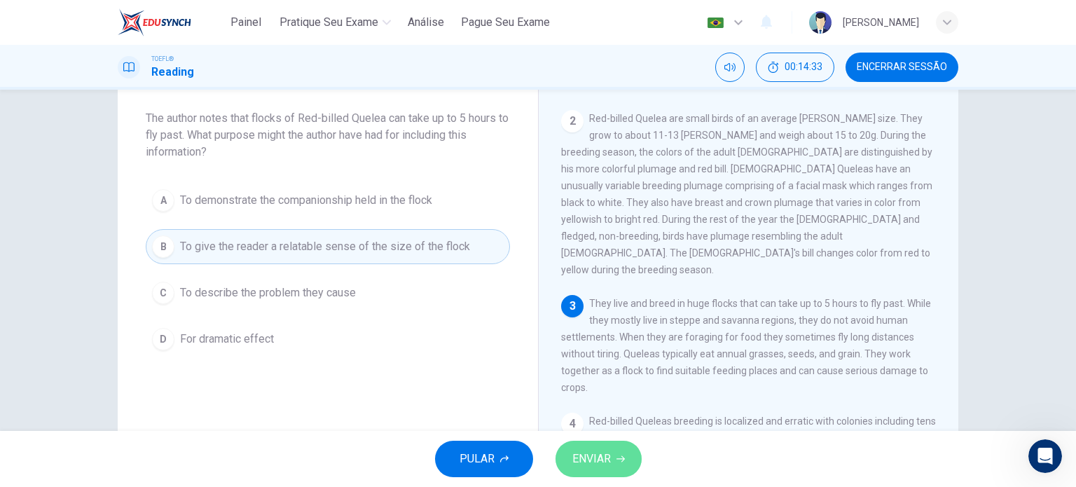
click at [600, 462] on span "ENVIAR" at bounding box center [591, 459] width 39 height 20
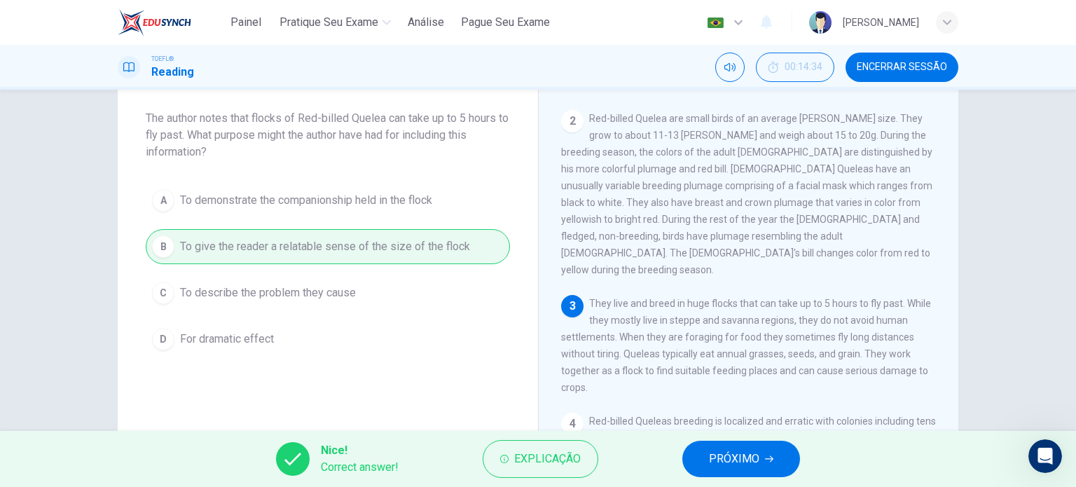
click at [731, 462] on span "PRÓXIMO" at bounding box center [734, 459] width 50 height 20
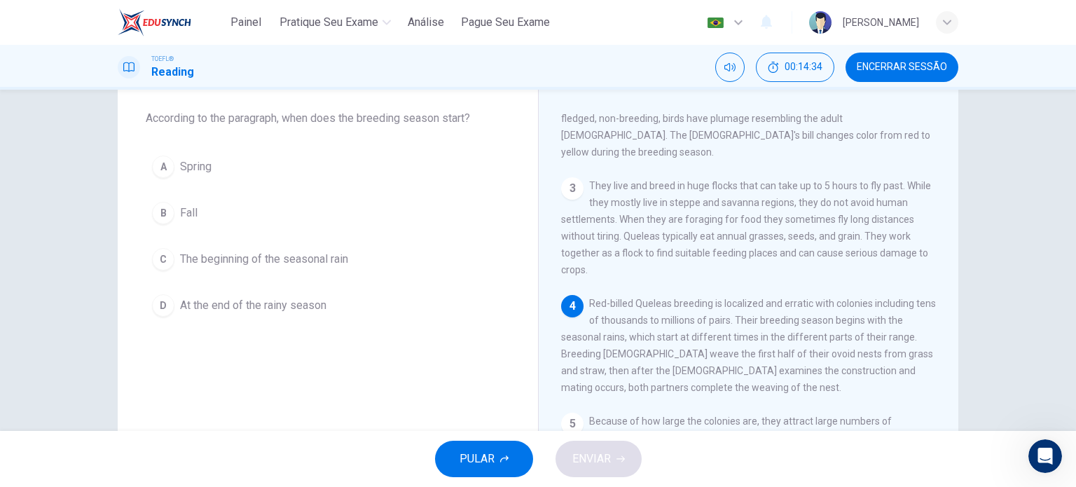
scroll to position [221, 0]
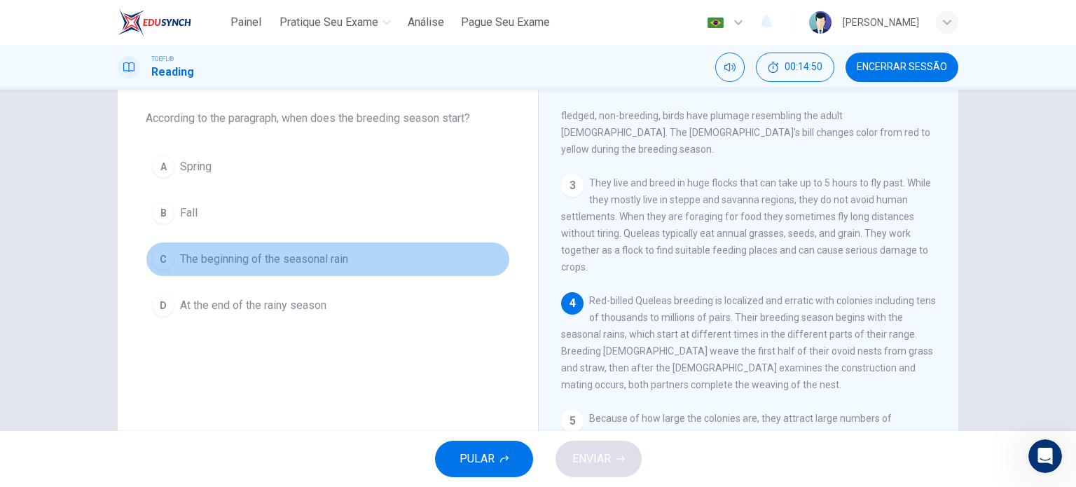
click at [314, 264] on span "The beginning of the seasonal rain" at bounding box center [264, 259] width 168 height 17
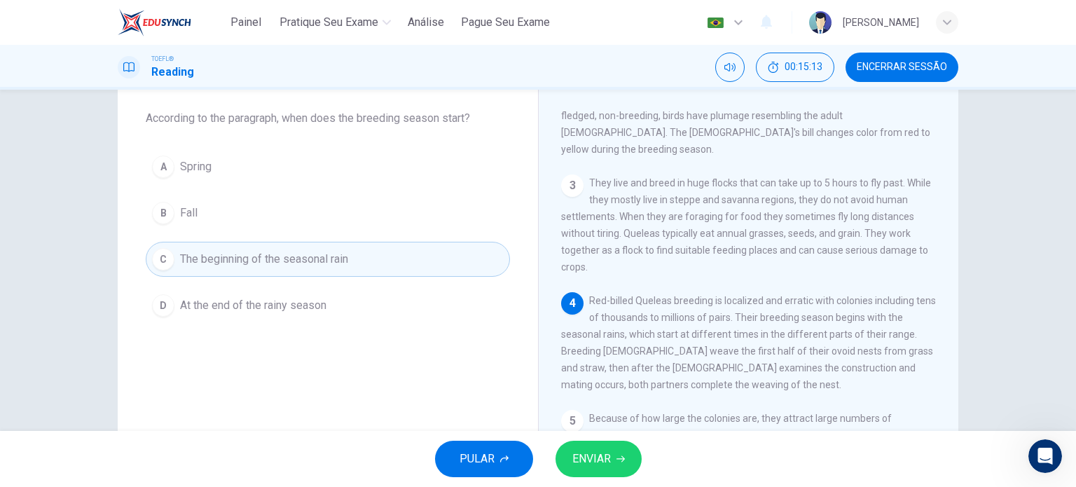
click at [607, 463] on span "ENVIAR" at bounding box center [591, 459] width 39 height 20
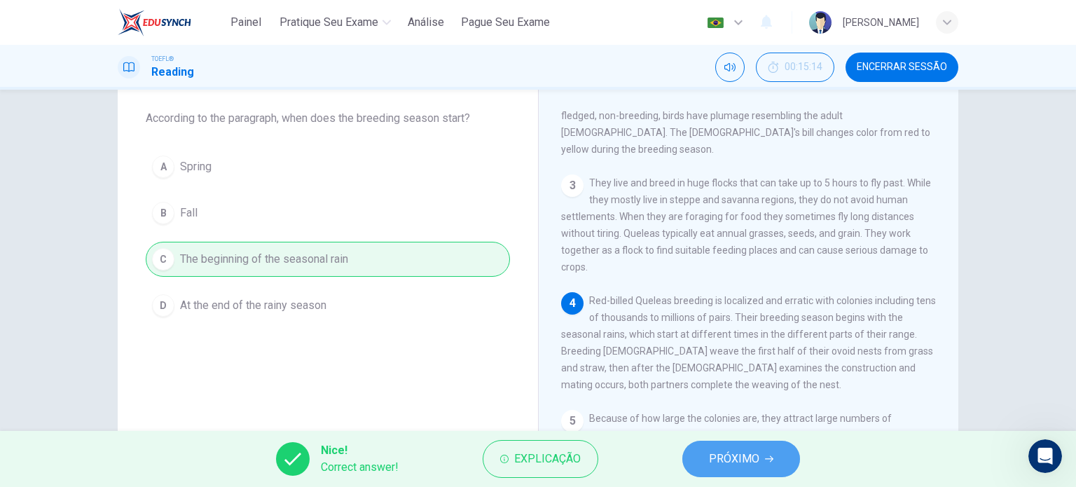
click at [769, 448] on button "PRÓXIMO" at bounding box center [741, 459] width 118 height 36
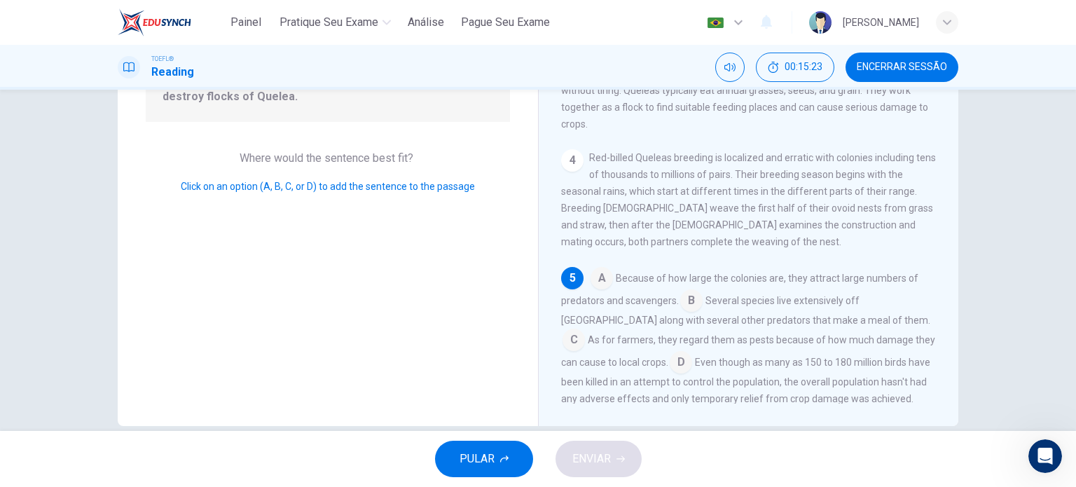
scroll to position [178, 0]
click at [670, 353] on input at bounding box center [681, 364] width 22 height 22
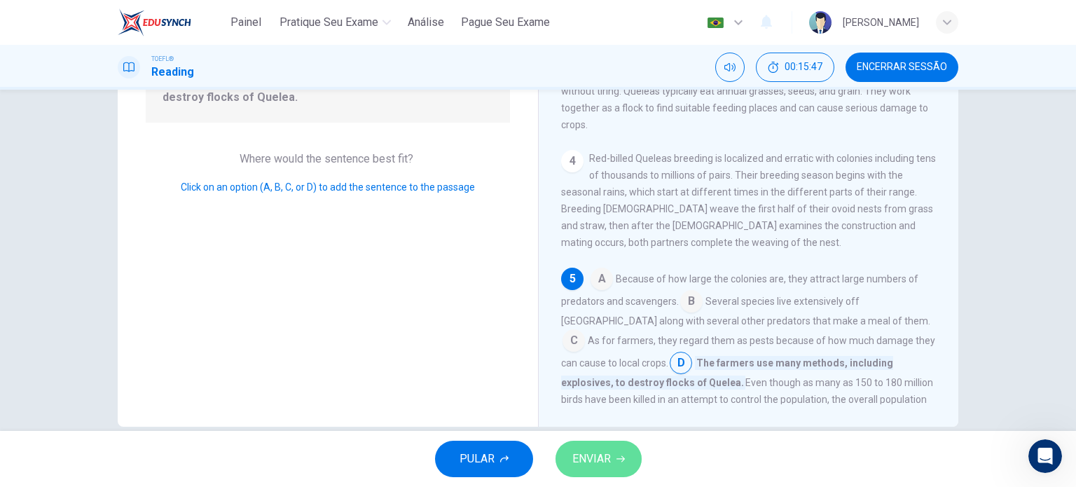
click at [586, 451] on span "ENVIAR" at bounding box center [591, 459] width 39 height 20
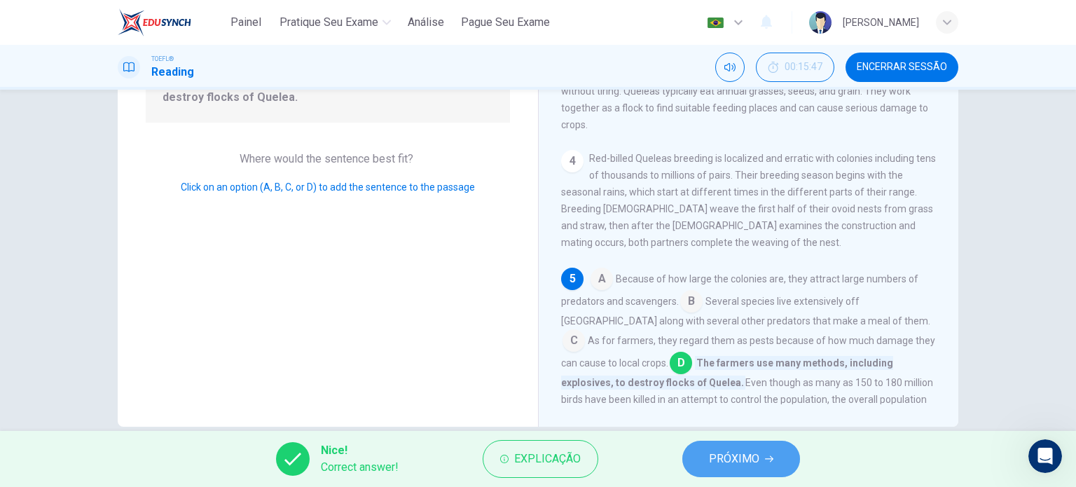
click at [755, 454] on span "PRÓXIMO" at bounding box center [734, 459] width 50 height 20
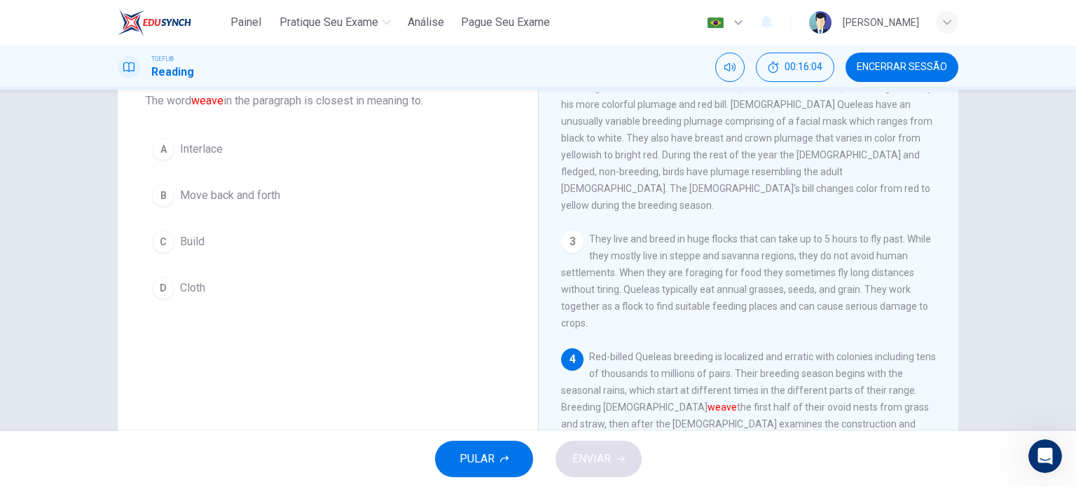
scroll to position [87, 0]
click at [207, 241] on button "C Build" at bounding box center [328, 241] width 364 height 35
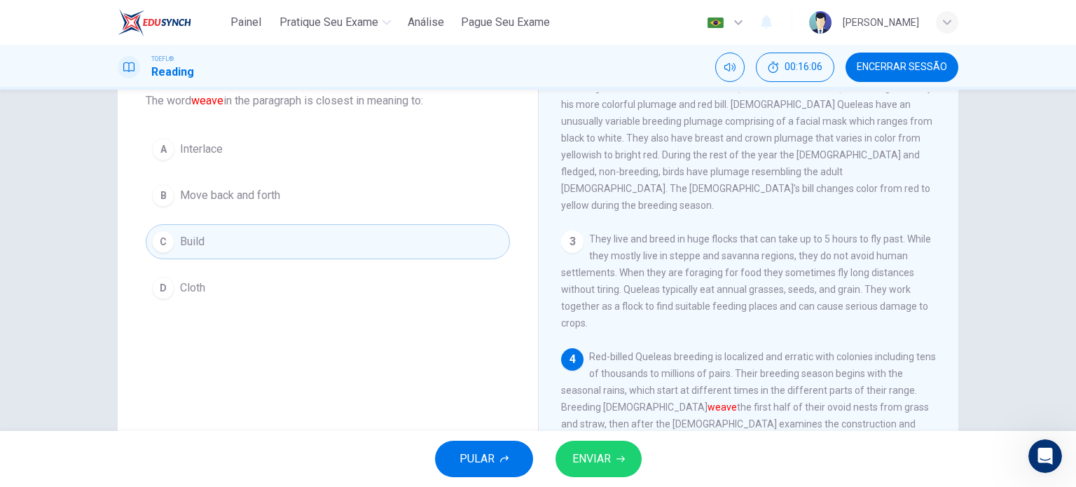
click at [602, 469] on button "ENVIAR" at bounding box center [599, 459] width 86 height 36
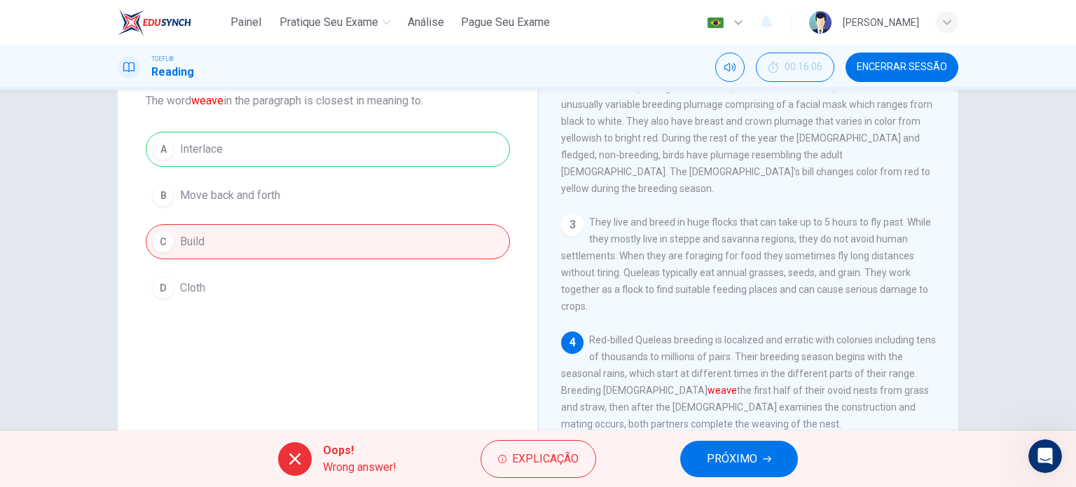
scroll to position [165, 0]
click at [724, 459] on span "PRÓXIMO" at bounding box center [732, 459] width 50 height 20
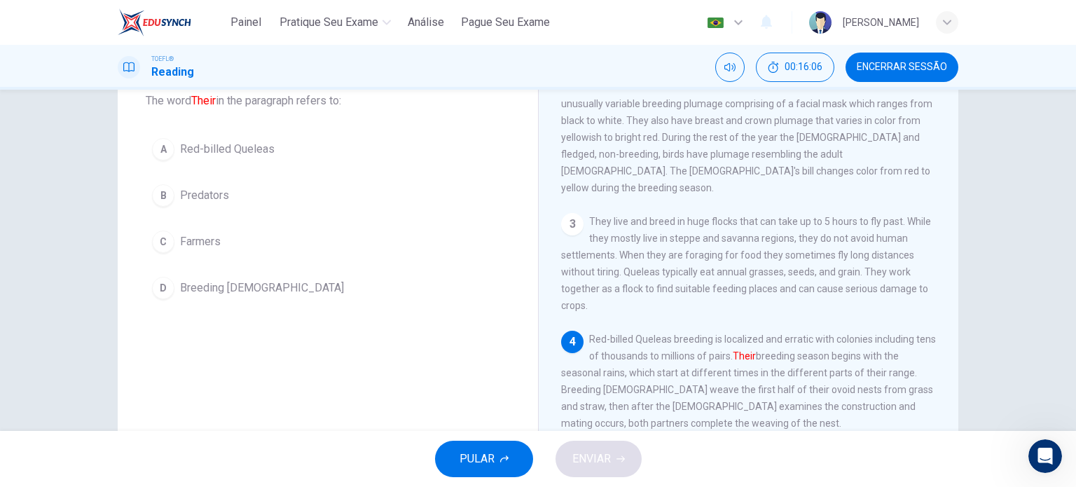
scroll to position [221, 0]
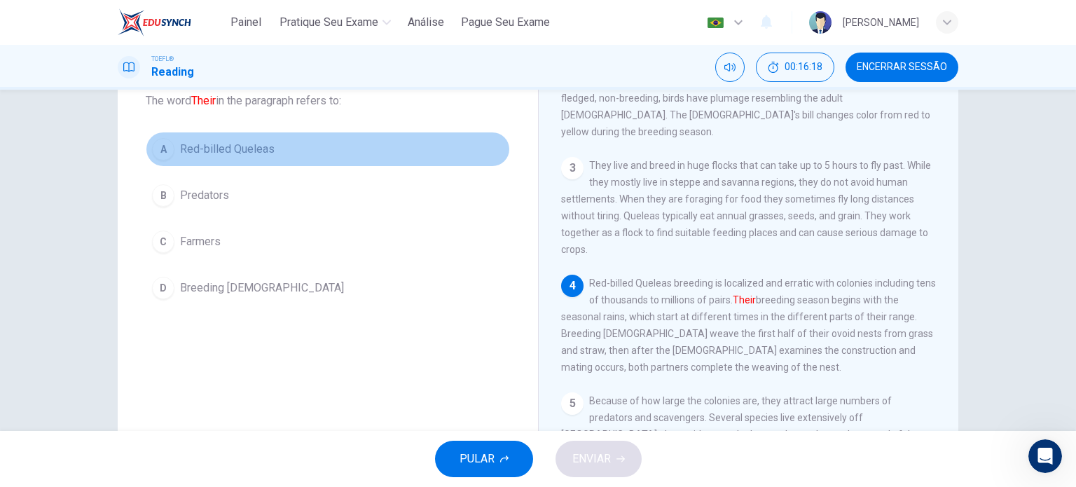
click at [240, 143] on span "Red-billed Queleas" at bounding box center [227, 149] width 95 height 17
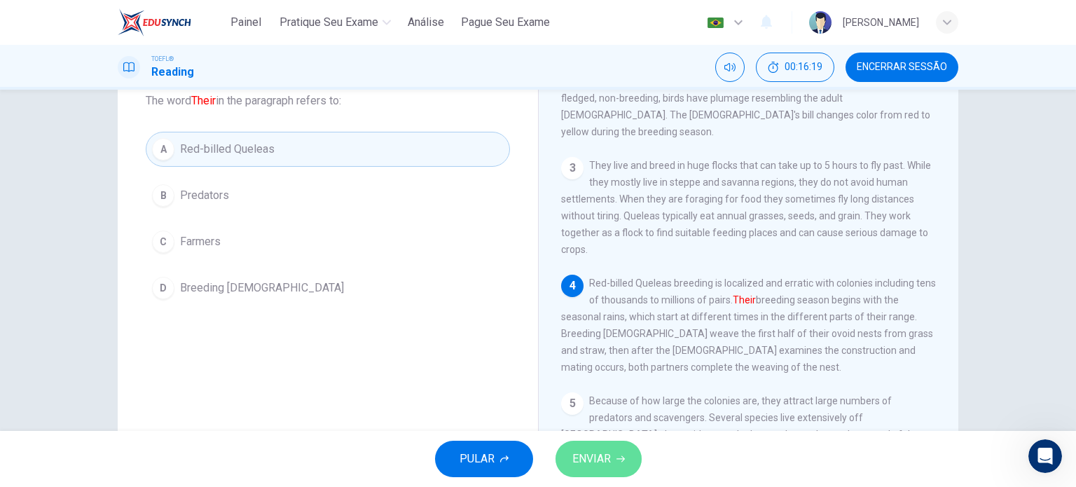
click at [597, 462] on span "ENVIAR" at bounding box center [591, 459] width 39 height 20
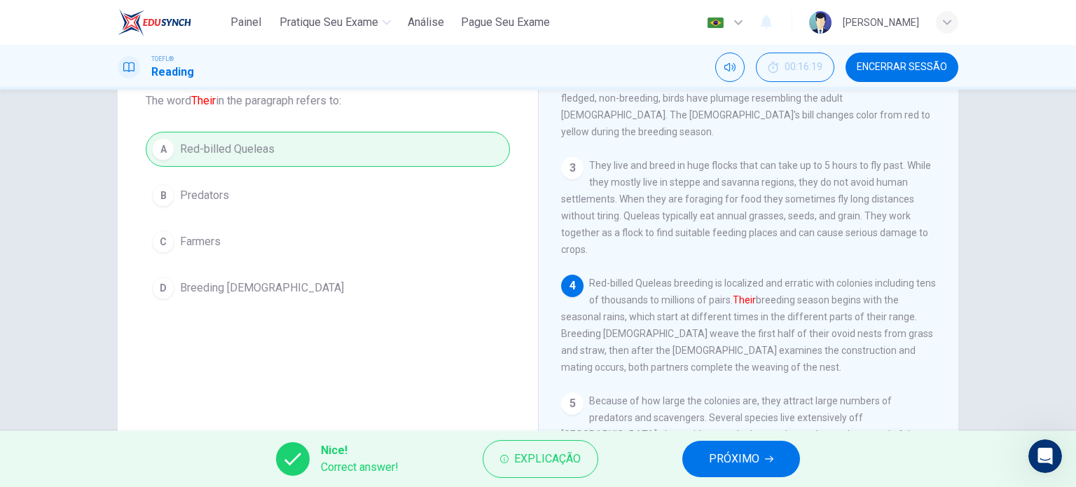
click at [745, 462] on span "PRÓXIMO" at bounding box center [734, 459] width 50 height 20
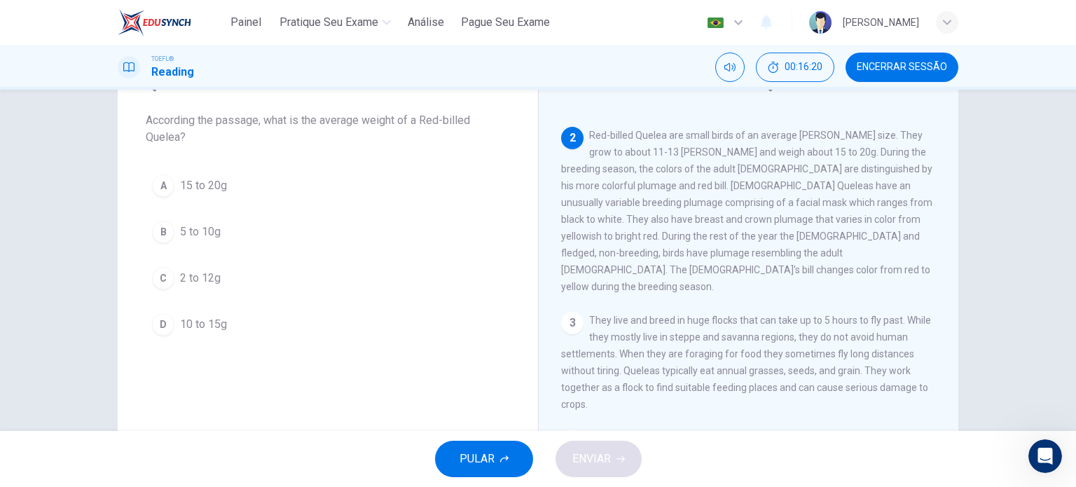
scroll to position [66, 0]
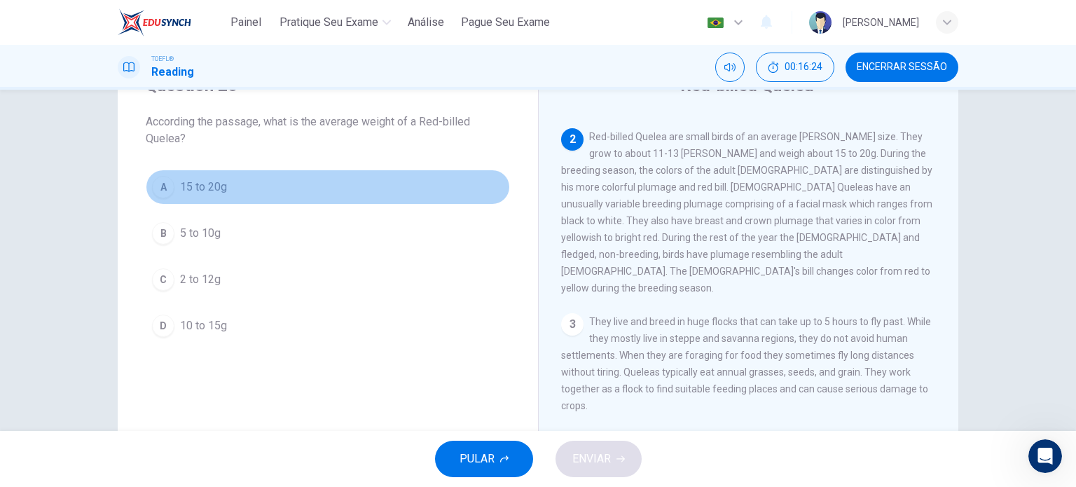
click at [205, 177] on button "A 15 to 20g" at bounding box center [328, 187] width 364 height 35
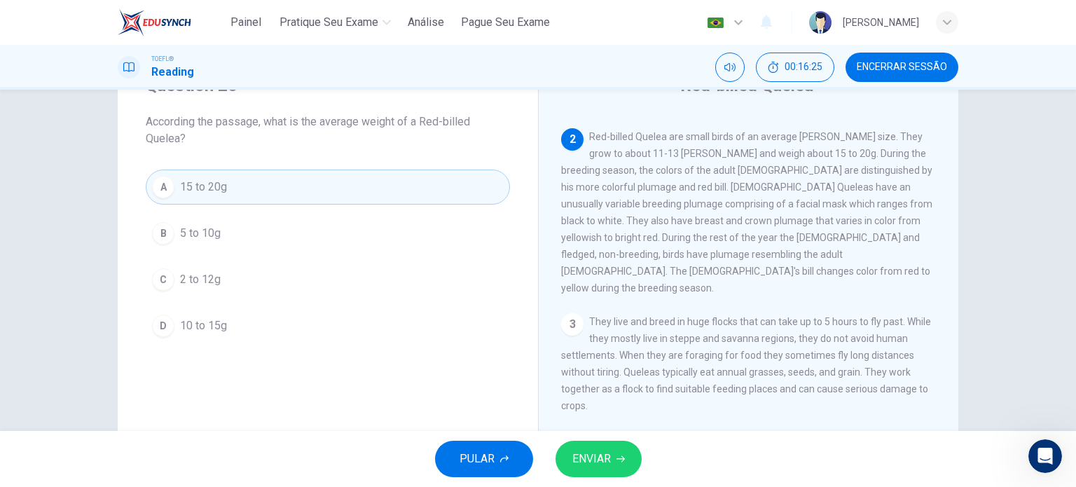
click at [626, 440] on div "PULAR ENVIAR" at bounding box center [538, 459] width 1076 height 56
click at [622, 448] on button "ENVIAR" at bounding box center [599, 459] width 86 height 36
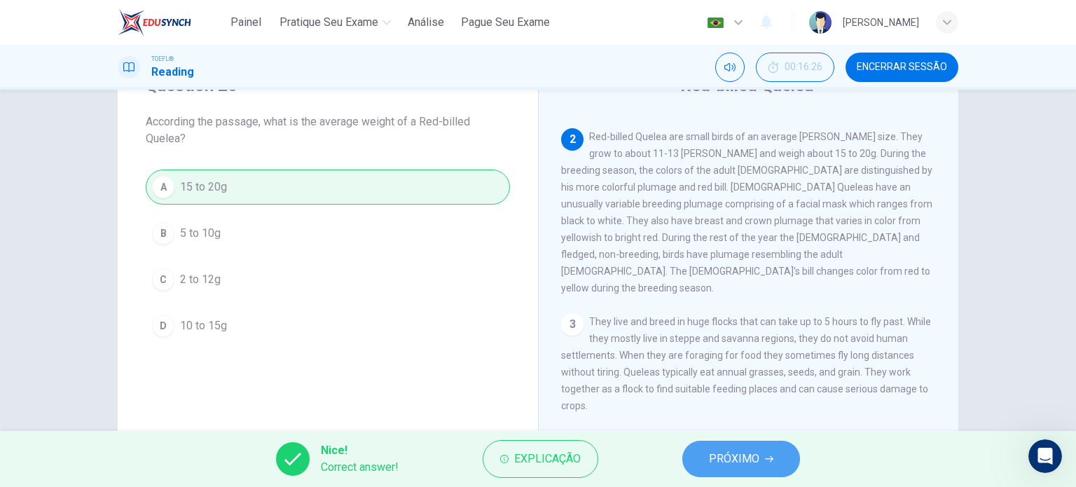
click at [751, 454] on span "PRÓXIMO" at bounding box center [734, 459] width 50 height 20
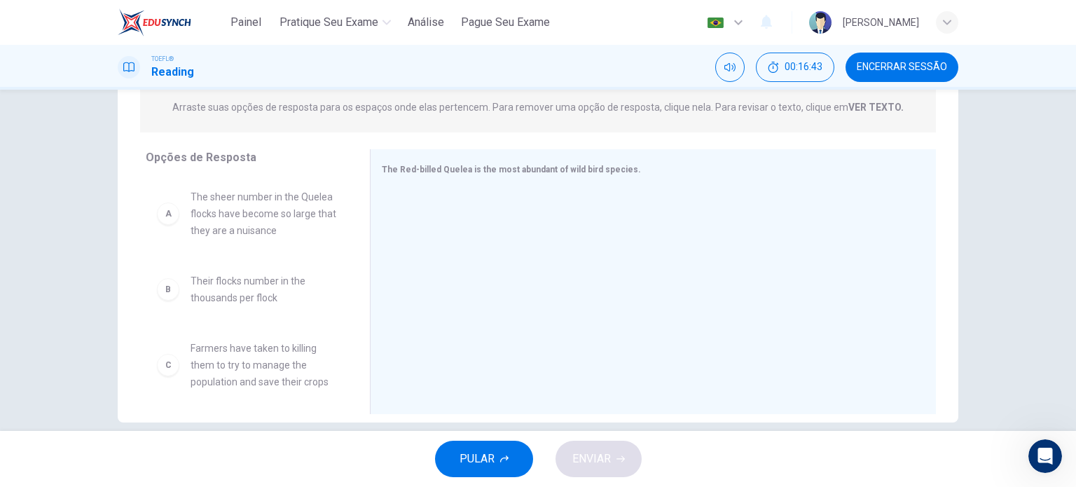
scroll to position [261, 0]
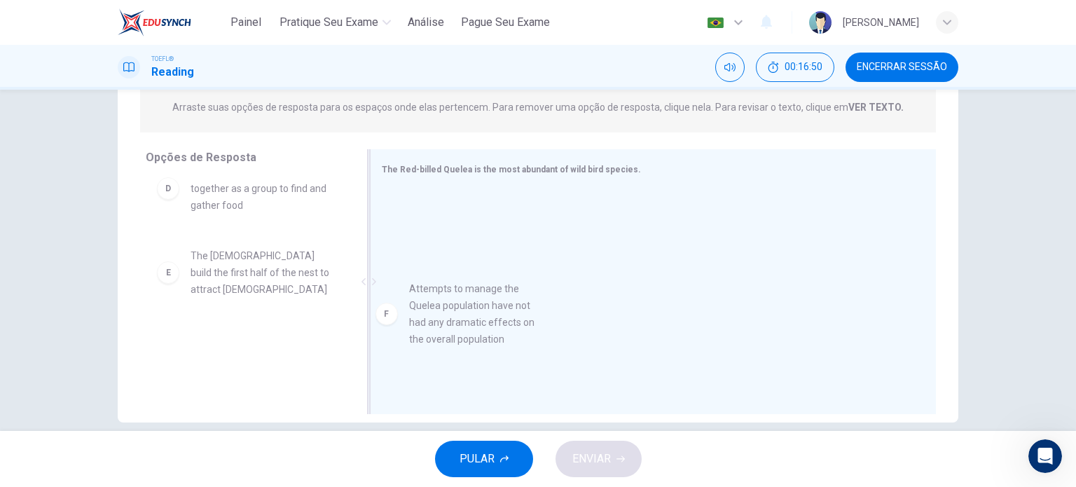
drag, startPoint x: 232, startPoint y: 353, endPoint x: 503, endPoint y: 297, distance: 276.8
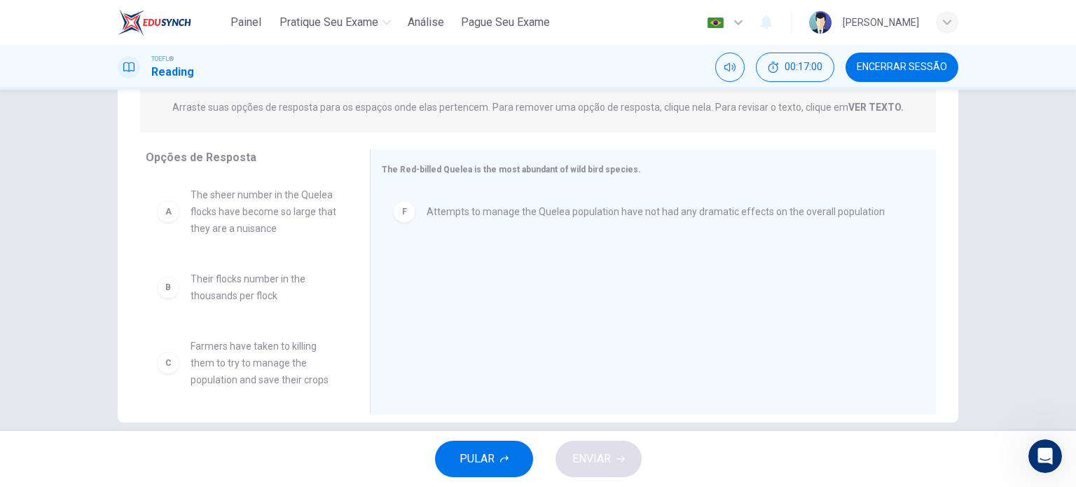
scroll to position [0, 0]
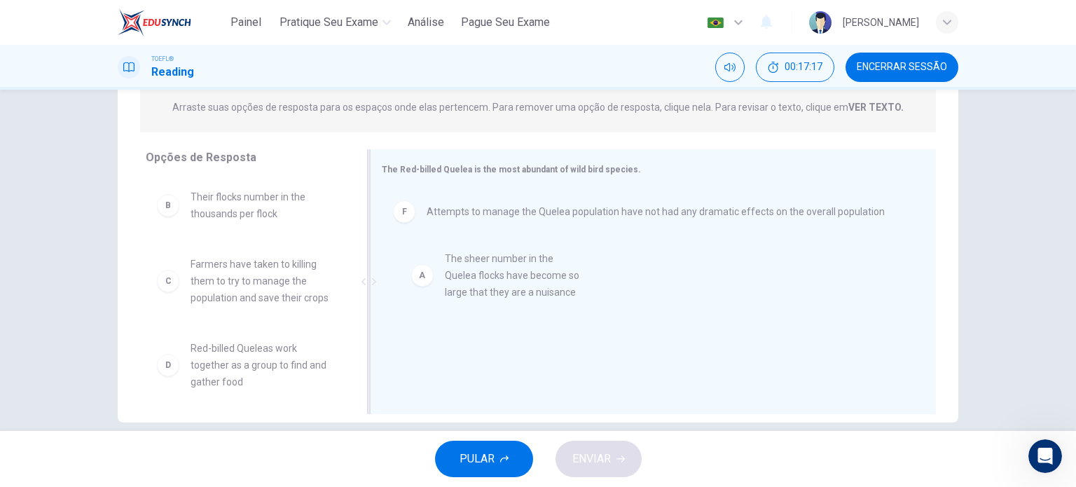
drag, startPoint x: 280, startPoint y: 207, endPoint x: 545, endPoint y: 268, distance: 271.7
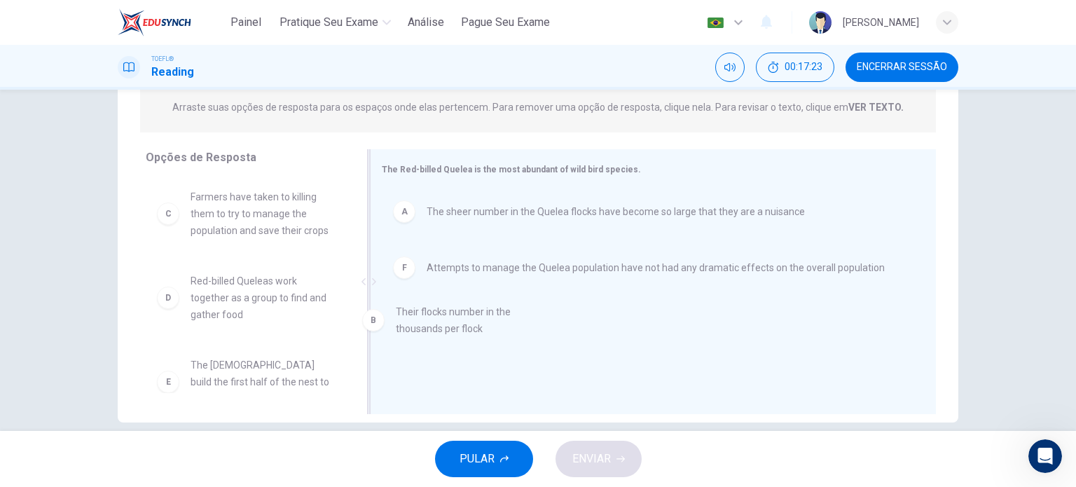
drag, startPoint x: 263, startPoint y: 218, endPoint x: 485, endPoint y: 340, distance: 253.3
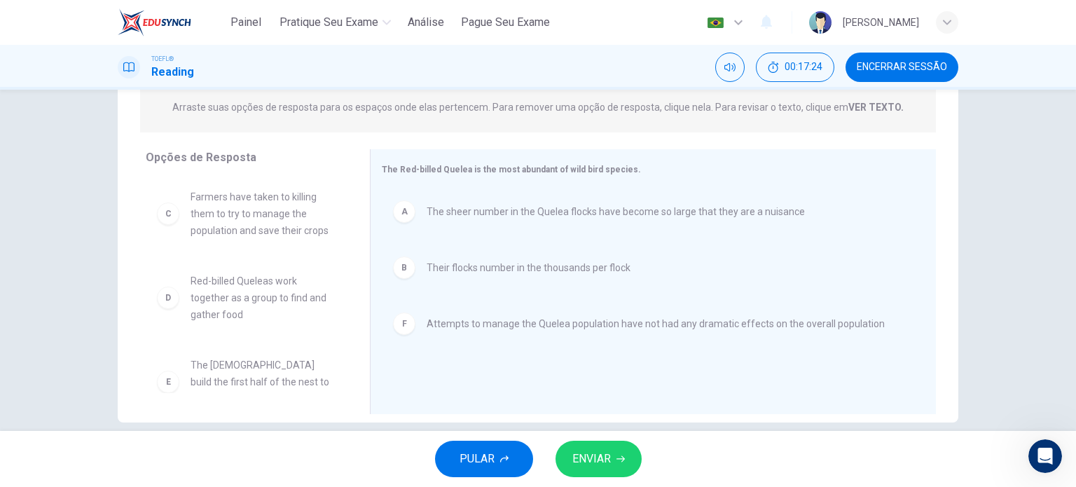
click at [605, 470] on button "ENVIAR" at bounding box center [599, 459] width 86 height 36
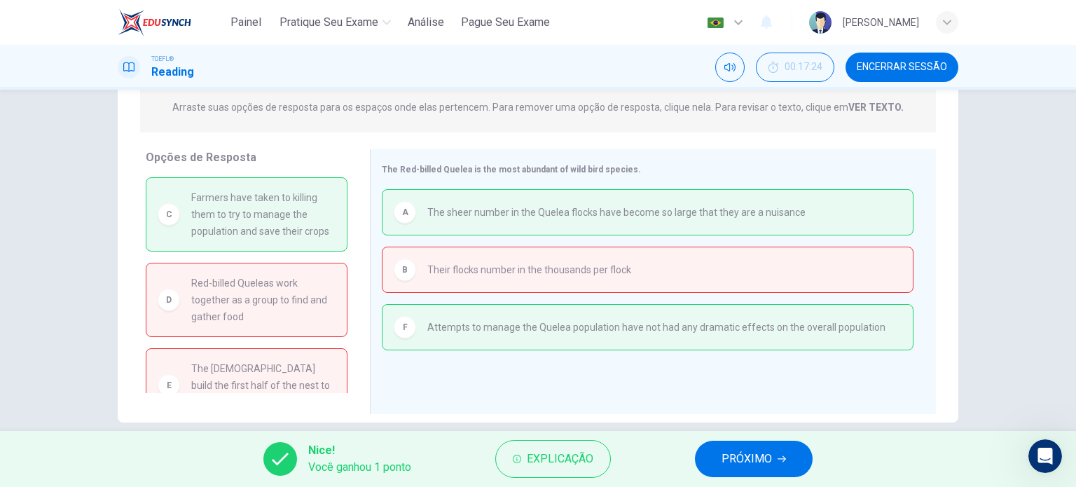
click at [739, 452] on span "PRÓXIMO" at bounding box center [747, 459] width 50 height 20
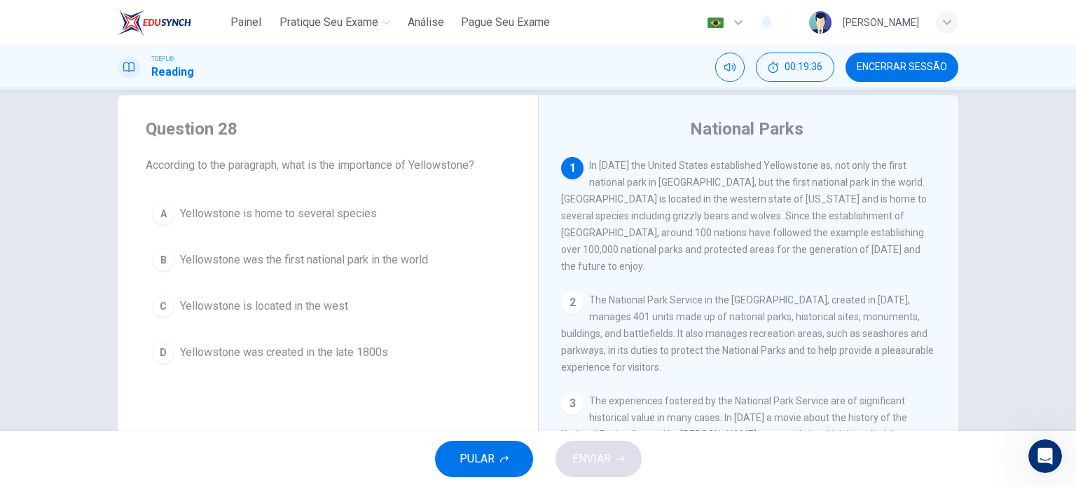
scroll to position [22, 0]
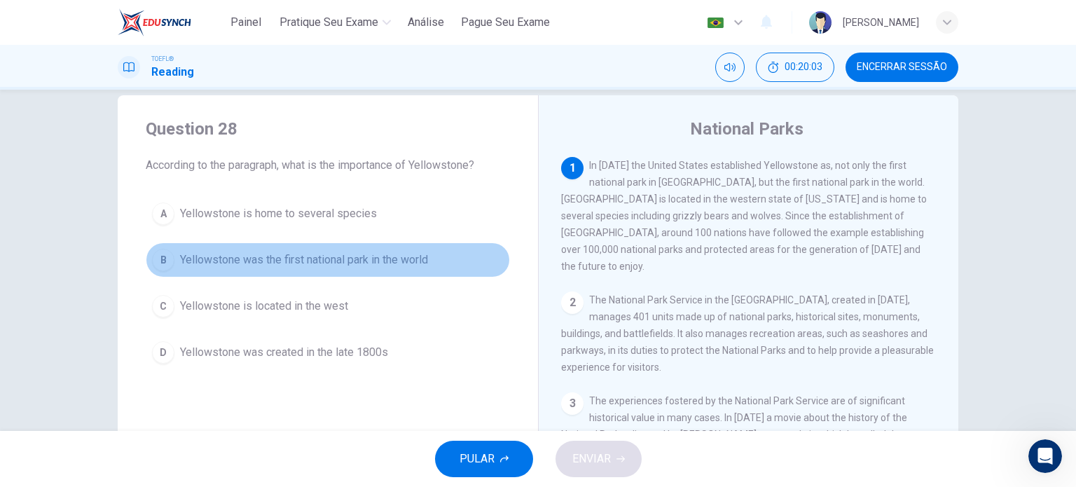
click at [352, 266] on span "Yellowstone was the first national park in the world" at bounding box center [304, 259] width 248 height 17
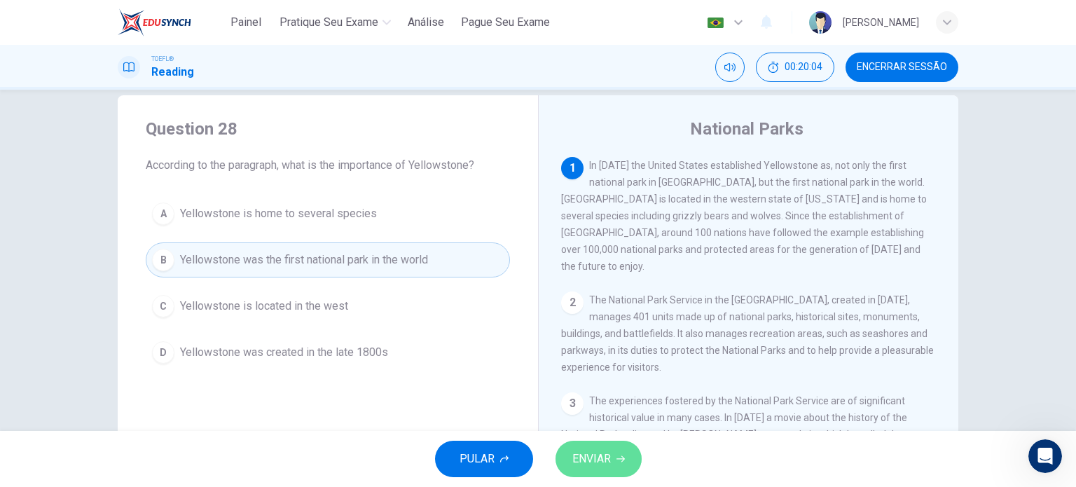
click at [616, 466] on button "ENVIAR" at bounding box center [599, 459] width 86 height 36
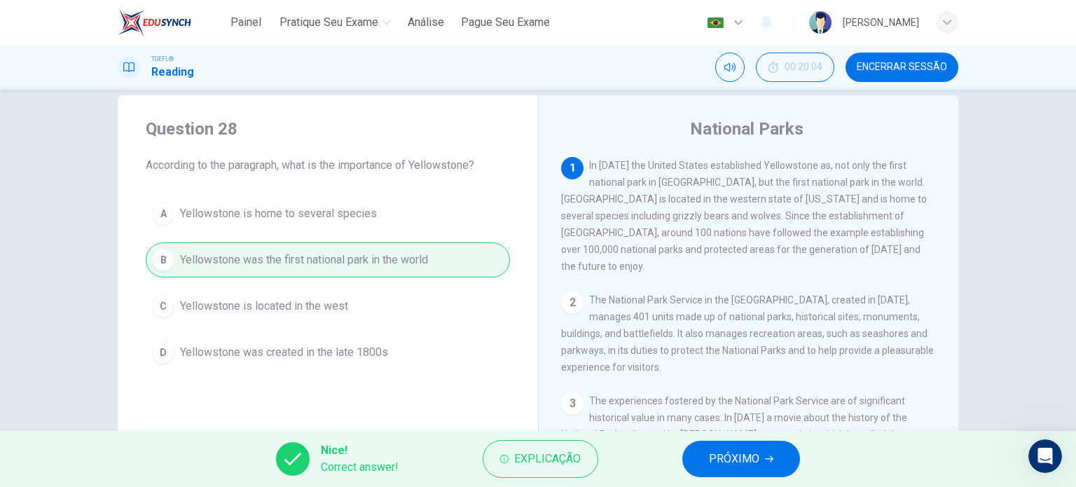
click at [731, 462] on span "PRÓXIMO" at bounding box center [734, 459] width 50 height 20
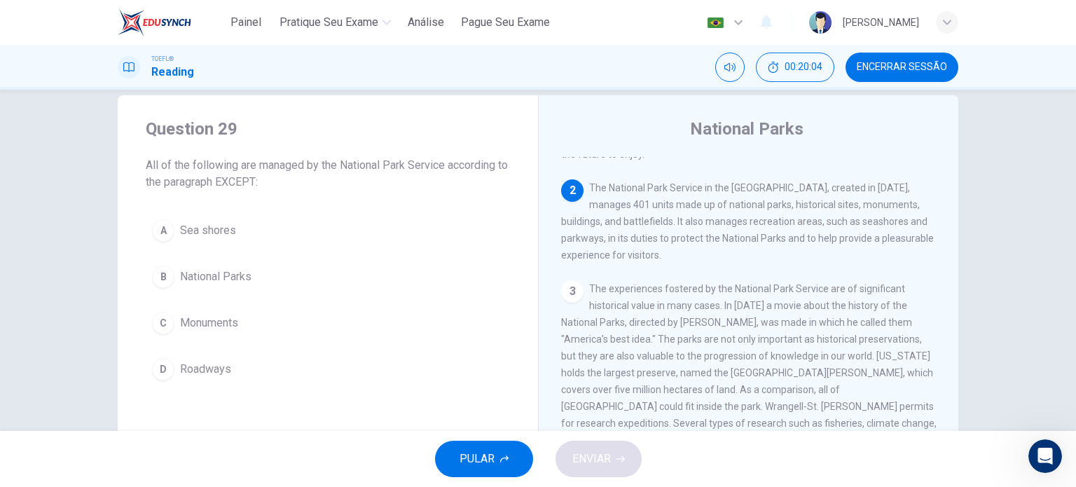
scroll to position [120, 0]
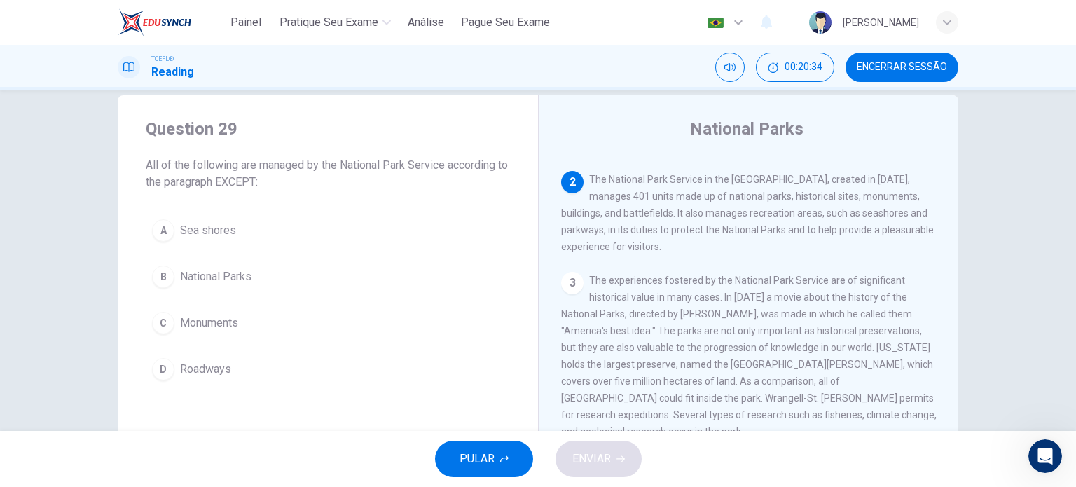
click at [246, 361] on button "D Roadways" at bounding box center [328, 369] width 364 height 35
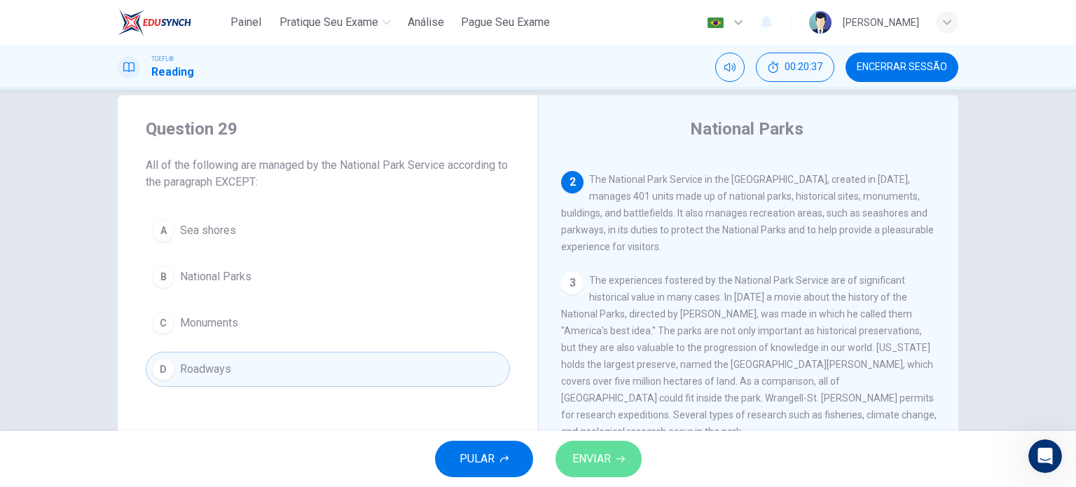
click at [602, 464] on span "ENVIAR" at bounding box center [591, 459] width 39 height 20
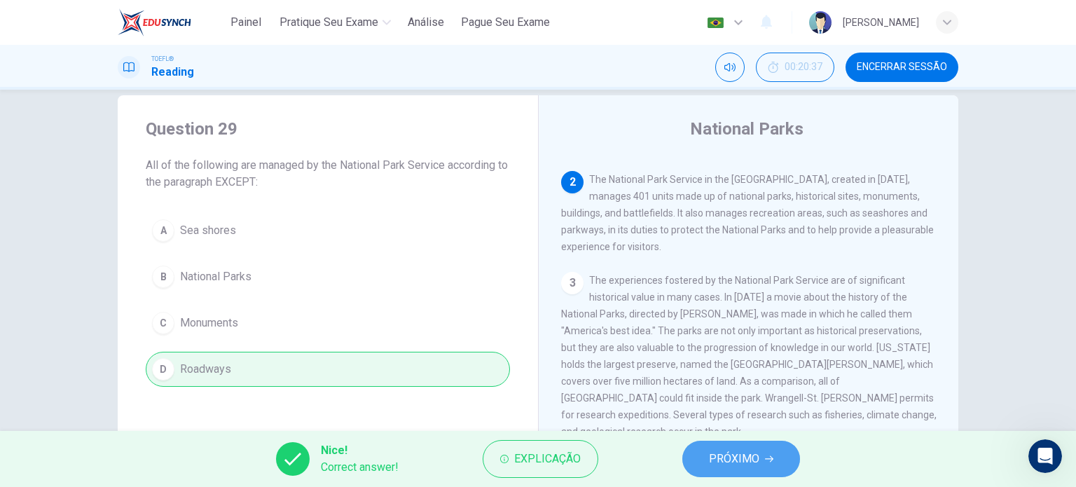
click at [712, 460] on span "PRÓXIMO" at bounding box center [734, 459] width 50 height 20
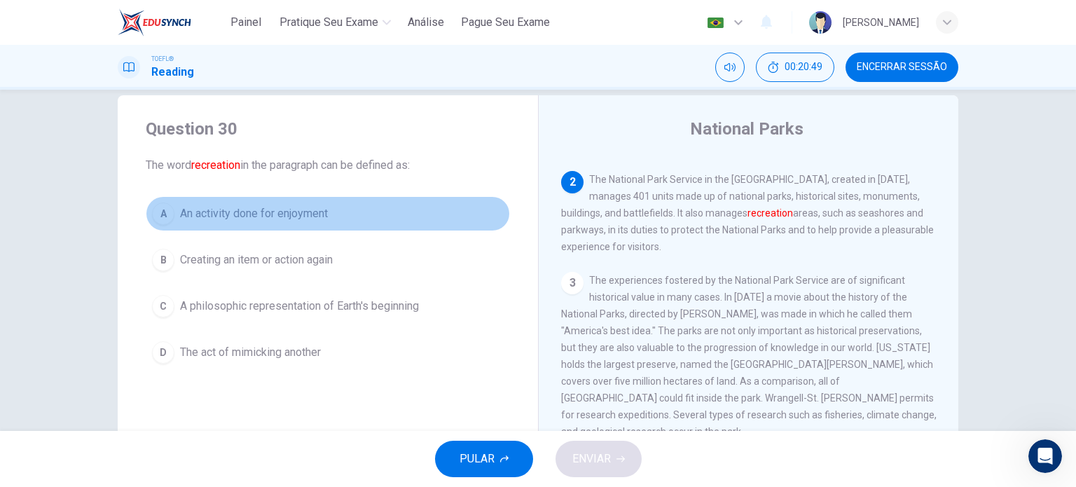
click at [319, 223] on button "A An activity done for enjoyment" at bounding box center [328, 213] width 364 height 35
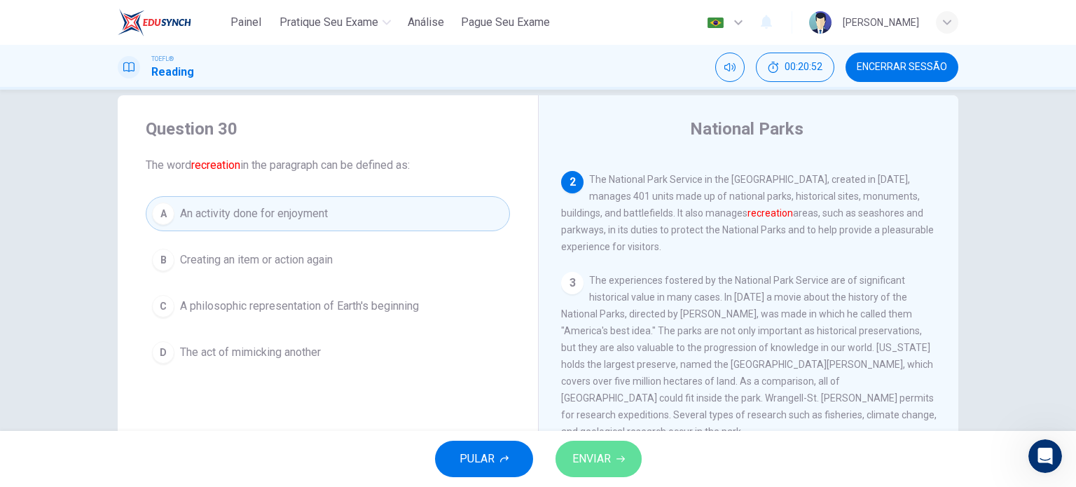
click at [620, 452] on button "ENVIAR" at bounding box center [599, 459] width 86 height 36
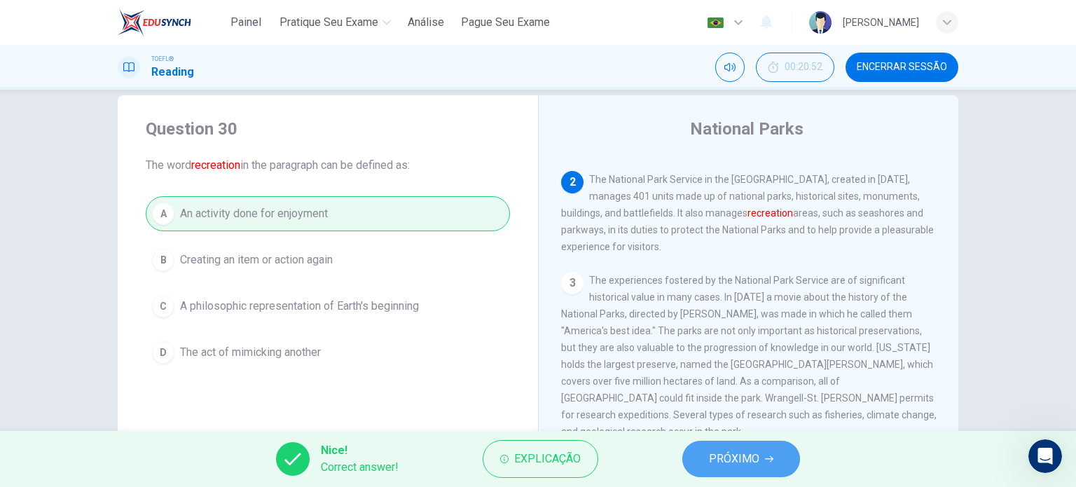
click at [720, 457] on span "PRÓXIMO" at bounding box center [734, 459] width 50 height 20
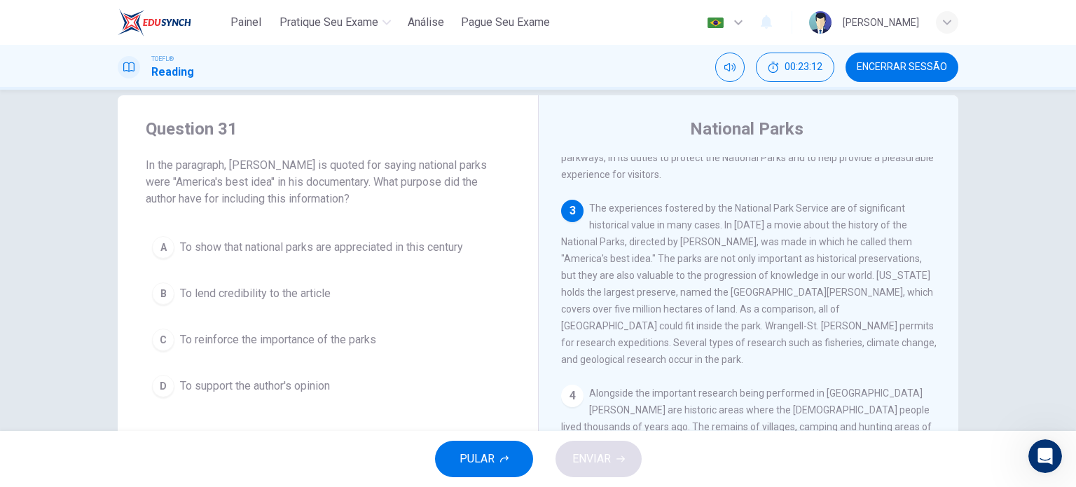
scroll to position [195, 0]
click at [454, 237] on button "A To show that national parks are appreciated in this century" at bounding box center [328, 247] width 364 height 35
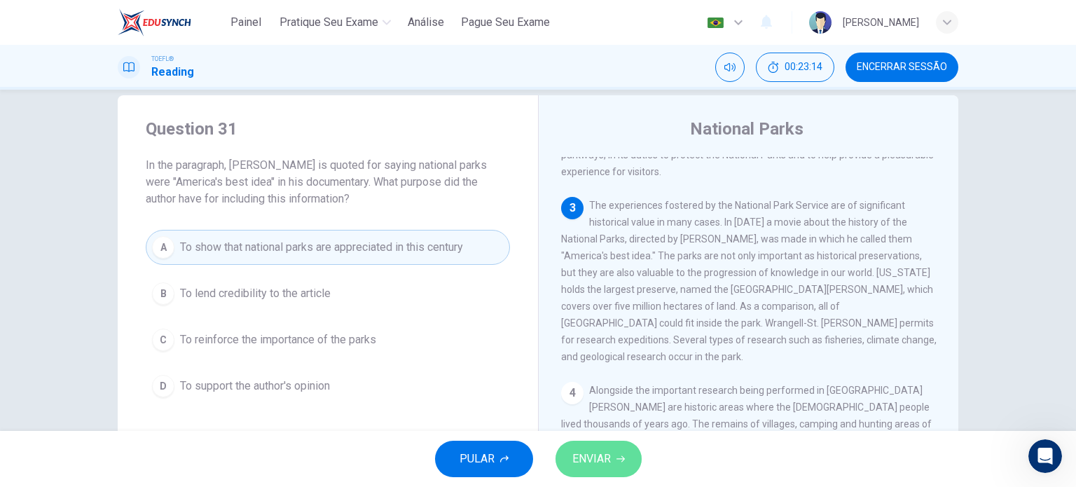
click at [600, 467] on span "ENVIAR" at bounding box center [591, 459] width 39 height 20
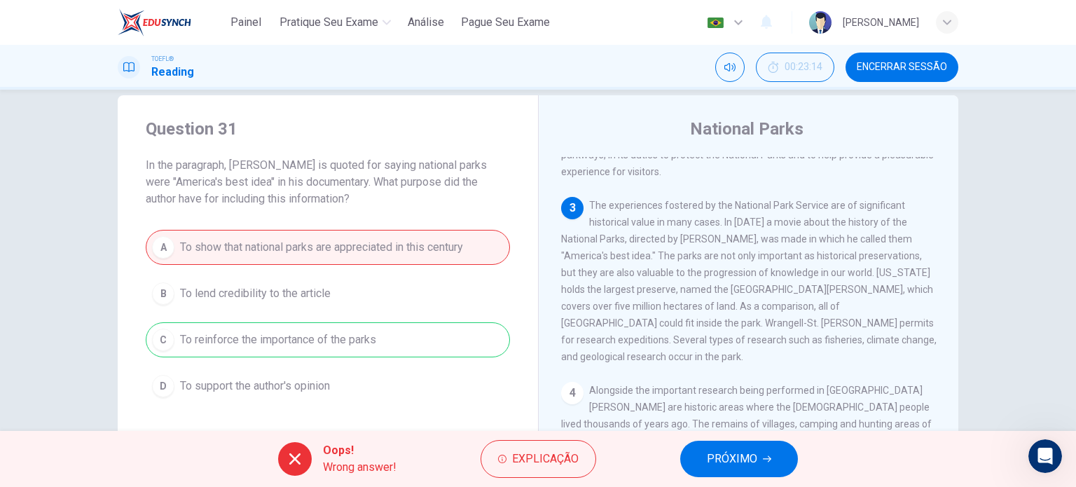
click at [743, 460] on span "PRÓXIMO" at bounding box center [732, 459] width 50 height 20
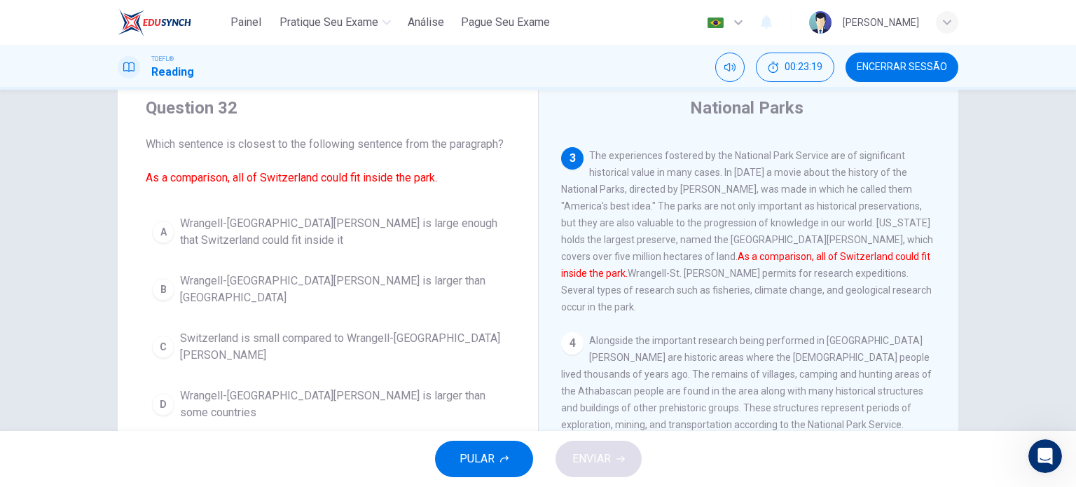
scroll to position [42, 0]
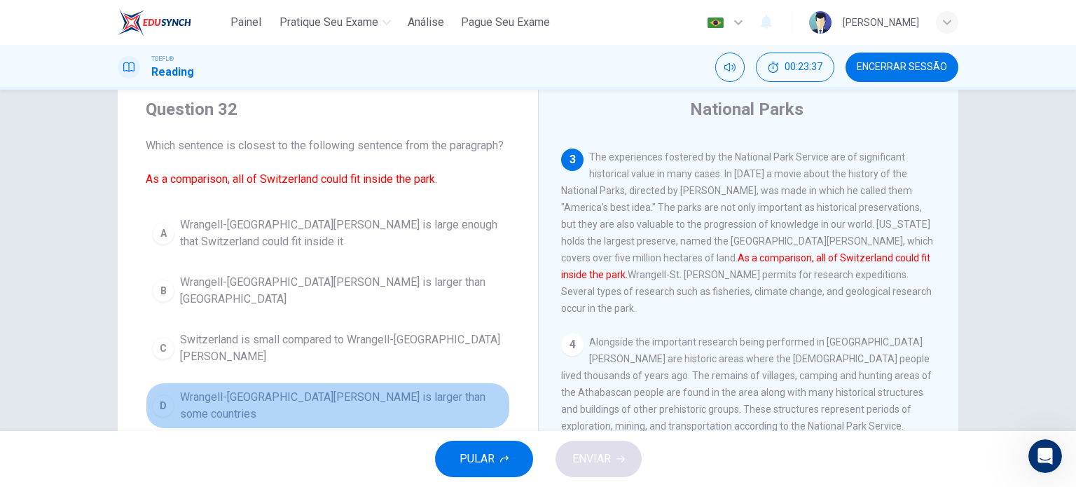
click at [462, 389] on span "Wrangell-St. Elias National Park is larger than some countries" at bounding box center [342, 406] width 324 height 34
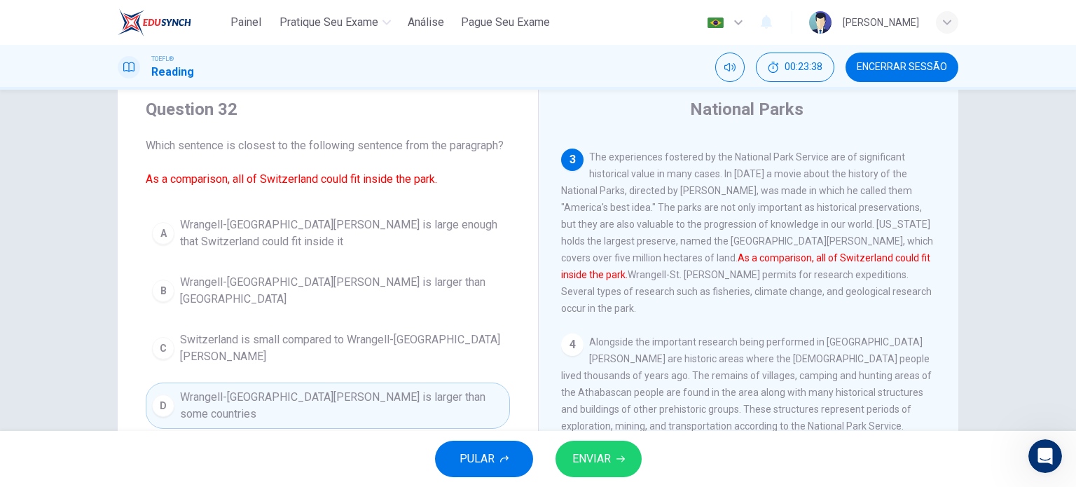
click at [567, 460] on button "ENVIAR" at bounding box center [599, 459] width 86 height 36
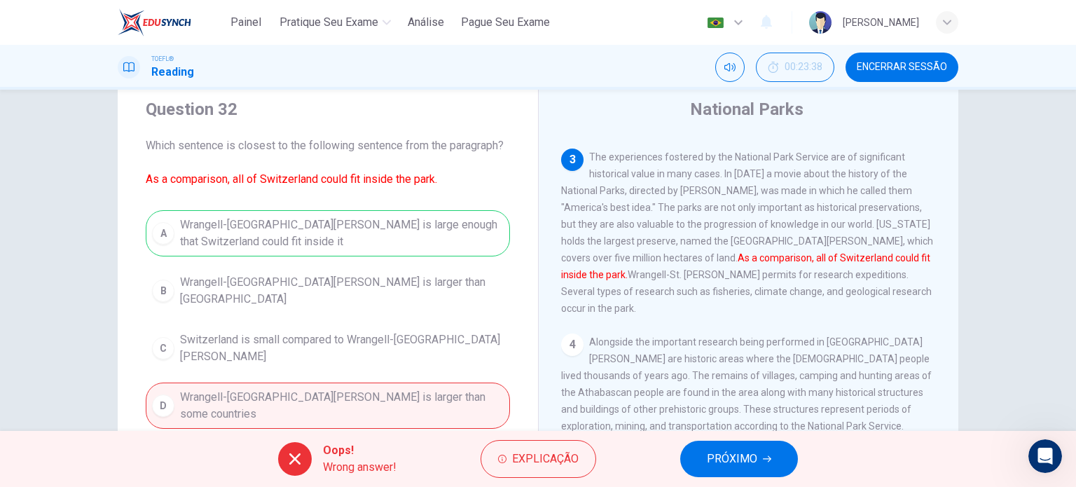
click at [430, 229] on div "A Wrangell-St. Elias National Park is large enough that Switzerland could fit i…" at bounding box center [328, 319] width 364 height 219
click at [744, 458] on span "PRÓXIMO" at bounding box center [732, 459] width 50 height 20
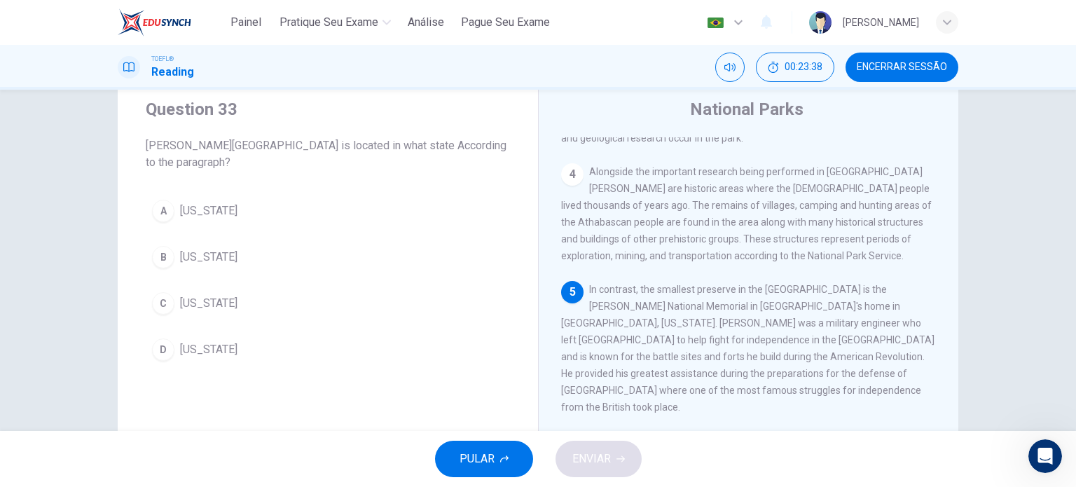
scroll to position [395, 0]
click at [193, 211] on span "Pennsylvania" at bounding box center [208, 210] width 57 height 17
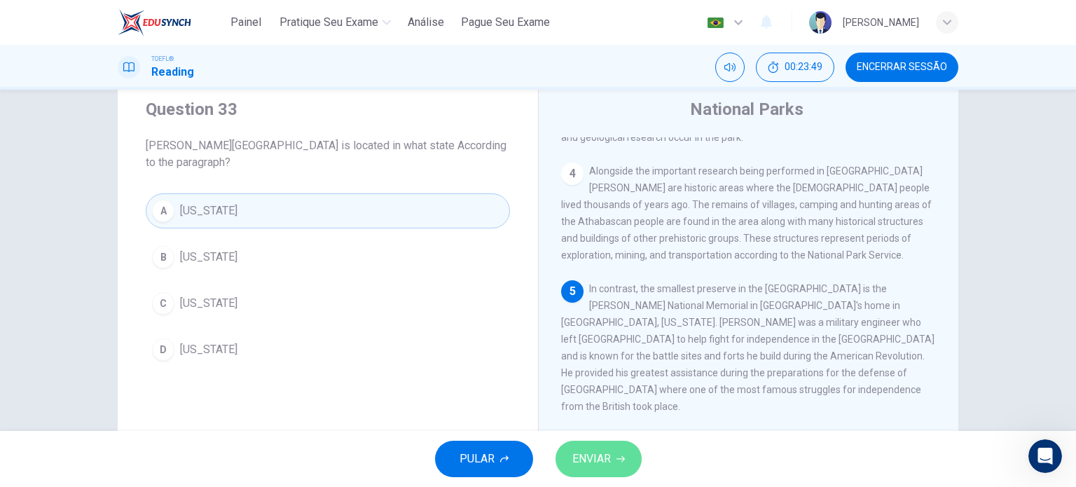
click at [605, 466] on span "ENVIAR" at bounding box center [591, 459] width 39 height 20
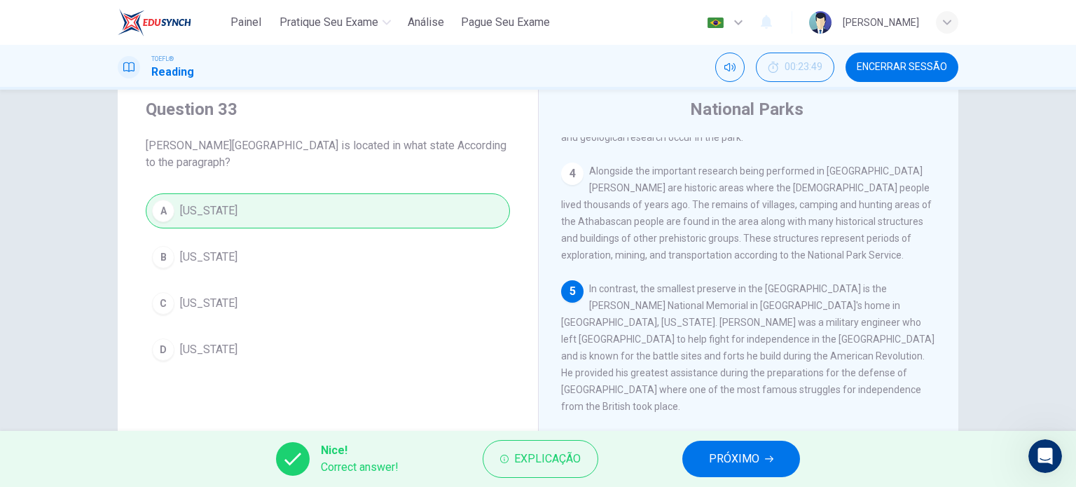
click at [778, 464] on button "PRÓXIMO" at bounding box center [741, 459] width 118 height 36
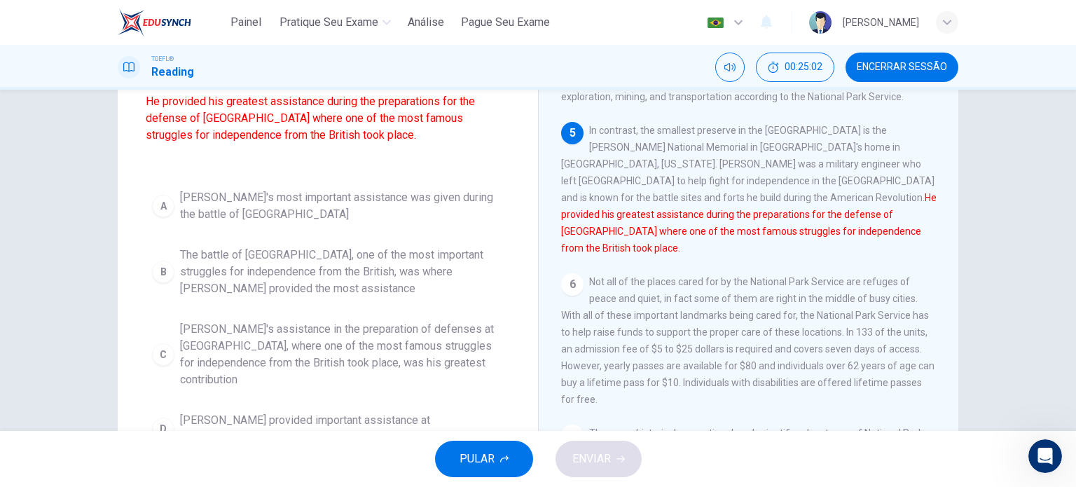
scroll to position [135, 0]
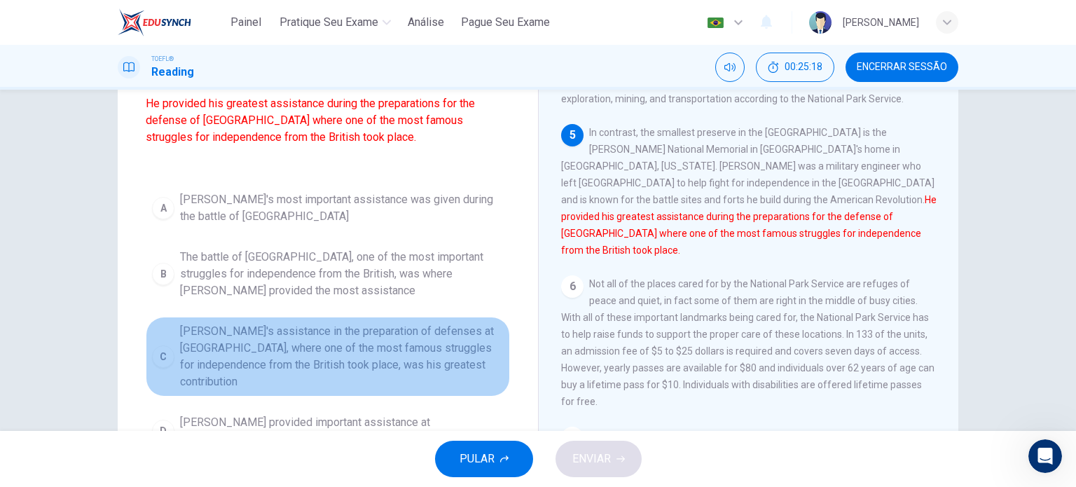
click at [261, 347] on span "Kosciuszko's assistance in the preparation of defenses at Saratoga, where one o…" at bounding box center [342, 356] width 324 height 67
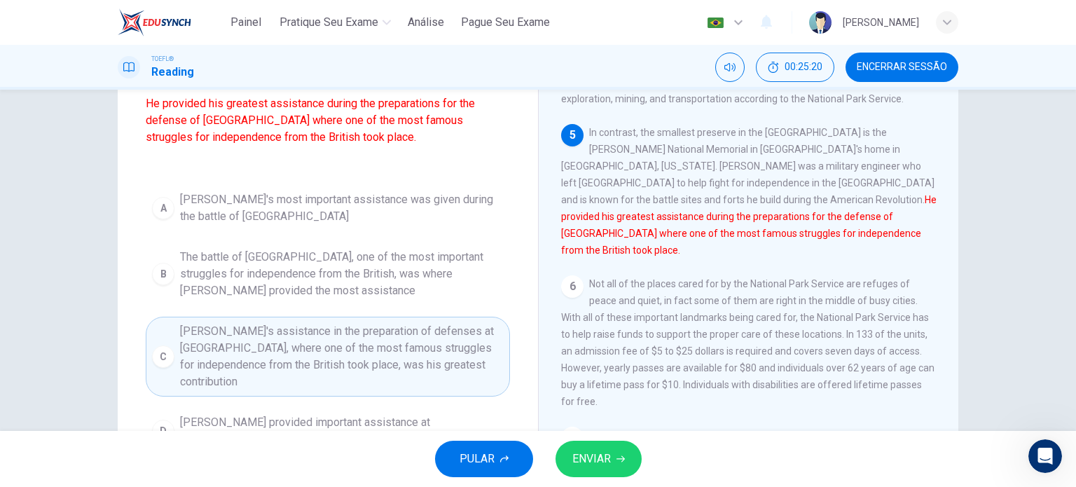
click at [605, 449] on span "ENVIAR" at bounding box center [591, 459] width 39 height 20
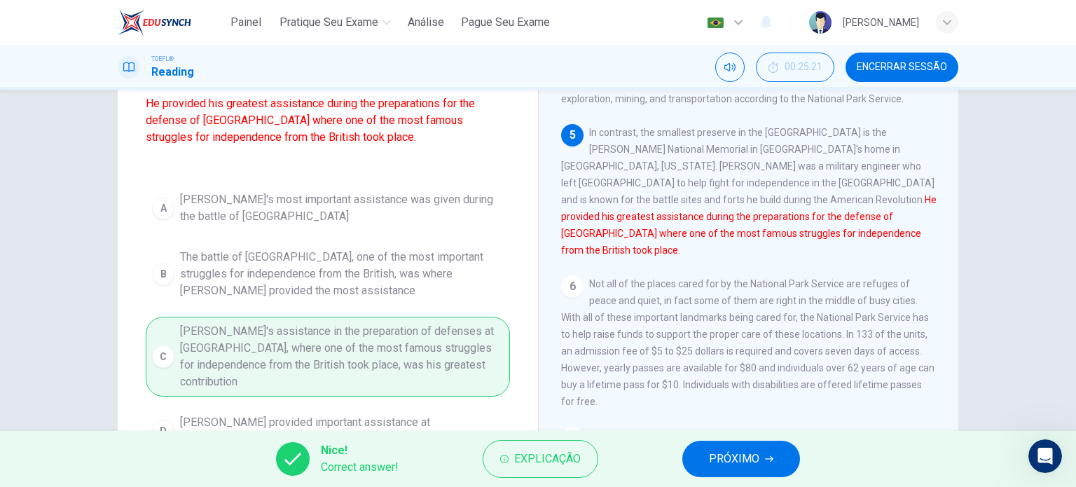
click at [764, 461] on button "PRÓXIMO" at bounding box center [741, 459] width 118 height 36
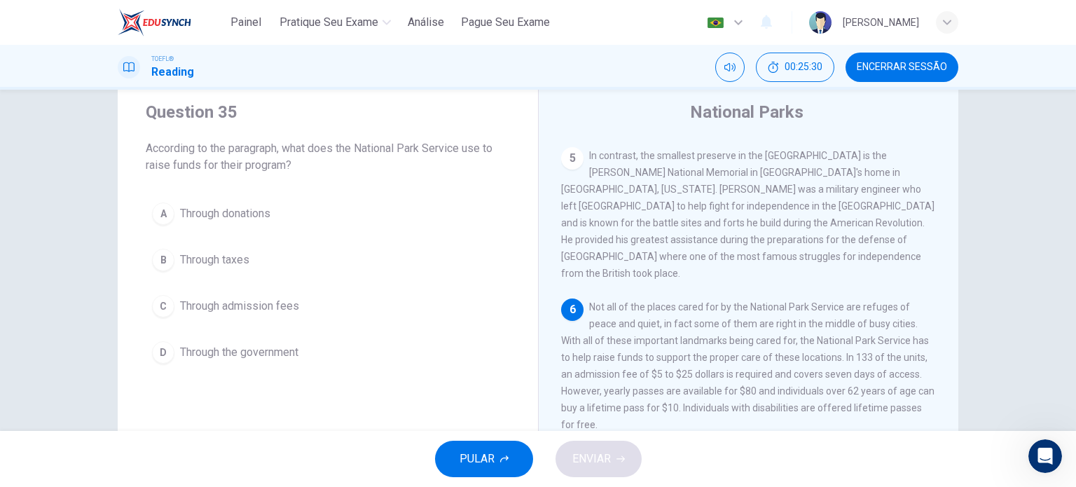
scroll to position [39, 0]
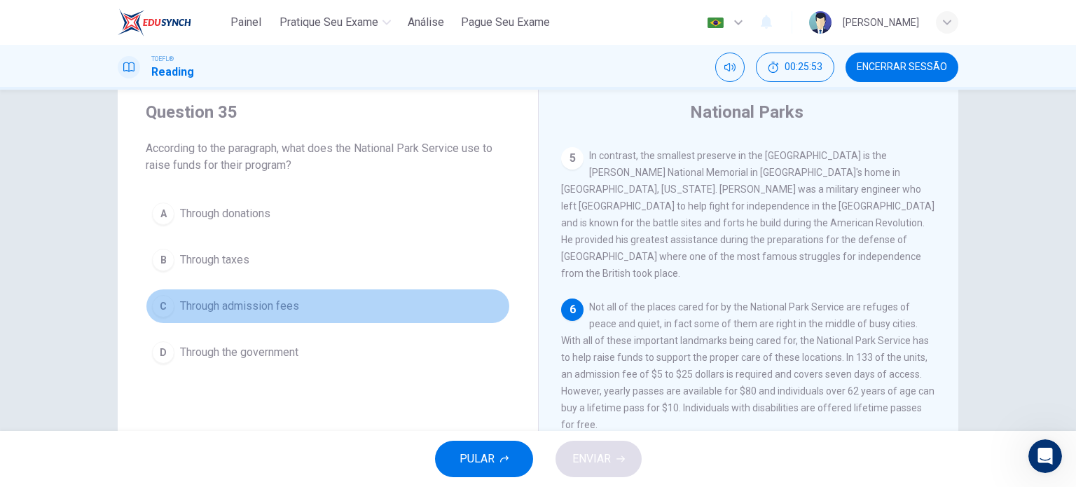
click at [287, 313] on span "Through admission fees" at bounding box center [239, 306] width 119 height 17
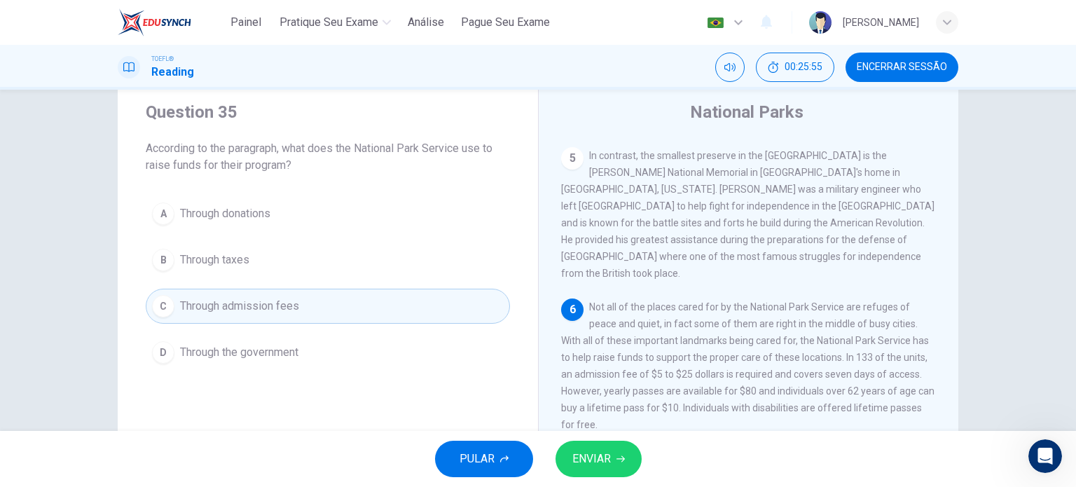
click at [593, 456] on span "ENVIAR" at bounding box center [591, 459] width 39 height 20
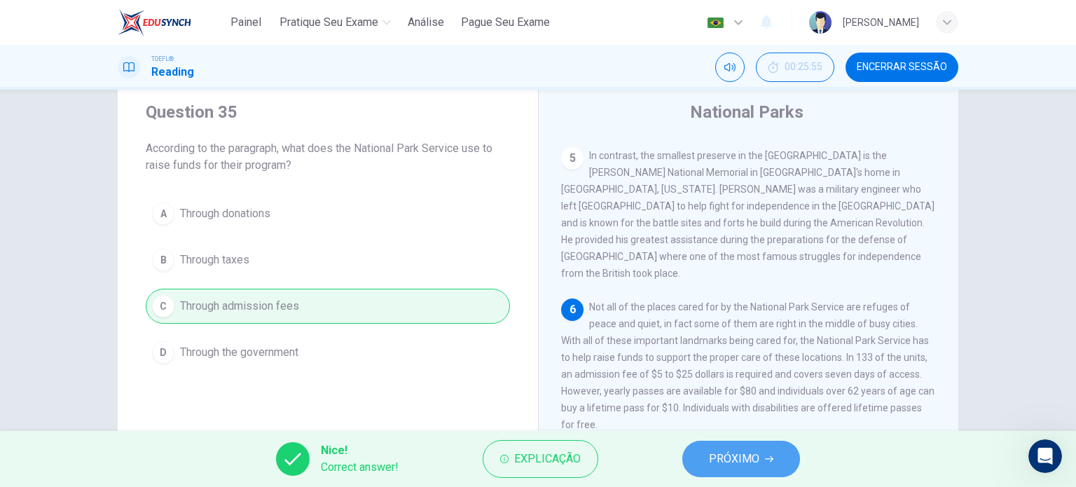
click at [790, 462] on button "PRÓXIMO" at bounding box center [741, 459] width 118 height 36
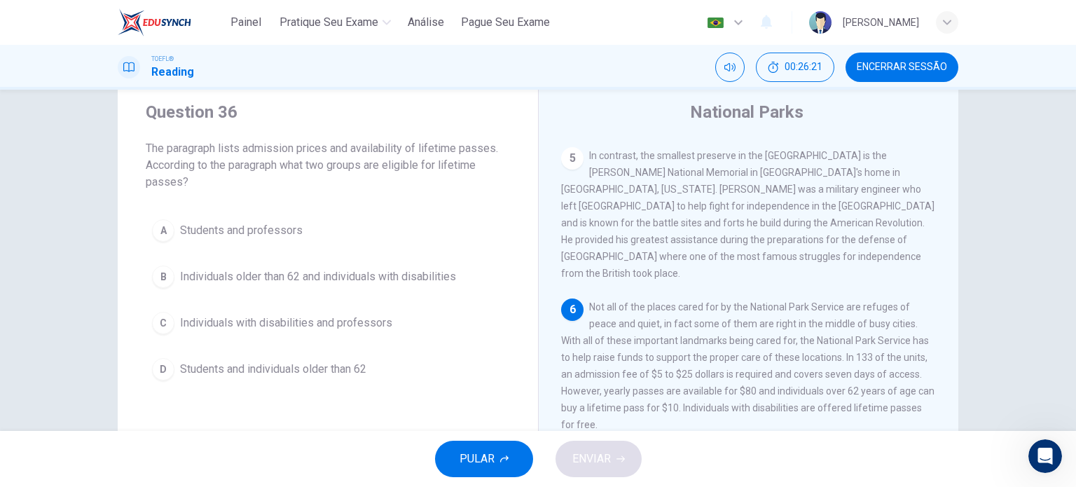
click at [389, 275] on span "Individuals older than 62 and individuals with disabilities" at bounding box center [318, 276] width 276 height 17
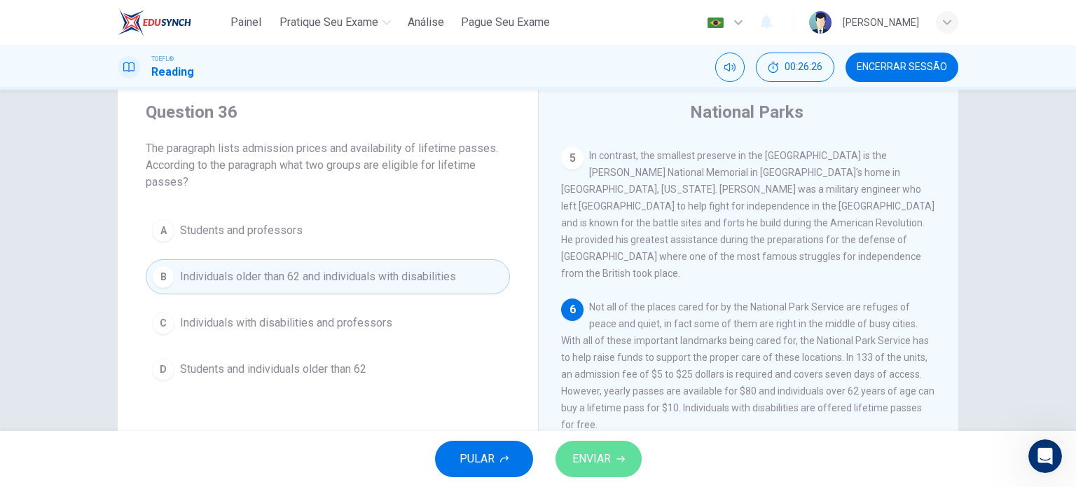
click at [612, 455] on button "ENVIAR" at bounding box center [599, 459] width 86 height 36
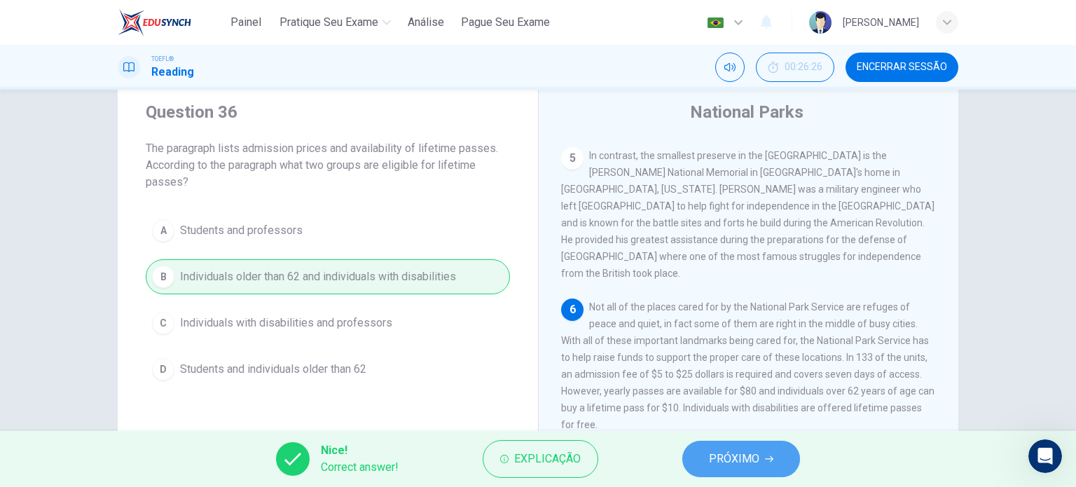
click at [722, 450] on span "PRÓXIMO" at bounding box center [734, 459] width 50 height 20
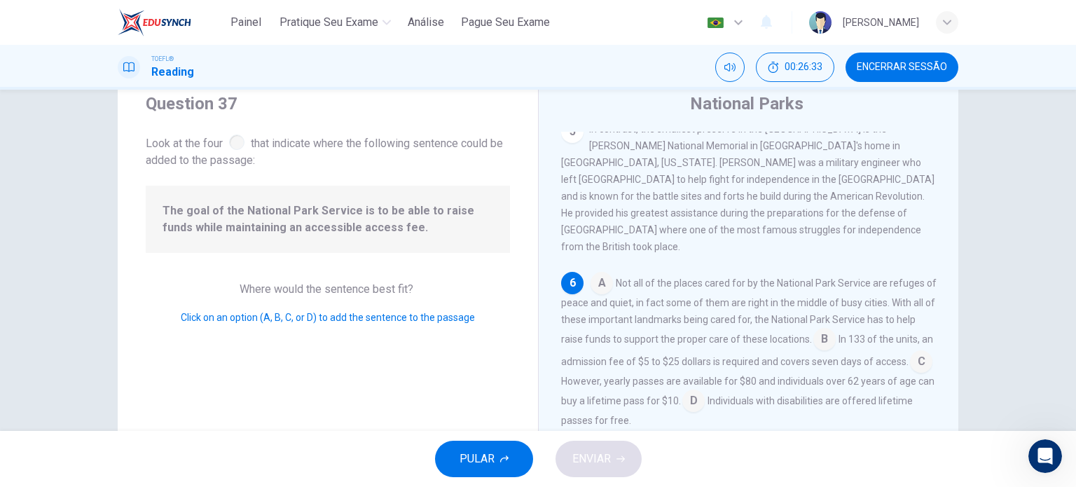
scroll to position [53, 0]
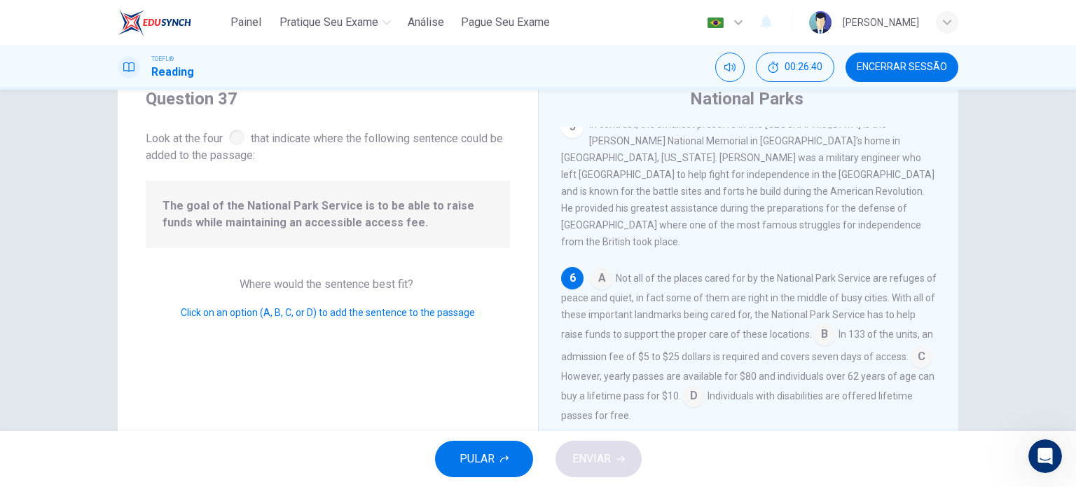
click at [836, 324] on input at bounding box center [824, 335] width 22 height 22
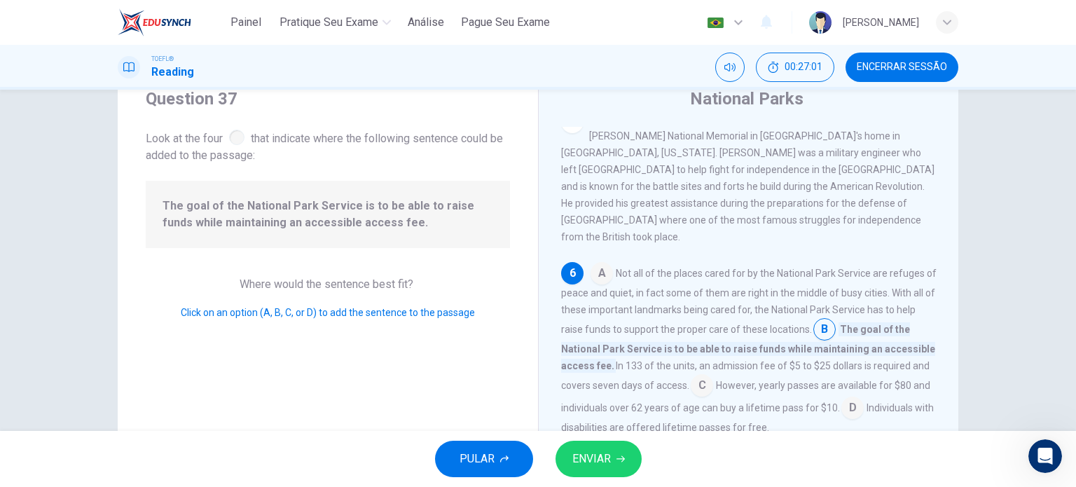
scroll to position [558, 0]
click at [598, 458] on span "ENVIAR" at bounding box center [591, 459] width 39 height 20
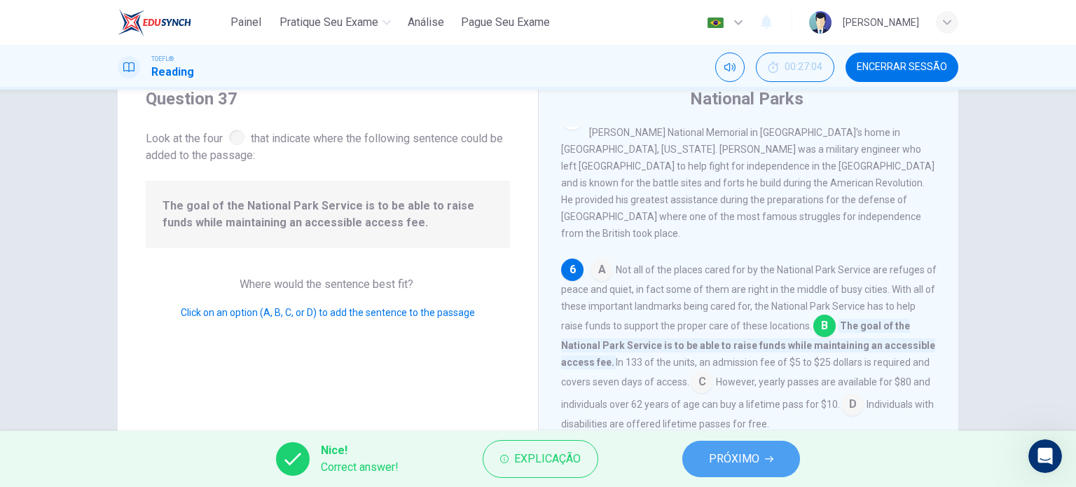
click at [764, 456] on button "PRÓXIMO" at bounding box center [741, 459] width 118 height 36
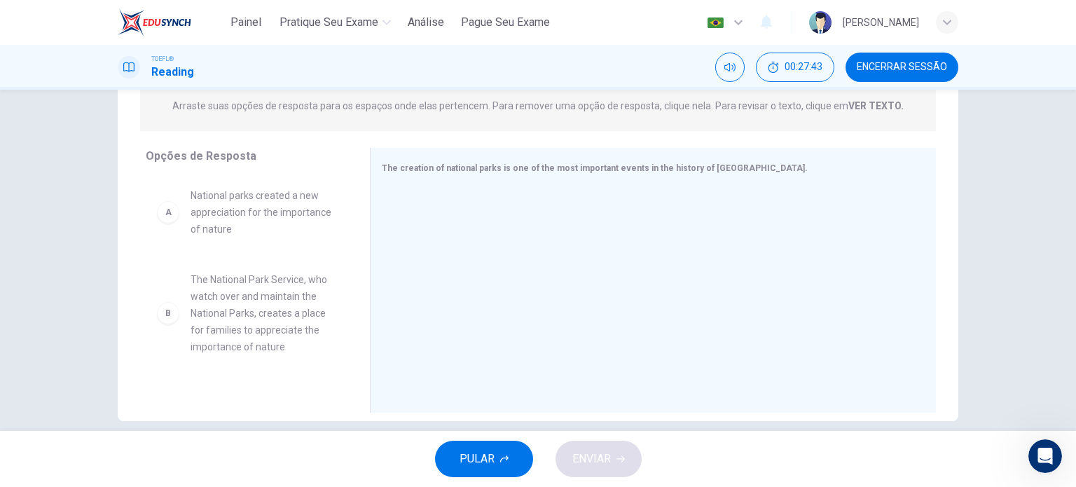
scroll to position [0, 0]
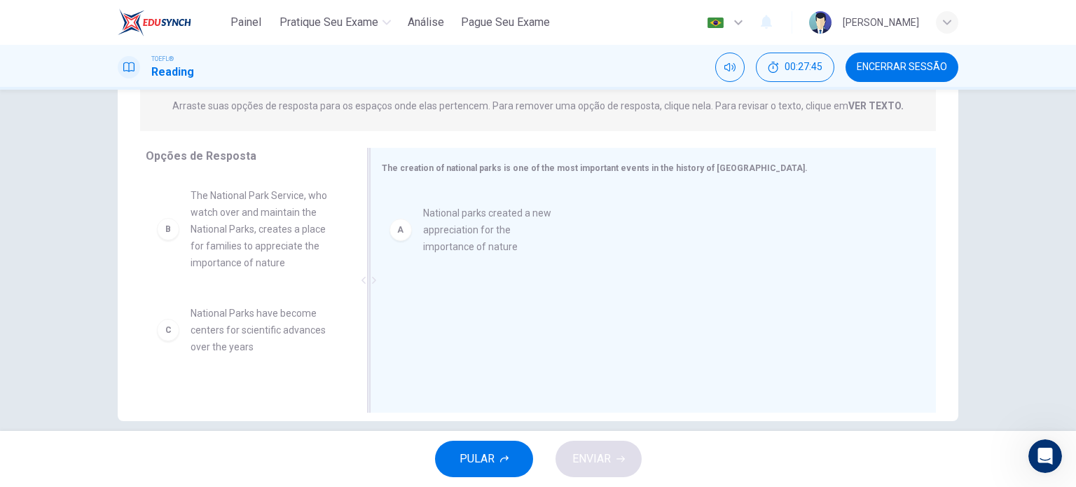
drag, startPoint x: 225, startPoint y: 203, endPoint x: 465, endPoint y: 218, distance: 240.7
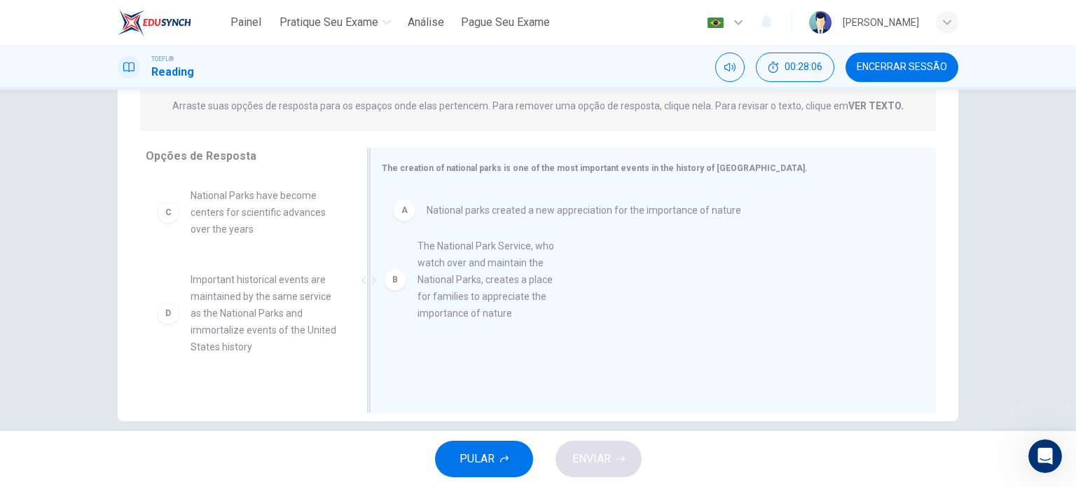
drag, startPoint x: 230, startPoint y: 215, endPoint x: 474, endPoint y: 265, distance: 248.8
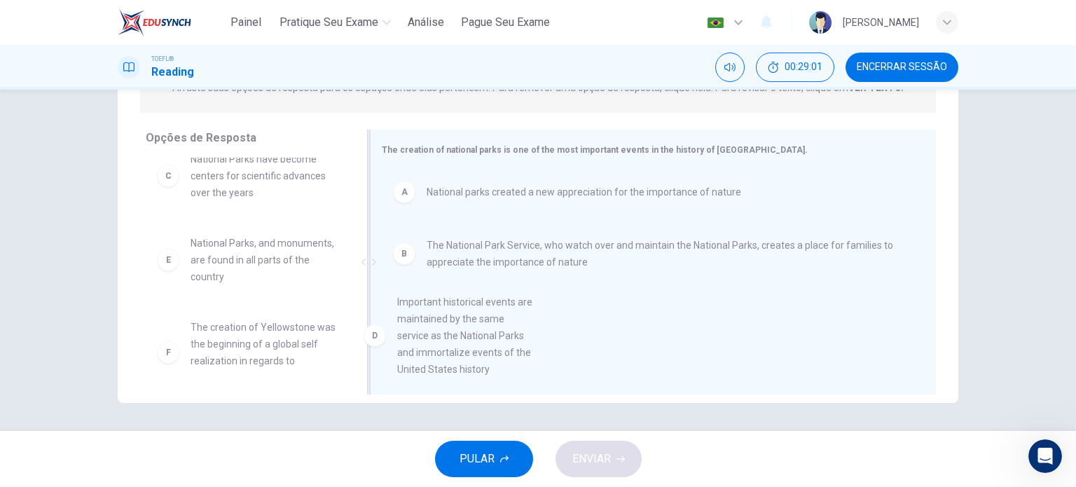
scroll to position [32, 0]
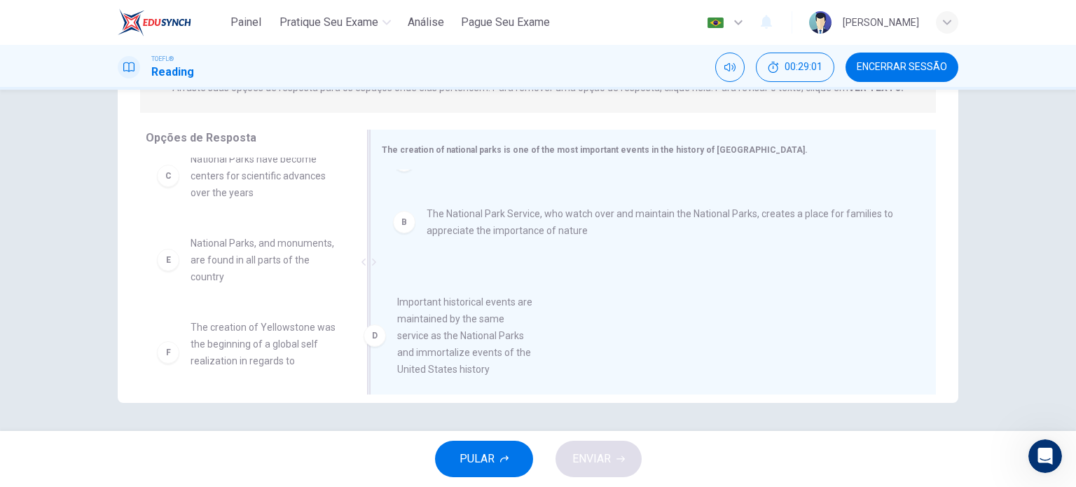
drag, startPoint x: 219, startPoint y: 287, endPoint x: 453, endPoint y: 340, distance: 240.0
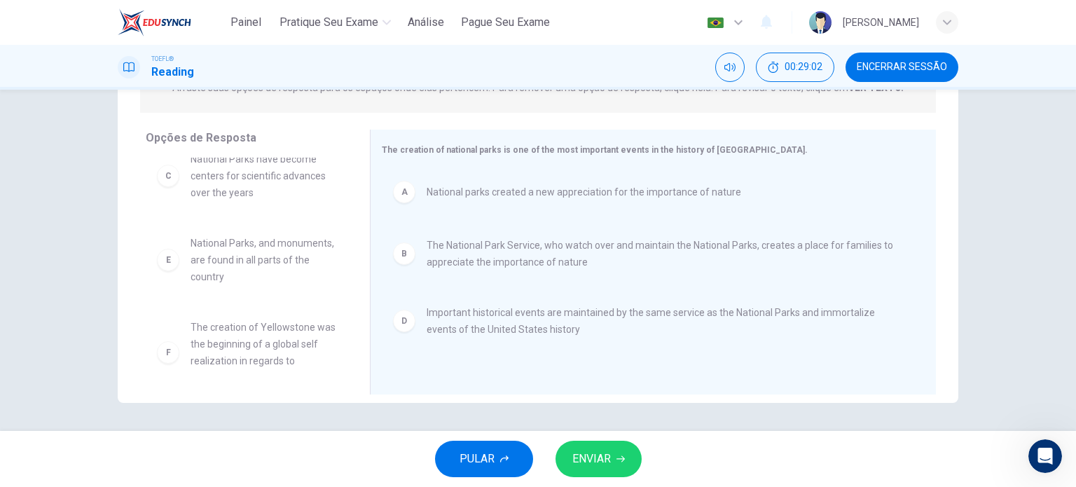
scroll to position [0, 0]
click at [594, 453] on span "ENVIAR" at bounding box center [591, 459] width 39 height 20
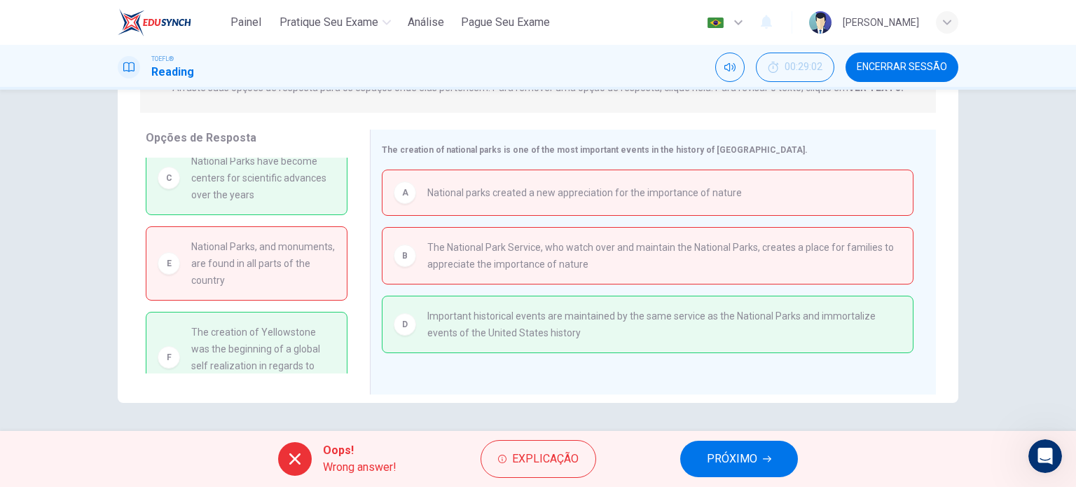
scroll to position [17, 0]
click at [747, 461] on span "PRÓXIMO" at bounding box center [732, 459] width 50 height 20
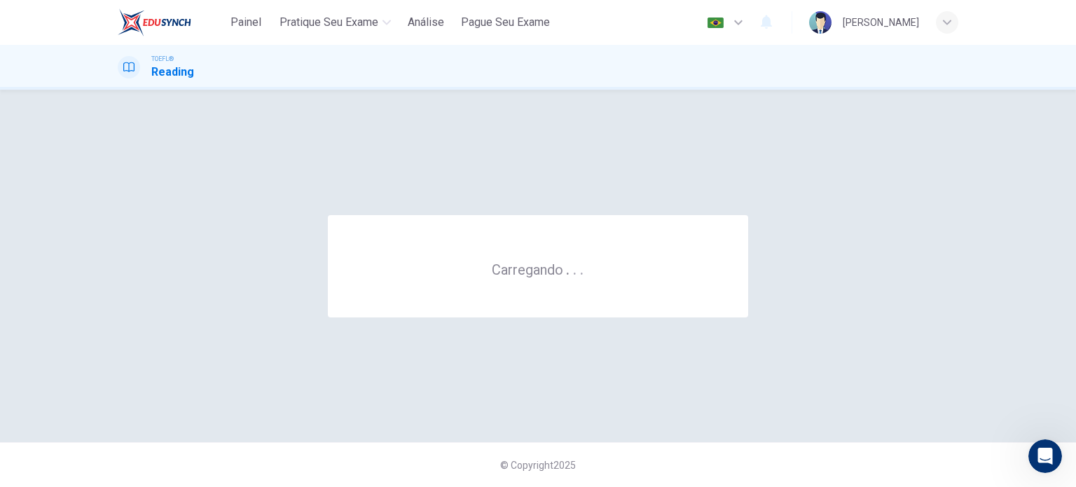
scroll to position [0, 0]
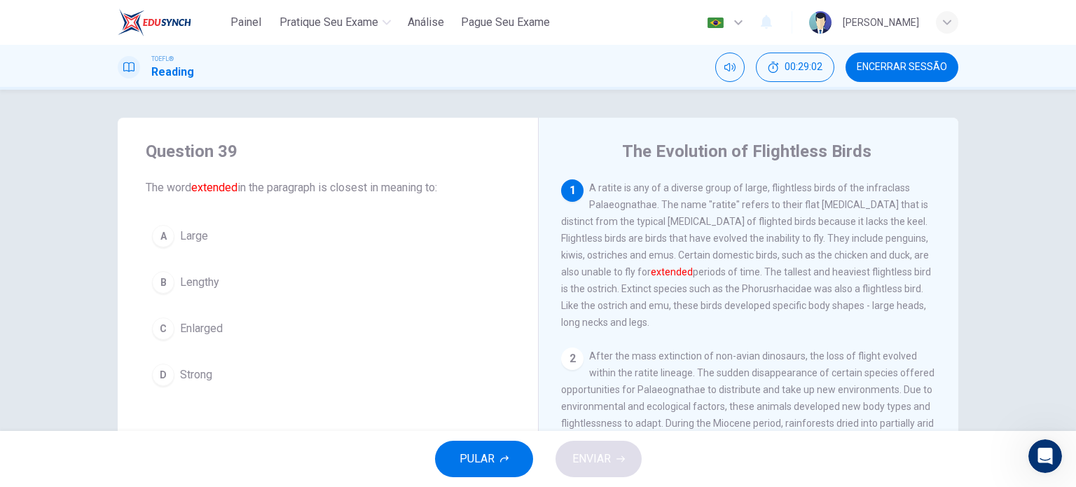
click at [904, 72] on span "Encerrar Sessão" at bounding box center [902, 67] width 90 height 11
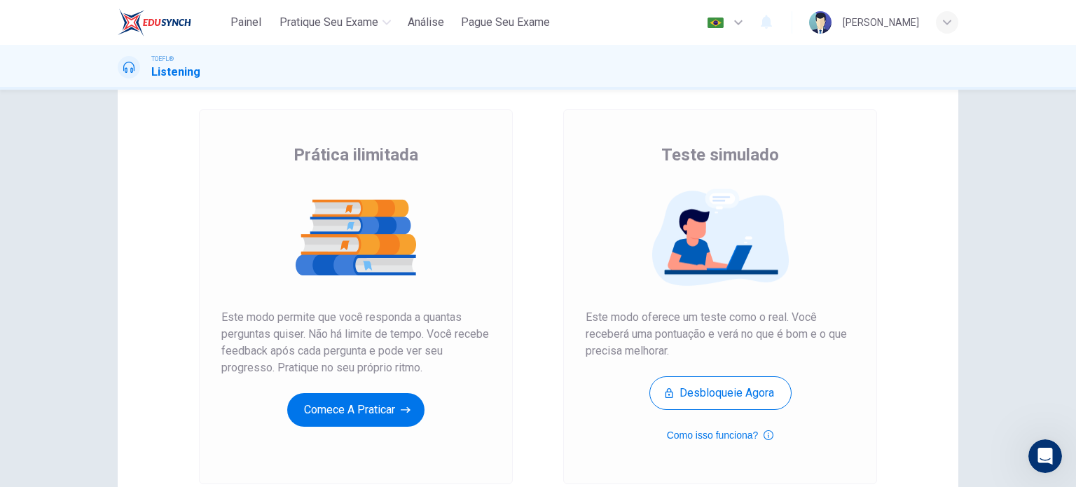
scroll to position [66, 0]
